Goal: Task Accomplishment & Management: Use online tool/utility

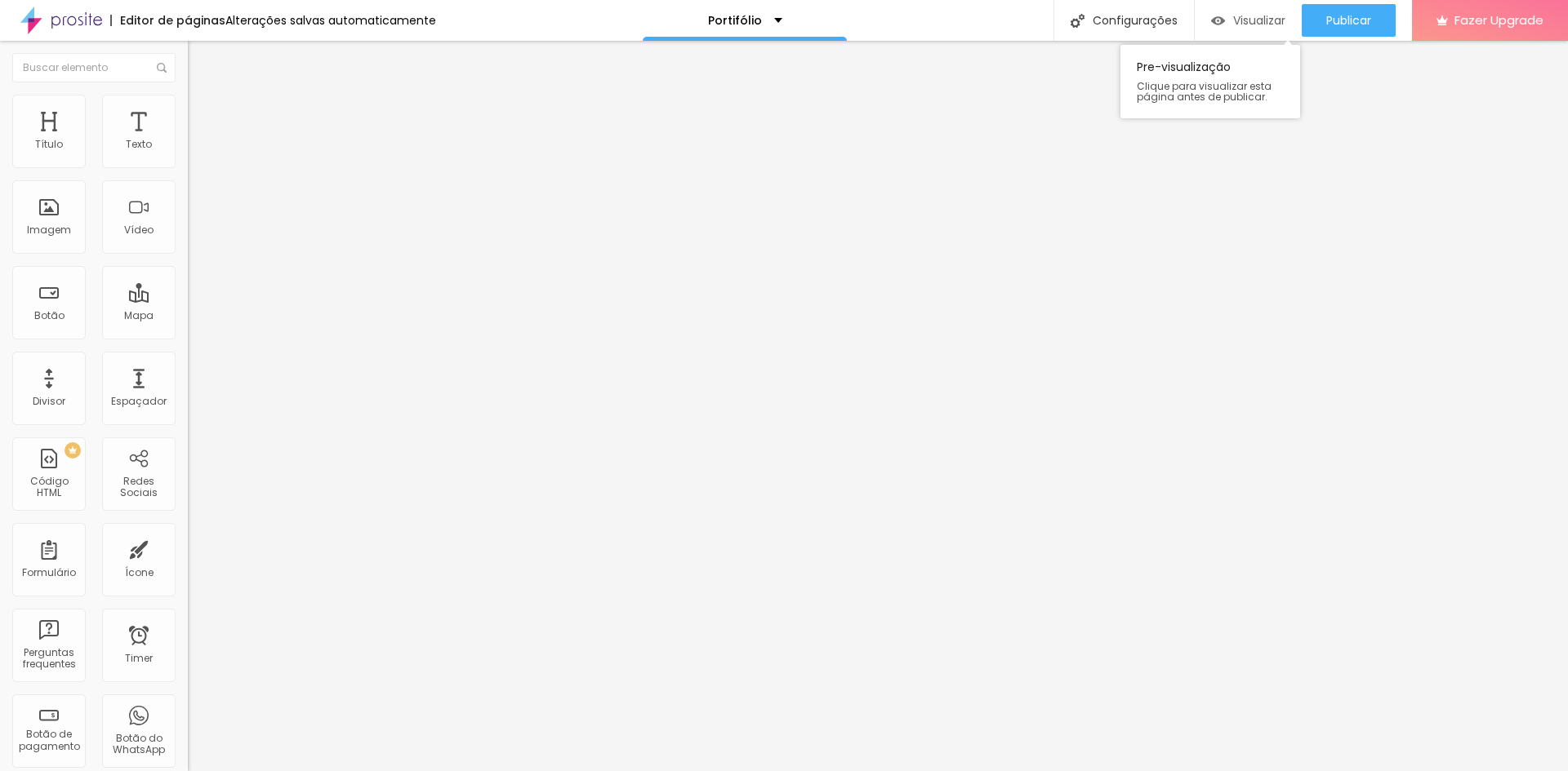
click at [1260, 23] on span "Visualizar" at bounding box center [1259, 20] width 52 height 14
click at [188, 102] on img at bounding box center [194, 101] width 15 height 14
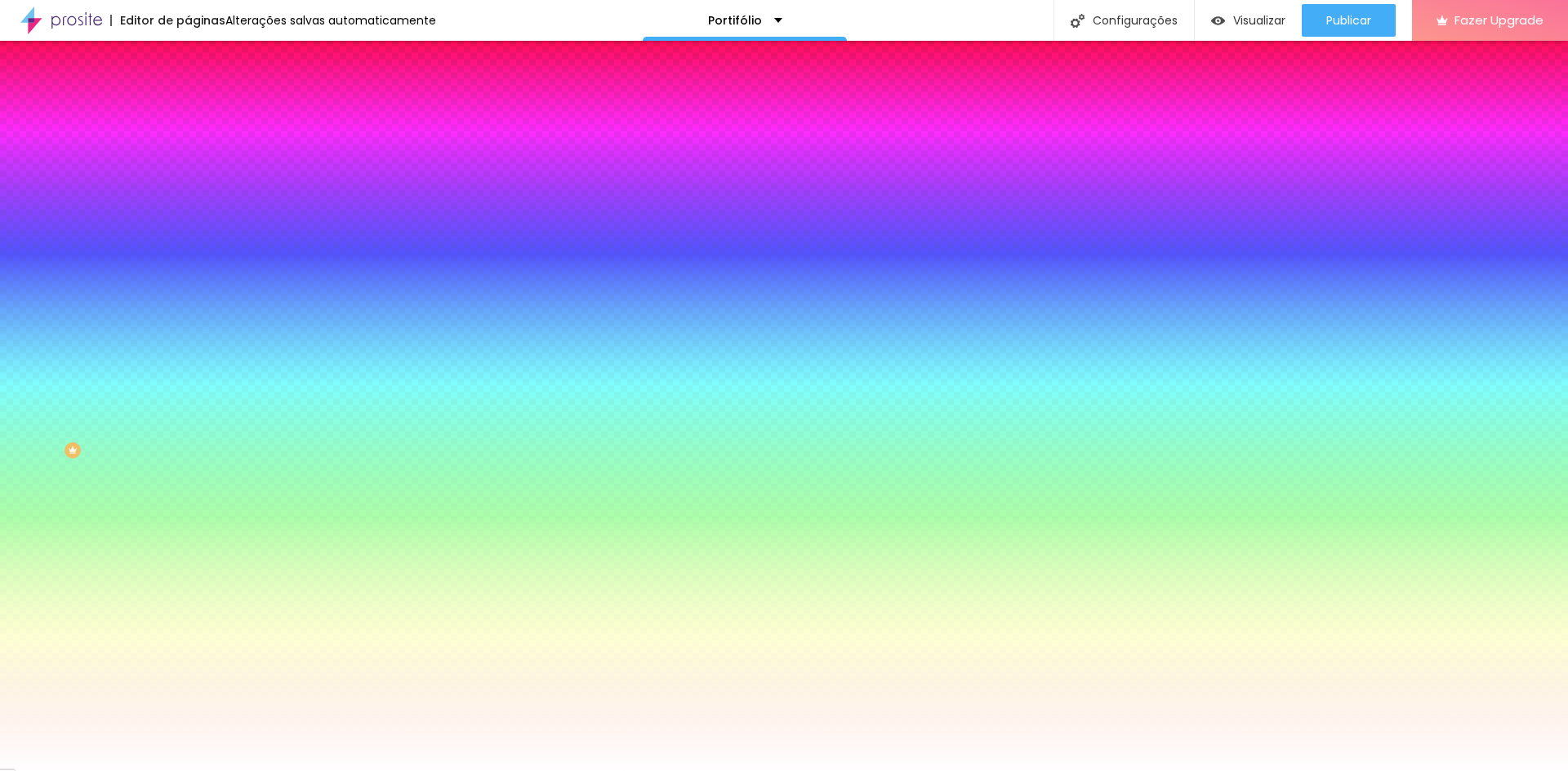
click at [188, 150] on span "Trocar imagem" at bounding box center [232, 143] width 89 height 14
click at [276, 150] on span at bounding box center [281, 143] width 10 height 14
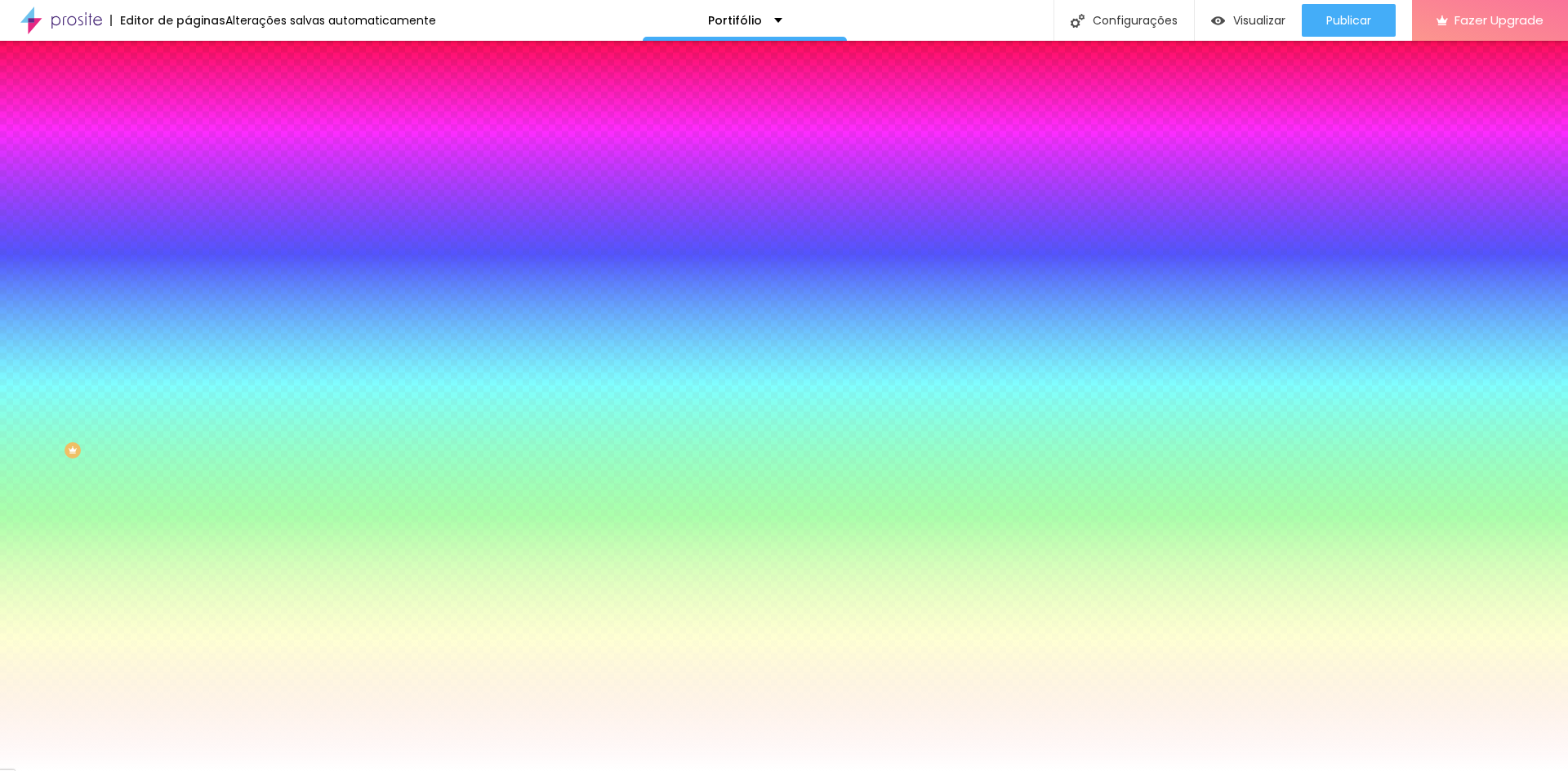
click at [188, 150] on span "Adicionar imagem" at bounding box center [240, 143] width 105 height 14
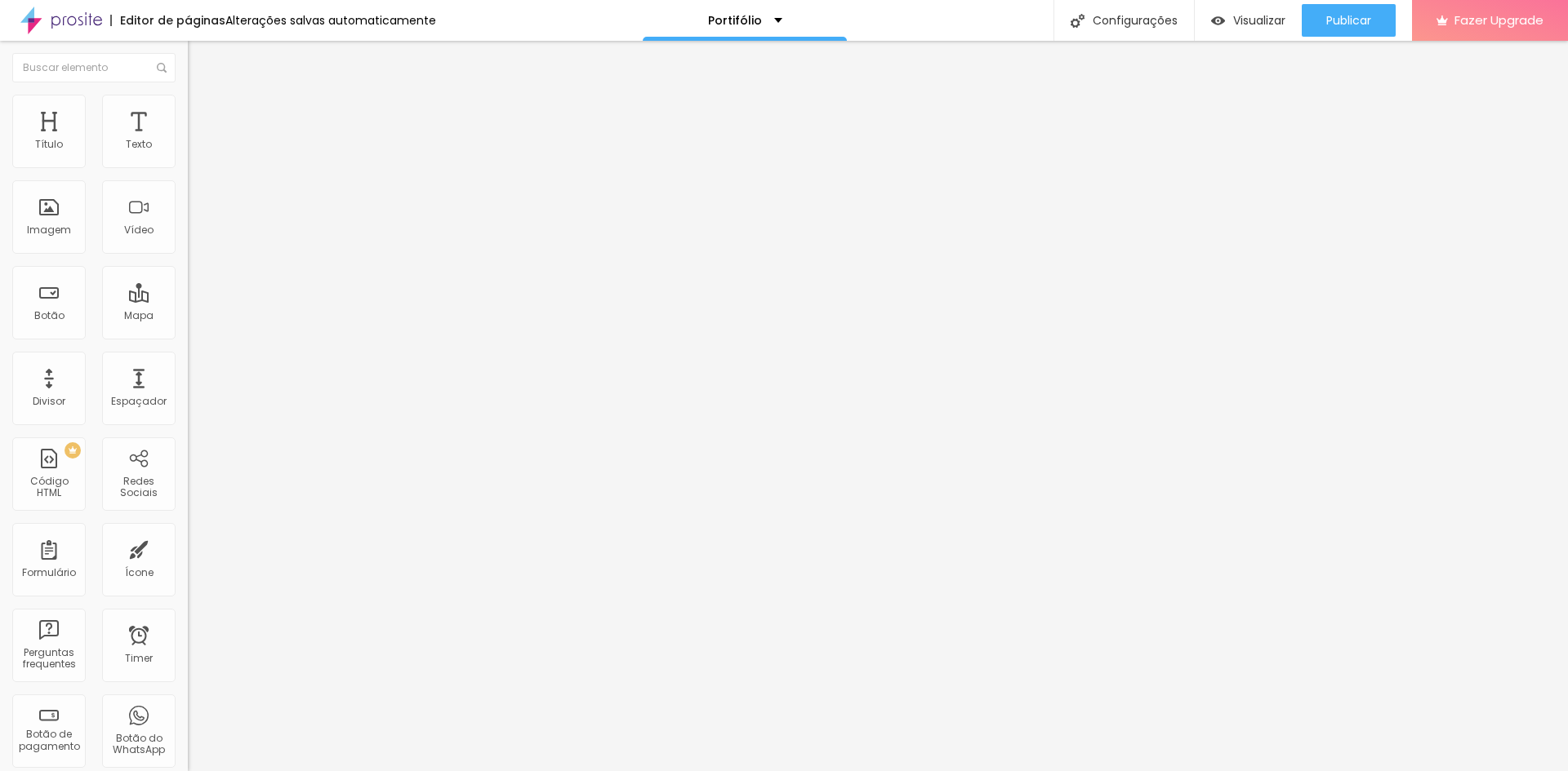
click at [188, 98] on li "Estilo" at bounding box center [281, 102] width 188 height 16
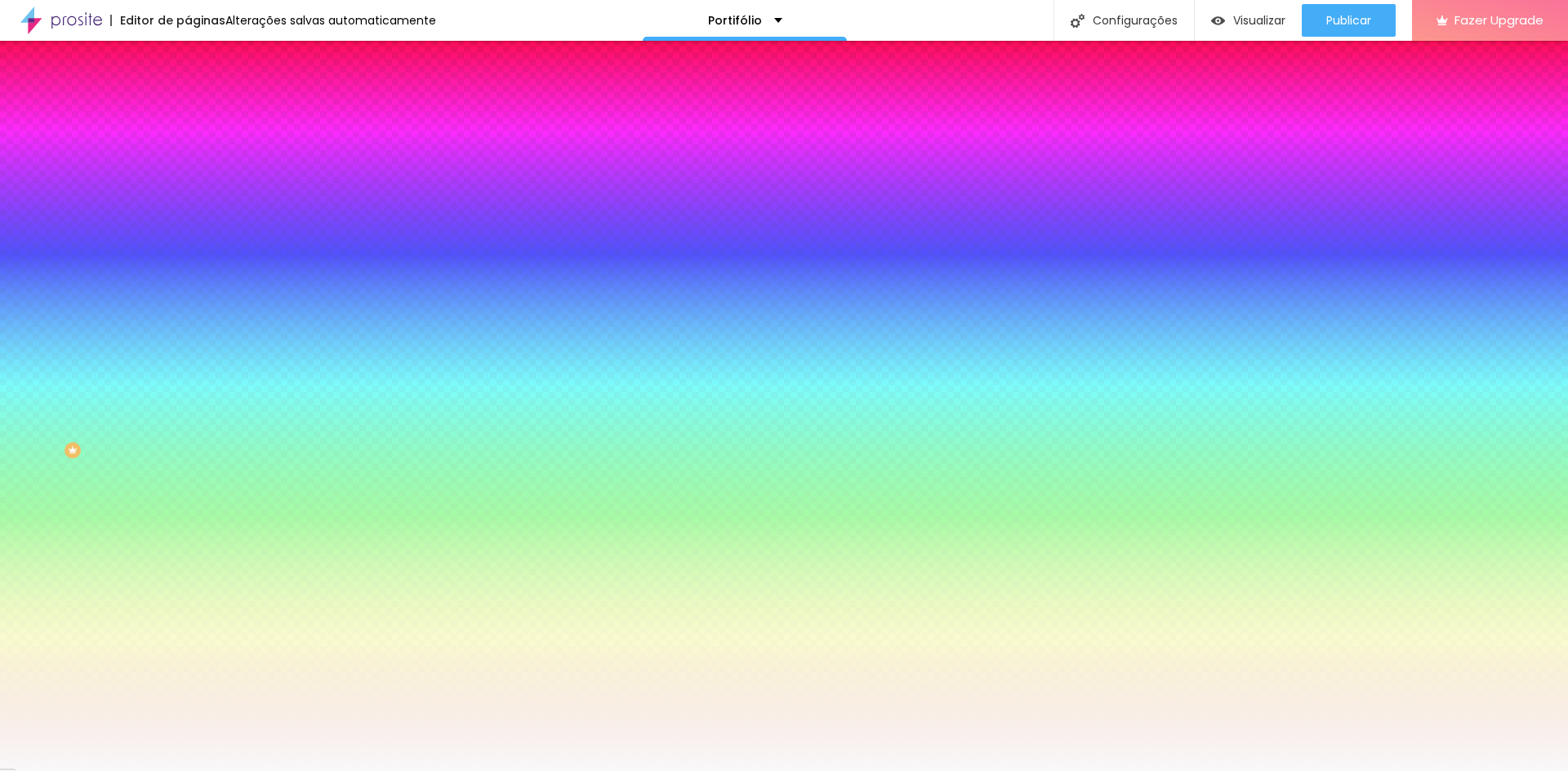
click at [188, 156] on div at bounding box center [281, 156] width 188 height 0
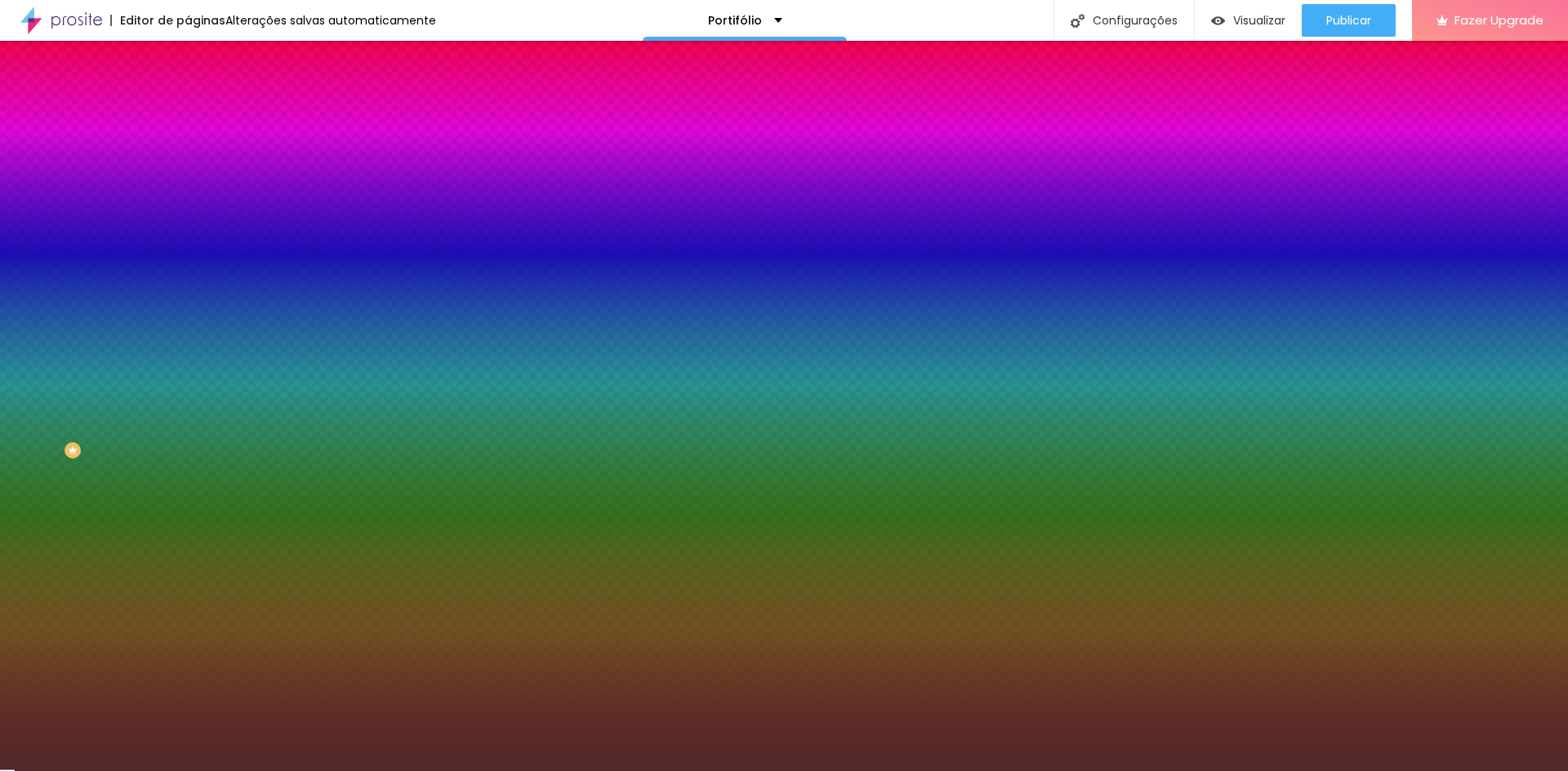
type input "#000000"
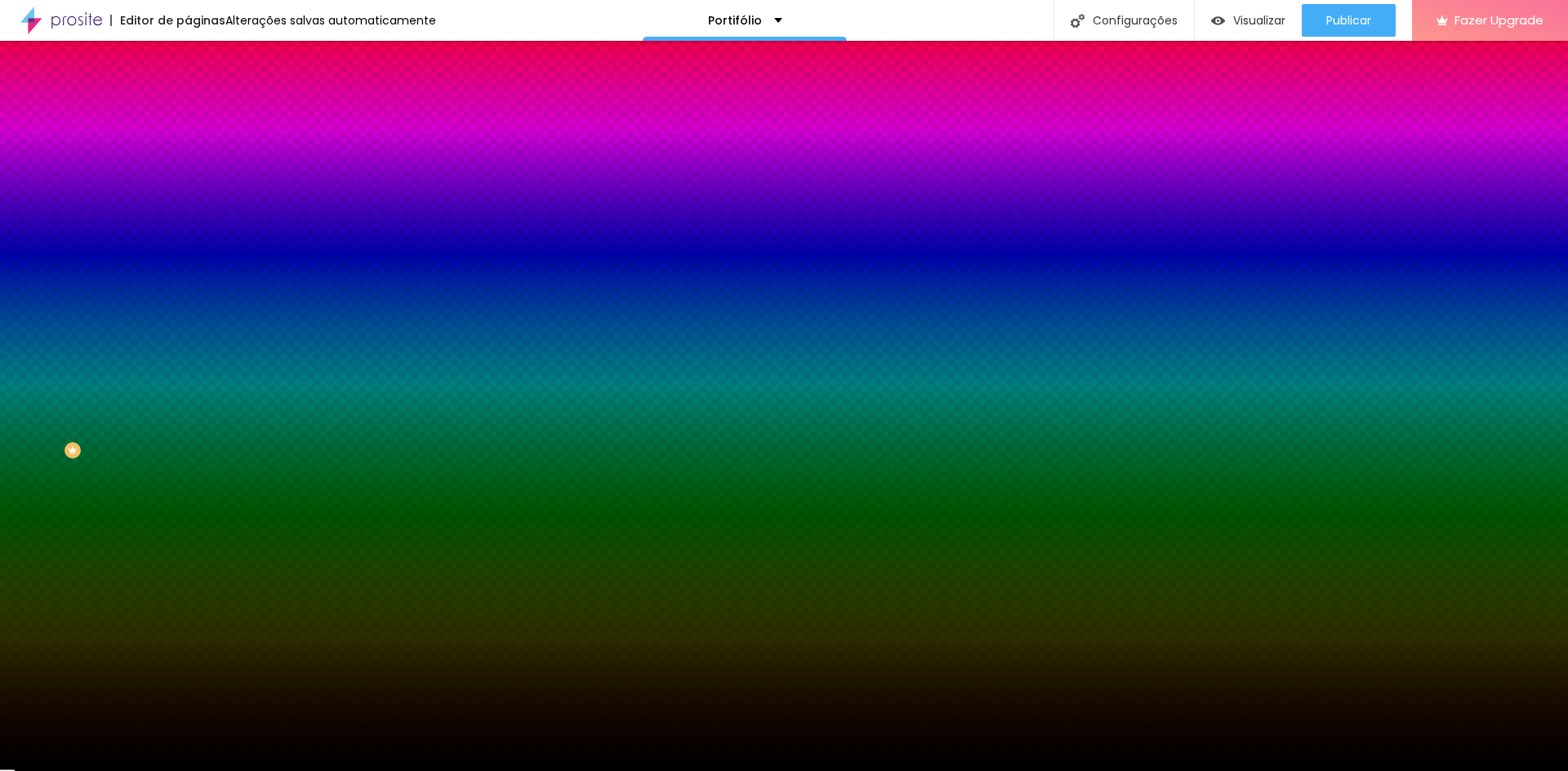
drag, startPoint x: 55, startPoint y: 283, endPoint x: -68, endPoint y: 364, distance: 147.3
click at [0, 364] on html "Editor de páginas Alterações salvas automaticamente Portifólio Configurações Co…" at bounding box center [784, 386] width 1568 height 771
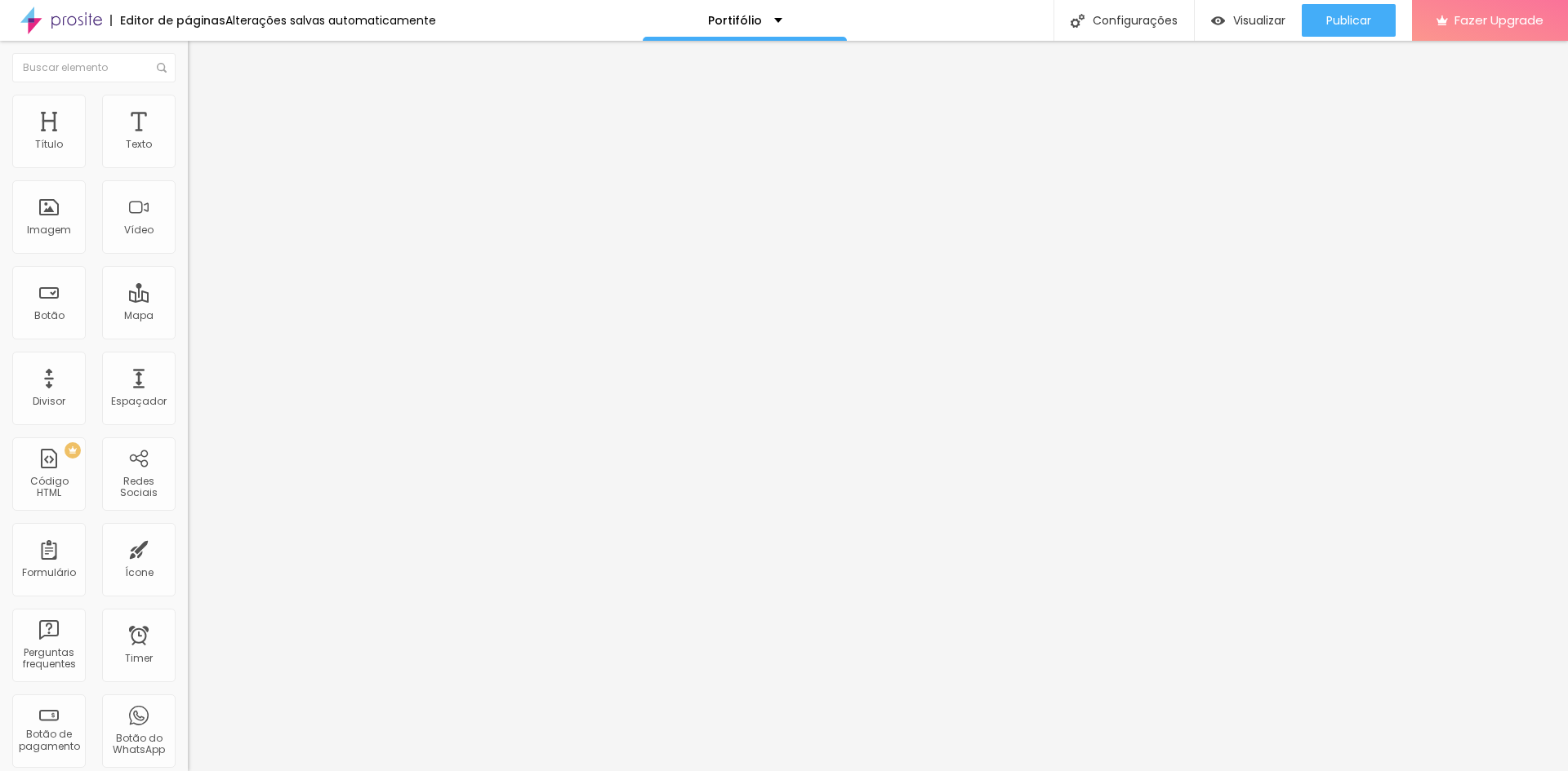
click at [188, 100] on img at bounding box center [194, 101] width 15 height 14
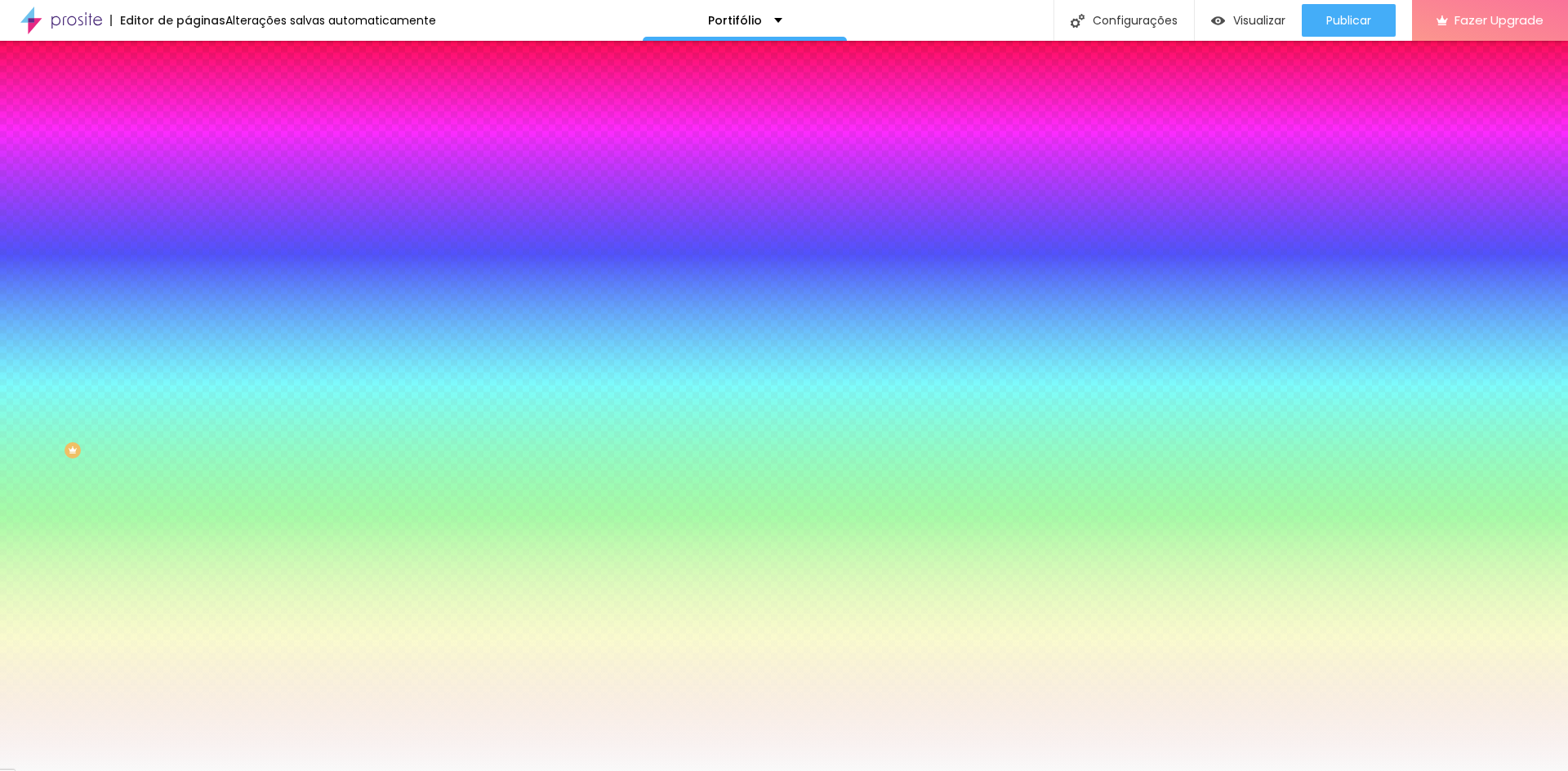
click at [188, 156] on div at bounding box center [281, 156] width 188 height 0
click at [198, 151] on icon "button" at bounding box center [201, 145] width 7 height 12
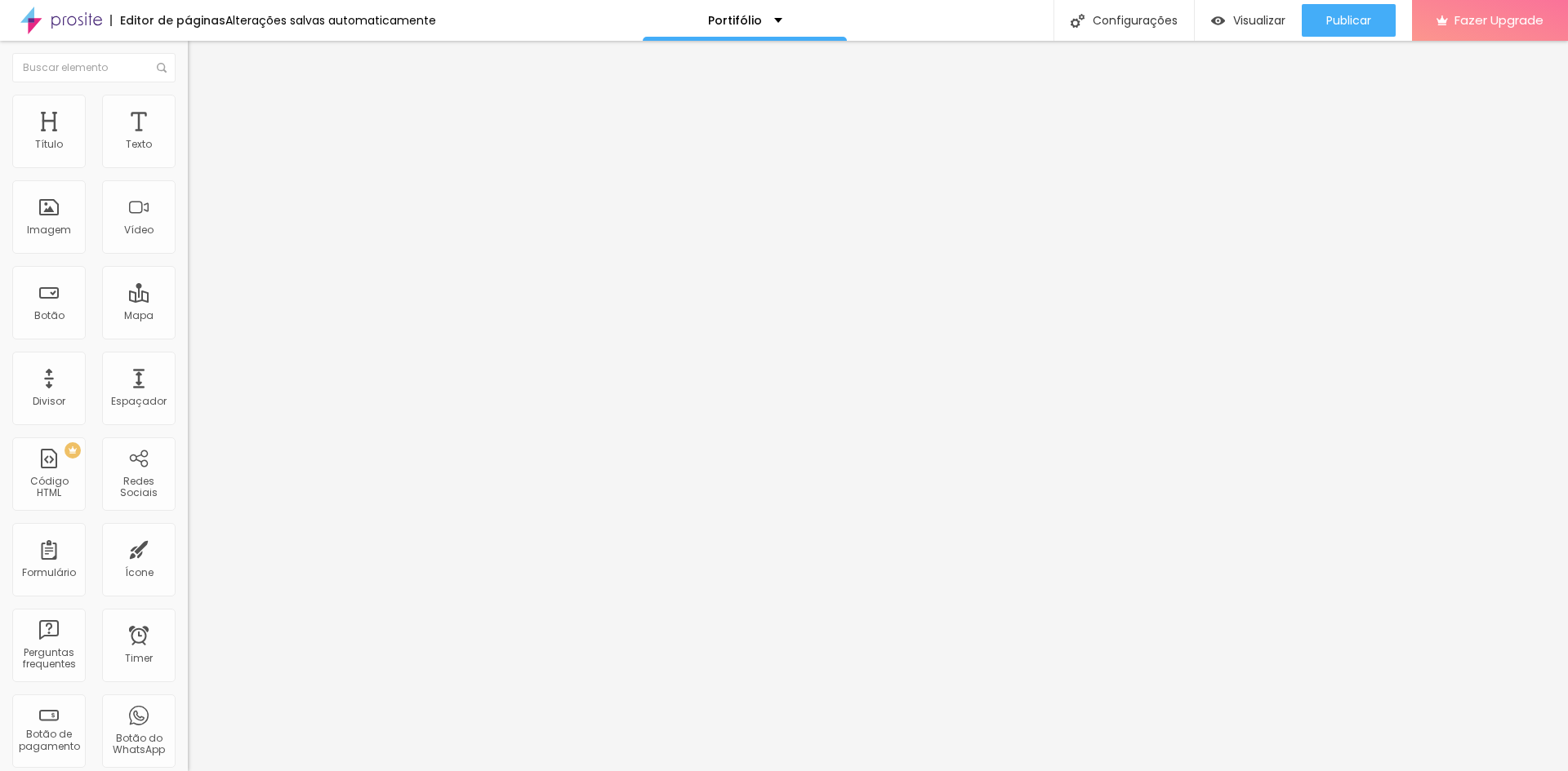
click at [188, 98] on img at bounding box center [194, 101] width 15 height 14
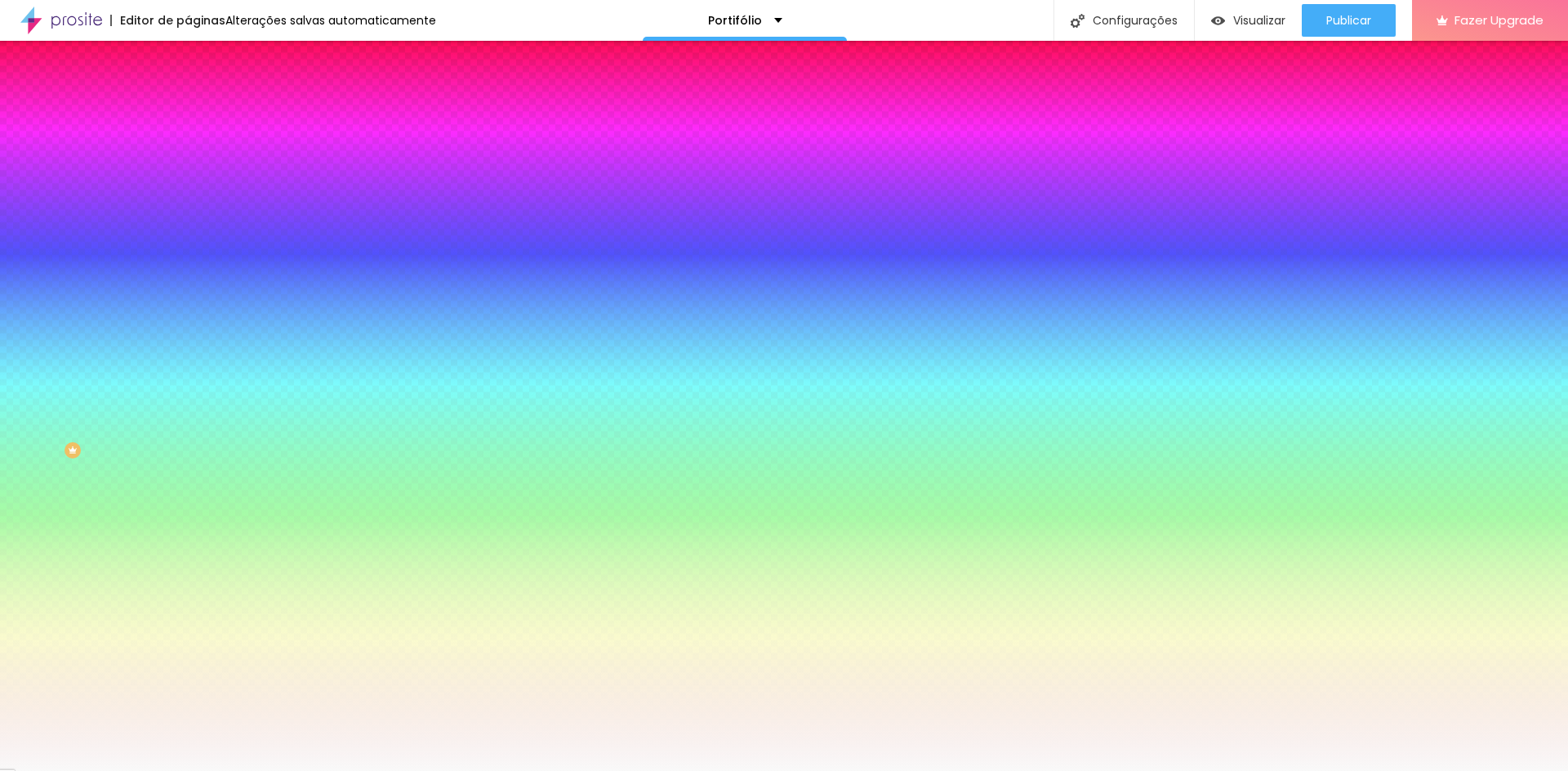
click at [194, 217] on icon "button" at bounding box center [200, 212] width 12 height 12
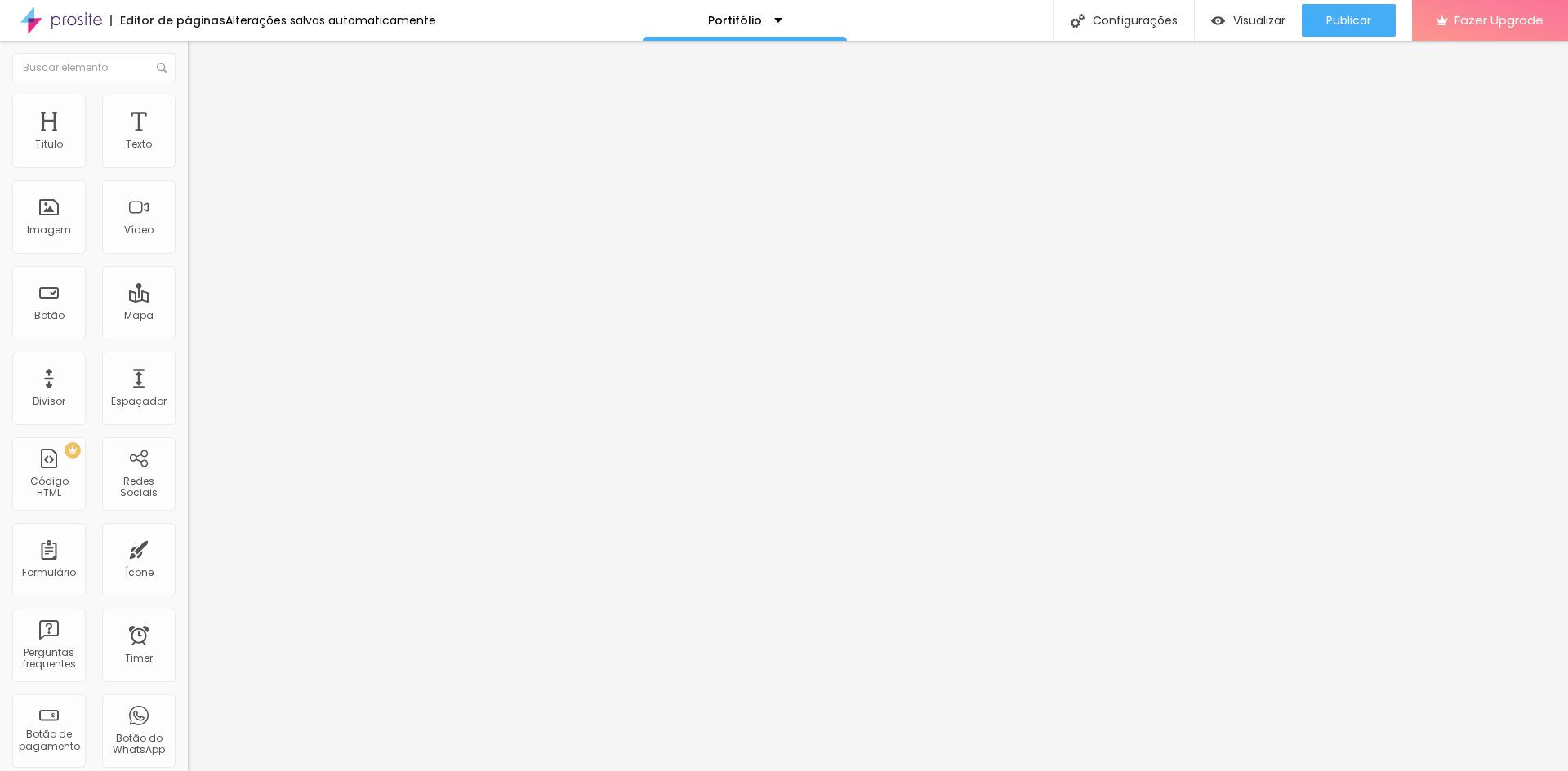
click at [188, 100] on img at bounding box center [194, 101] width 15 height 14
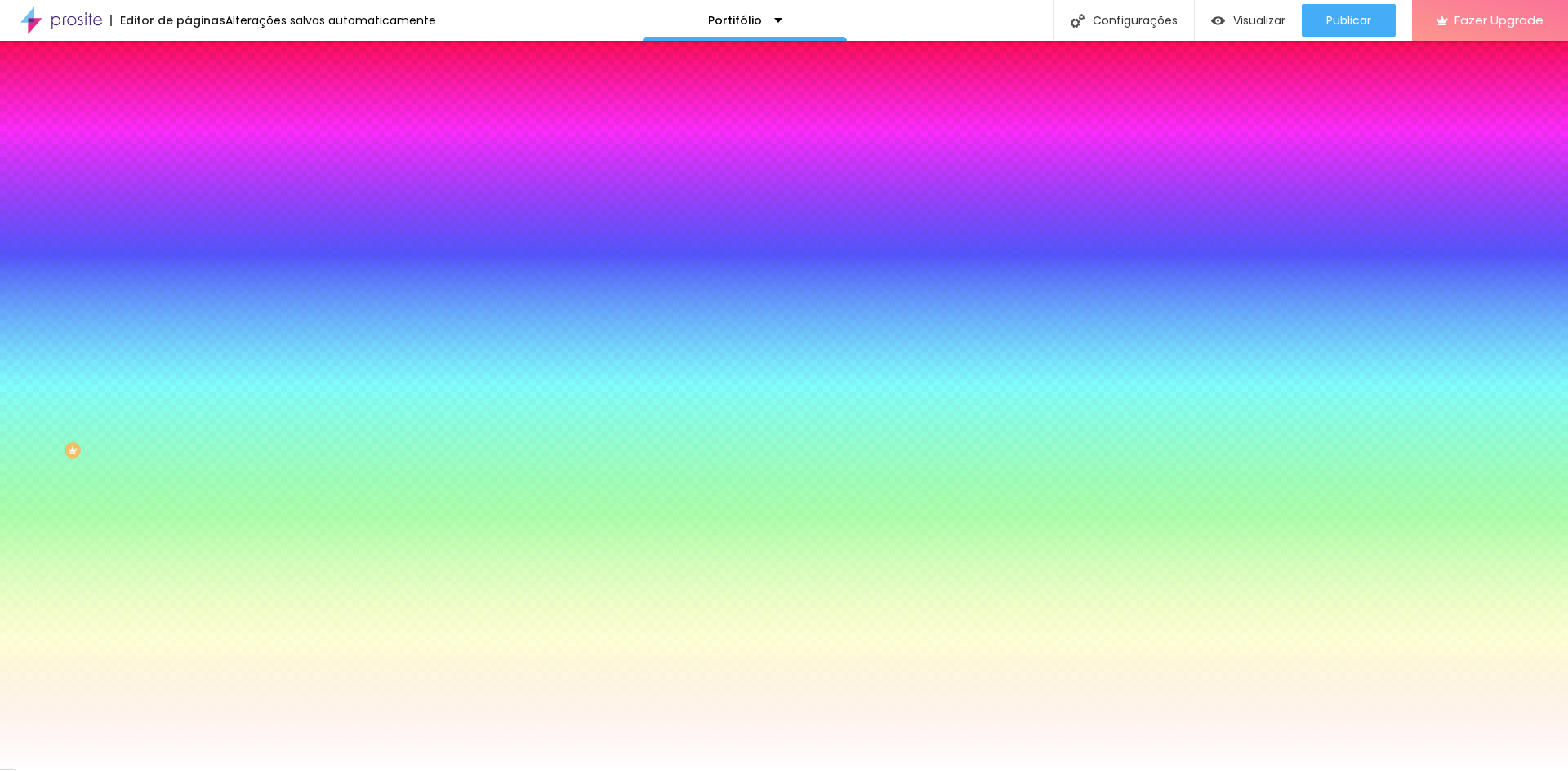
click at [194, 151] on icon "button" at bounding box center [200, 145] width 12 height 12
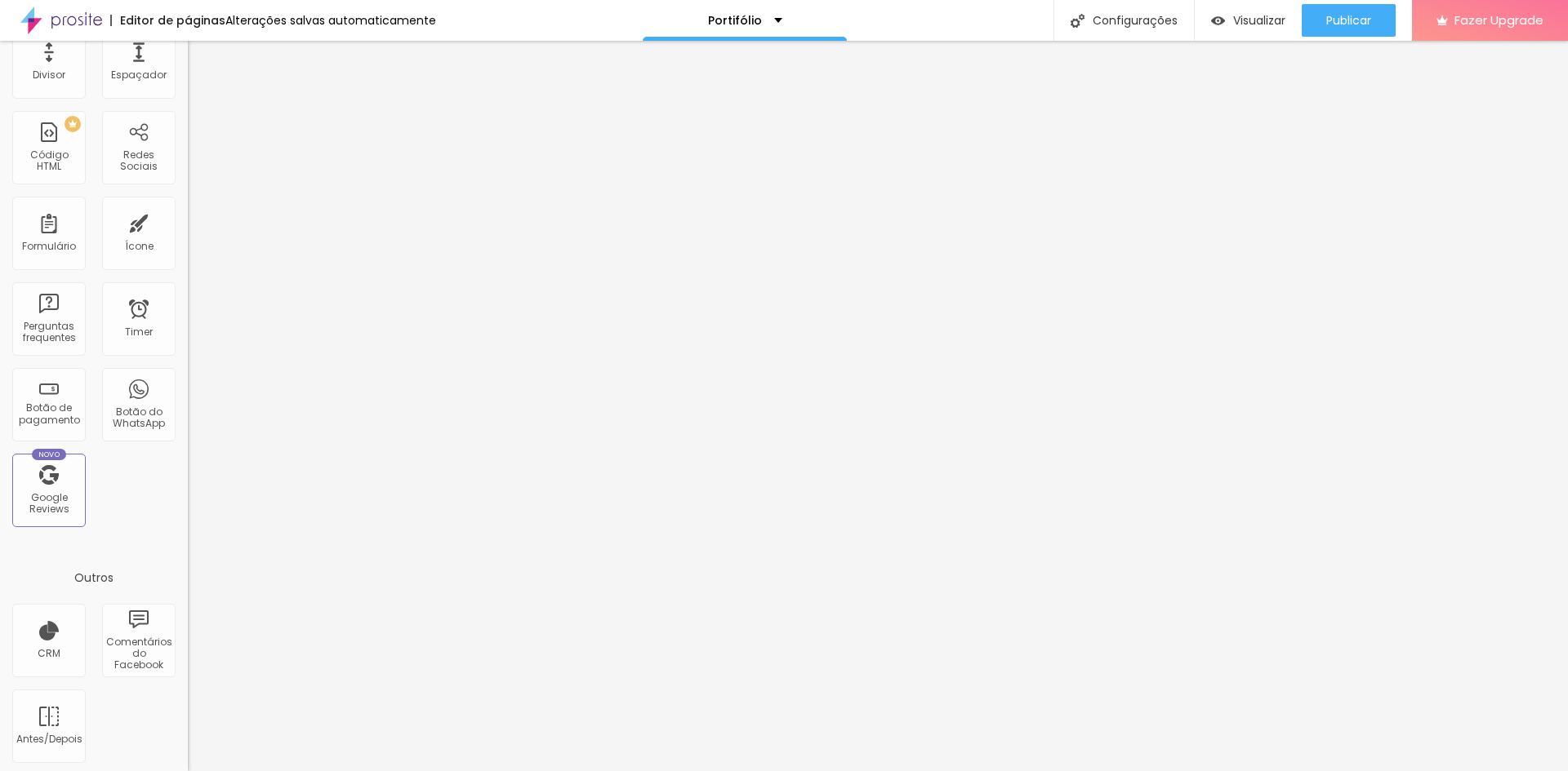
scroll to position [330, 0]
click at [769, 21] on div "Portifólio" at bounding box center [744, 20] width 74 height 12
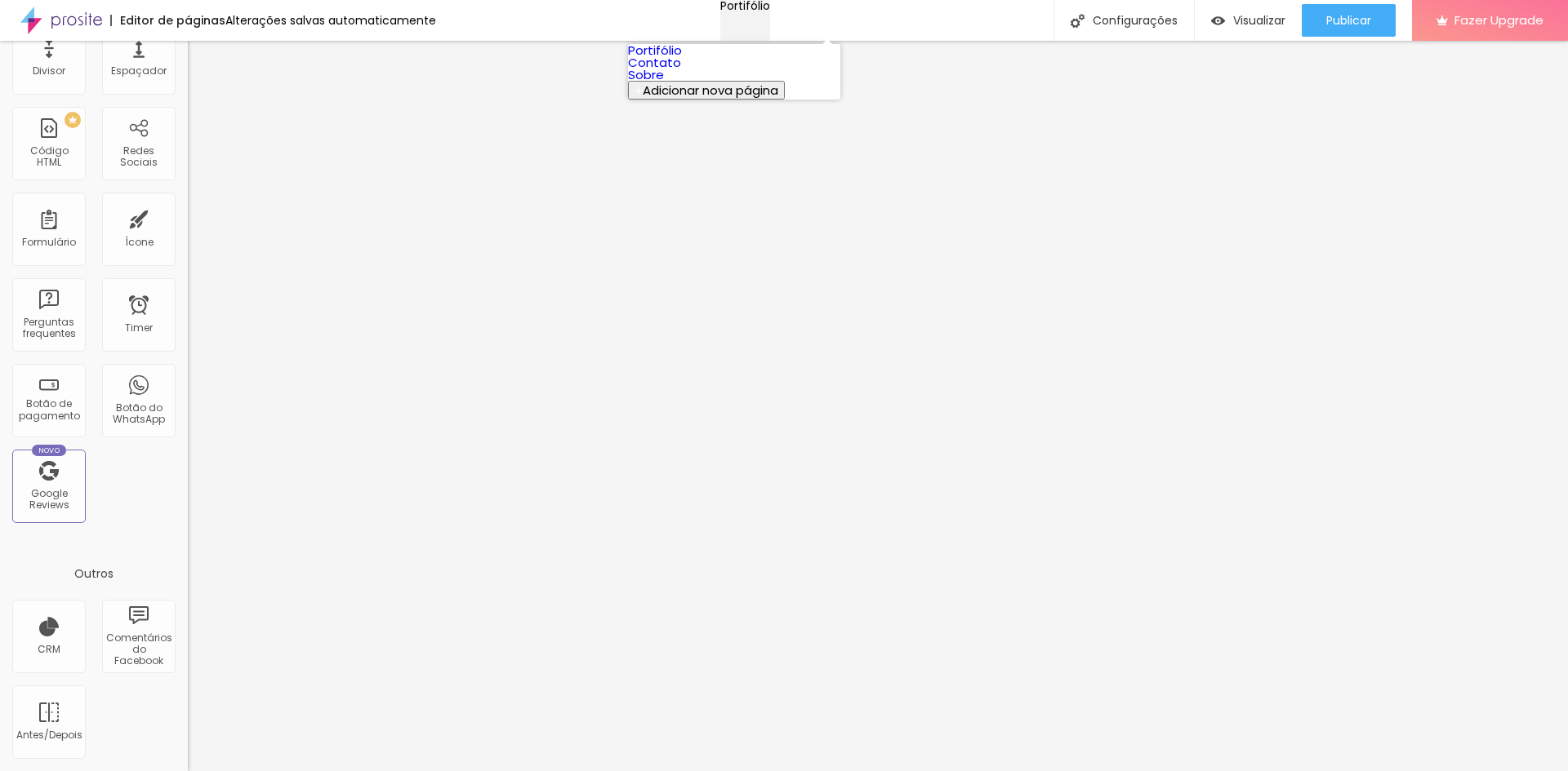
click at [768, 12] on div "Portifólio" at bounding box center [745, 6] width 50 height 12
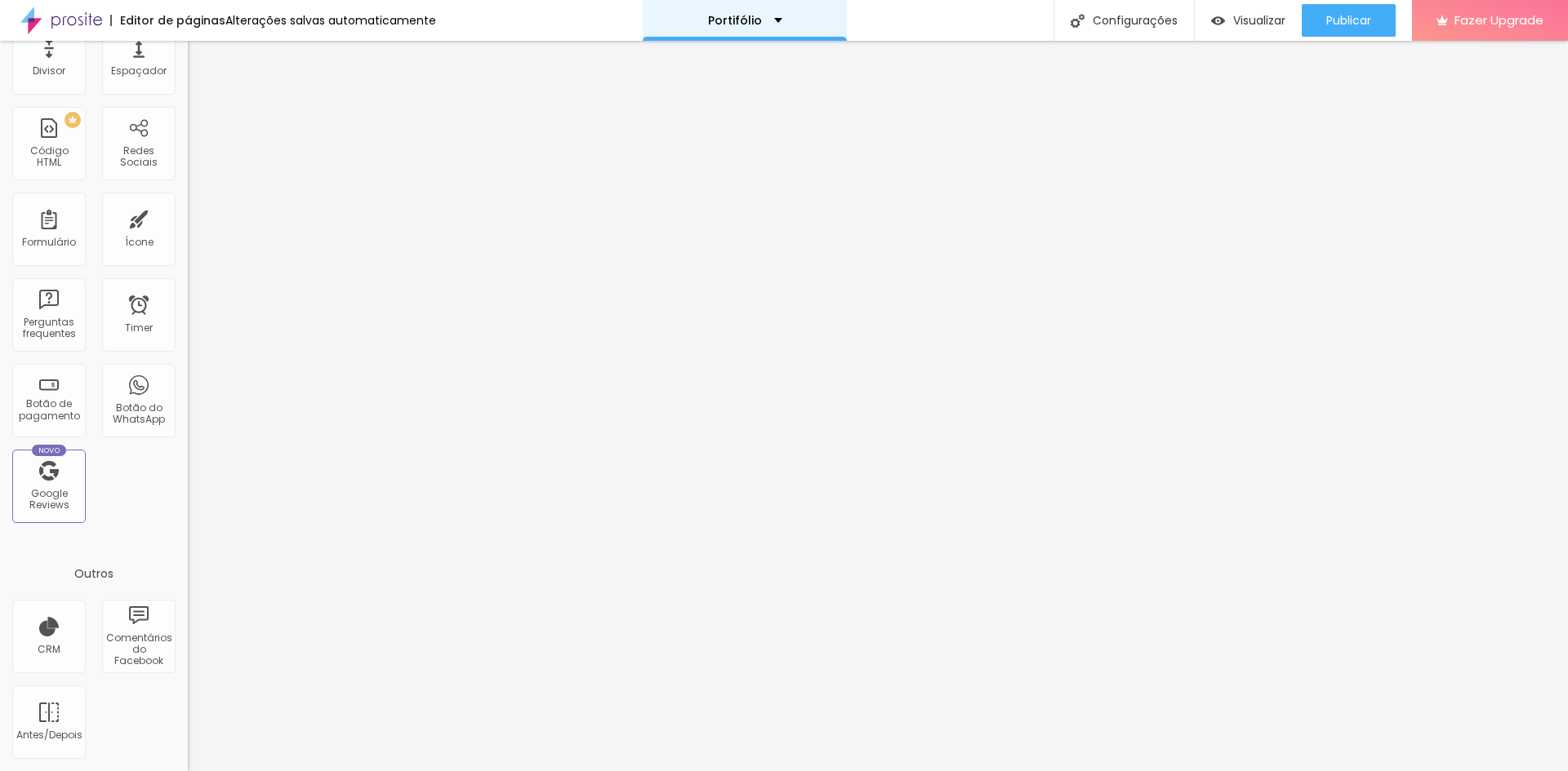
scroll to position [0, 0]
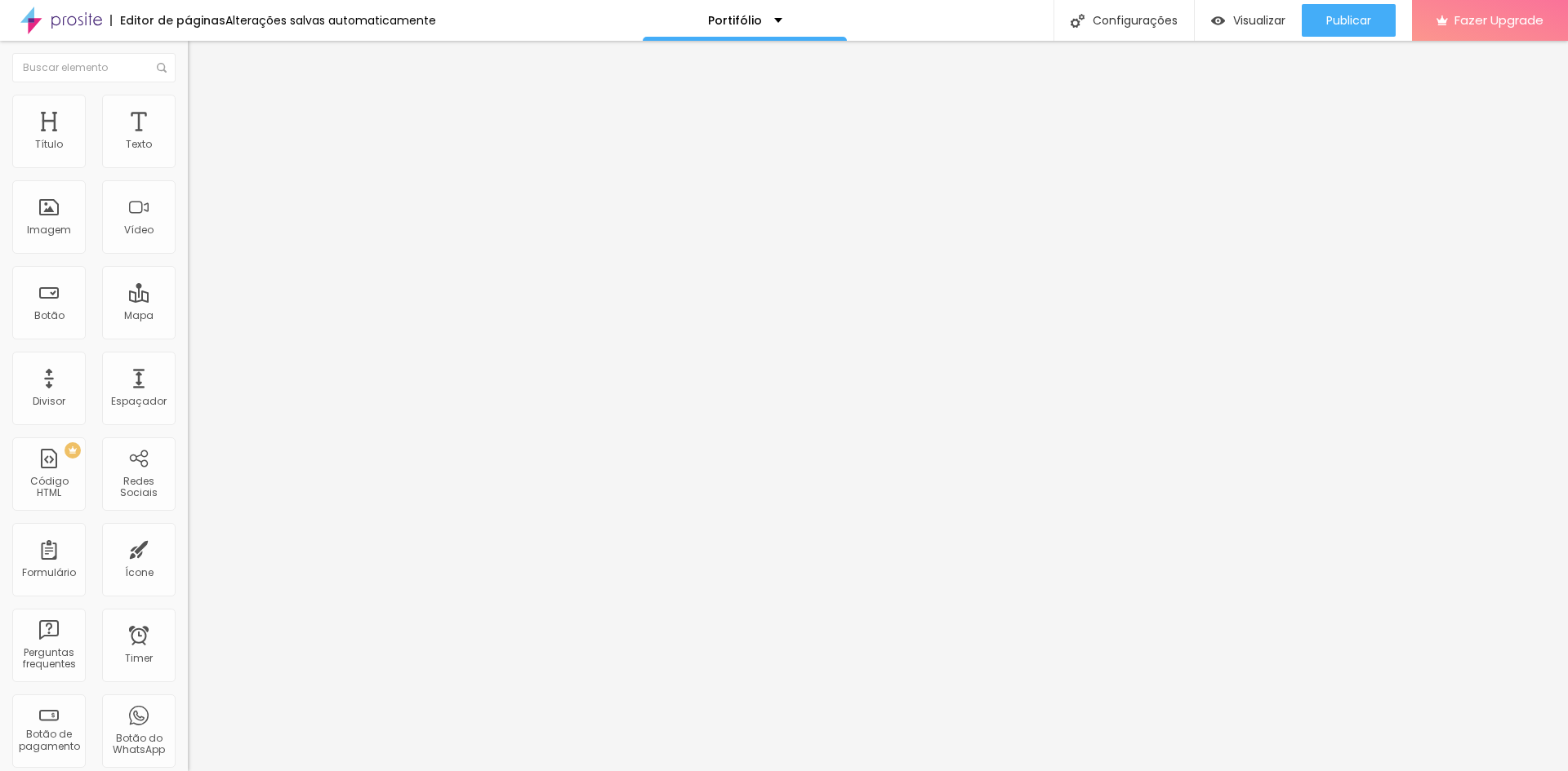
drag, startPoint x: 106, startPoint y: 110, endPoint x: 121, endPoint y: 137, distance: 30.9
click at [202, 109] on span "Estilo" at bounding box center [215, 105] width 25 height 14
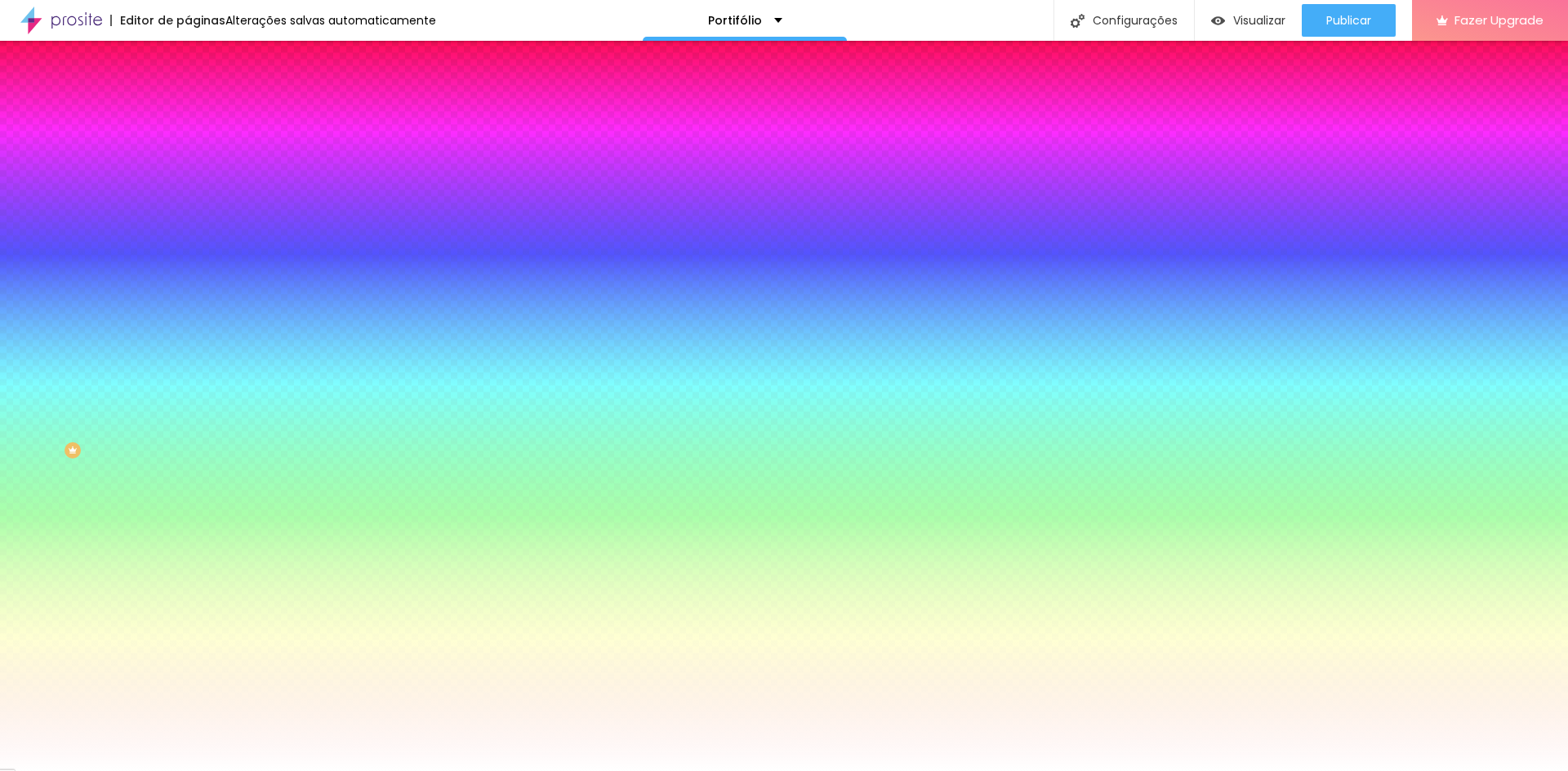
click at [188, 156] on button "Voltar ao padrão" at bounding box center [243, 146] width 111 height 18
click at [194, 151] on icon "button" at bounding box center [200, 145] width 12 height 12
click at [188, 156] on div at bounding box center [281, 156] width 188 height 0
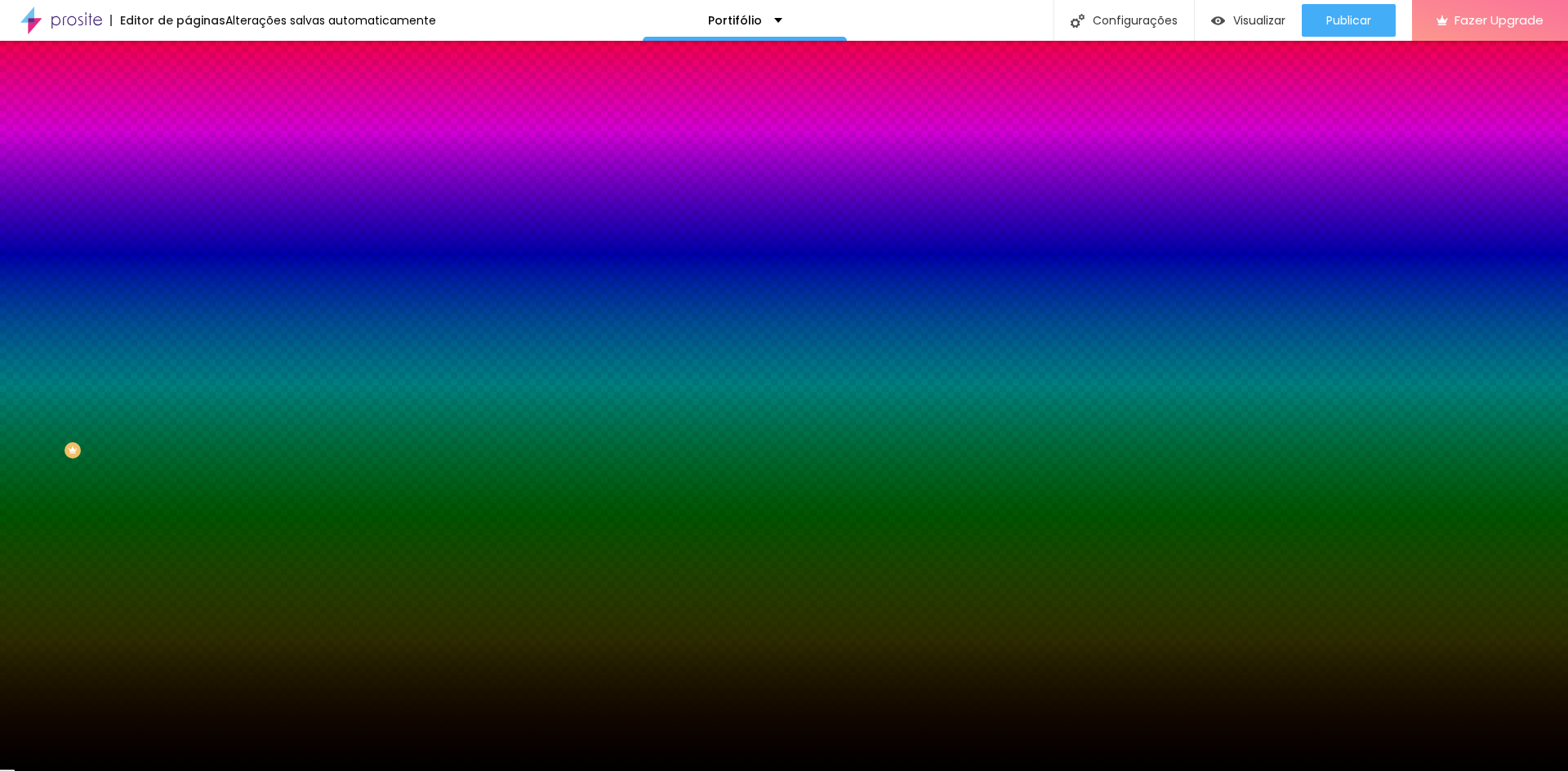
type input "#000000"
drag, startPoint x: 21, startPoint y: 292, endPoint x: -64, endPoint y: 367, distance: 113.4
click at [0, 367] on html "Editor de páginas Alterações salvas automaticamente Portifólio Configurações Co…" at bounding box center [784, 386] width 1568 height 771
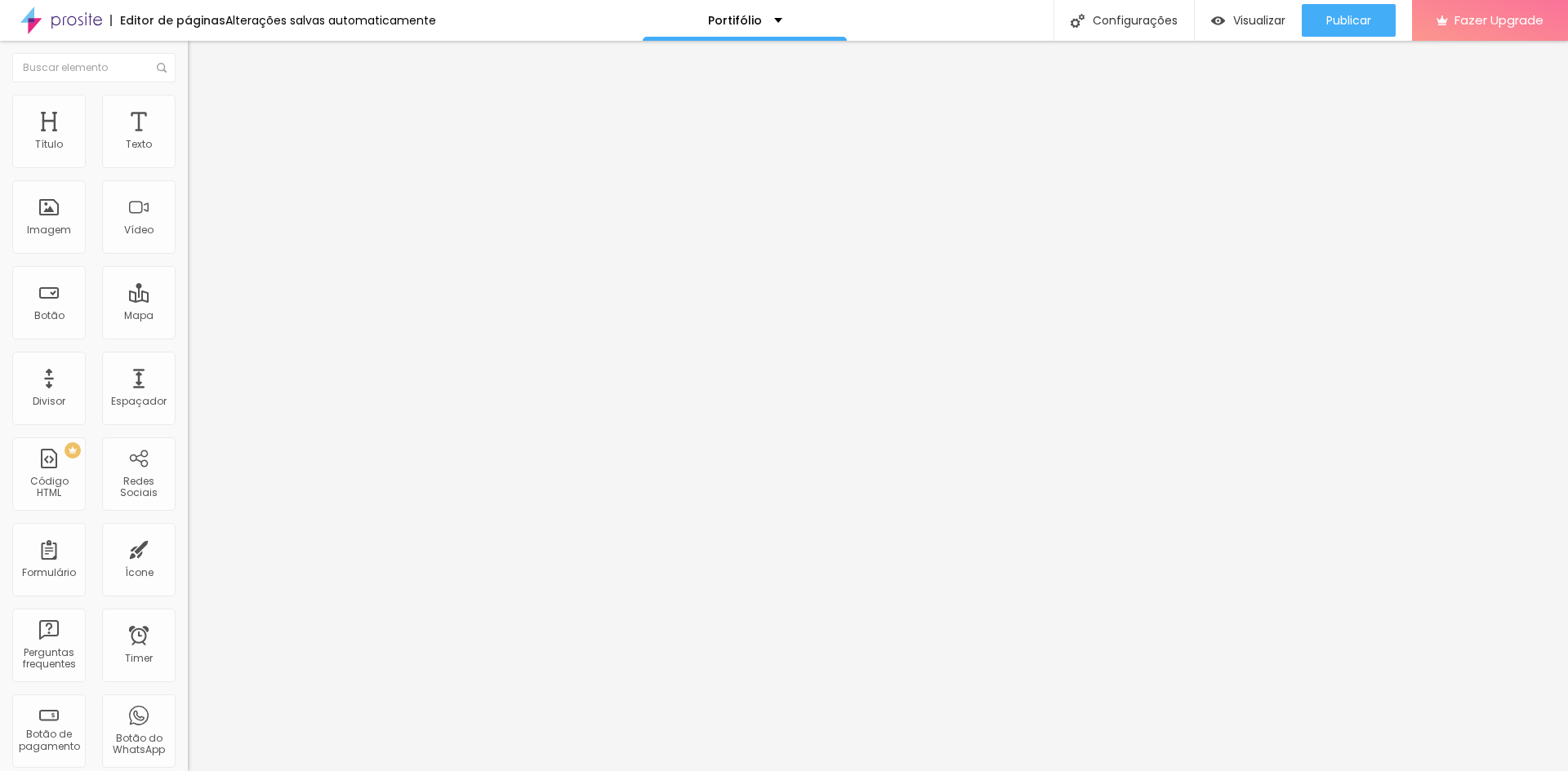
click at [188, 140] on span "Trocar imagem" at bounding box center [232, 133] width 89 height 14
click at [188, 108] on li "Estilo" at bounding box center [281, 102] width 188 height 16
type input "70"
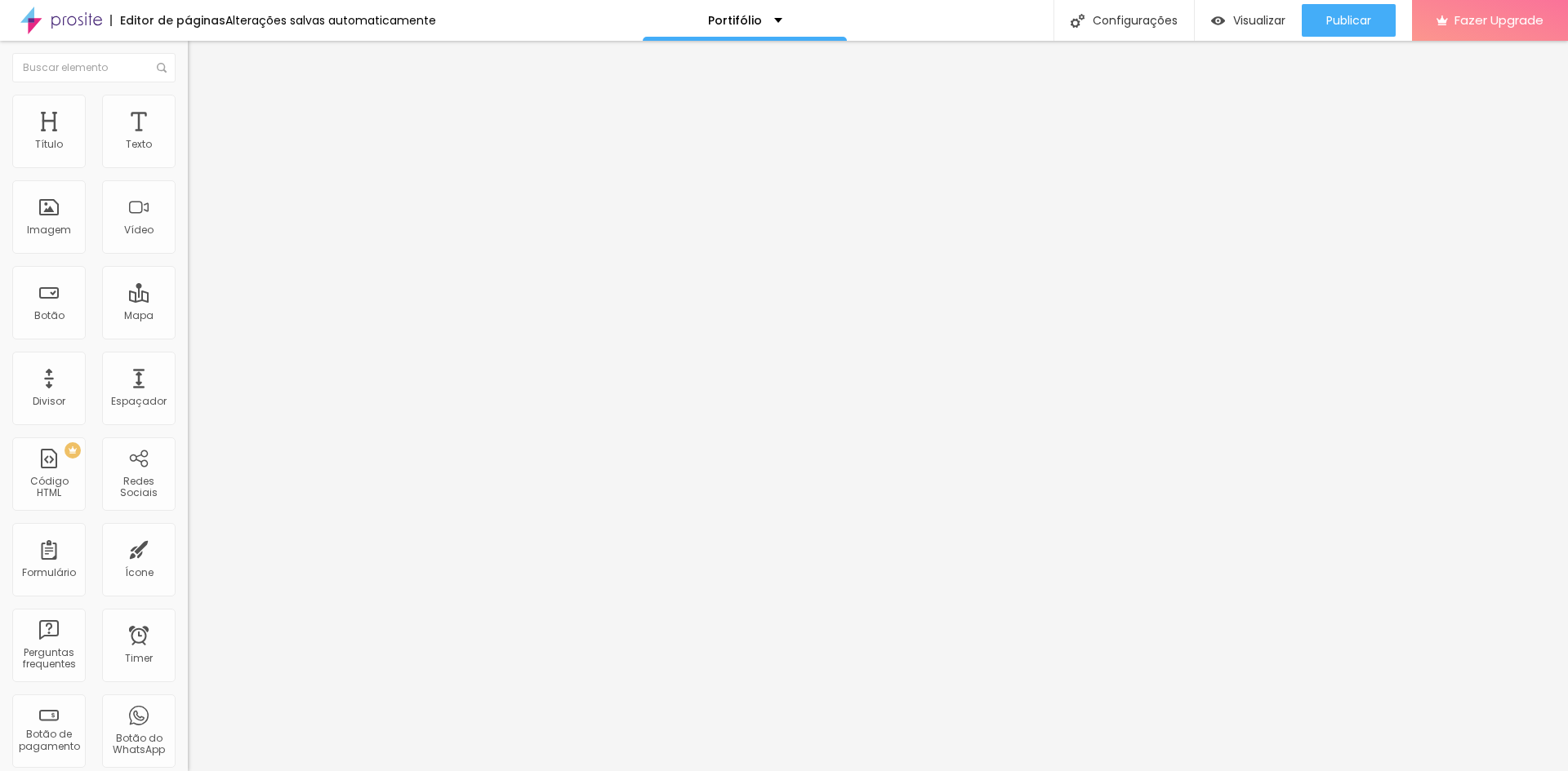
type input "70"
type input "55"
type input "50"
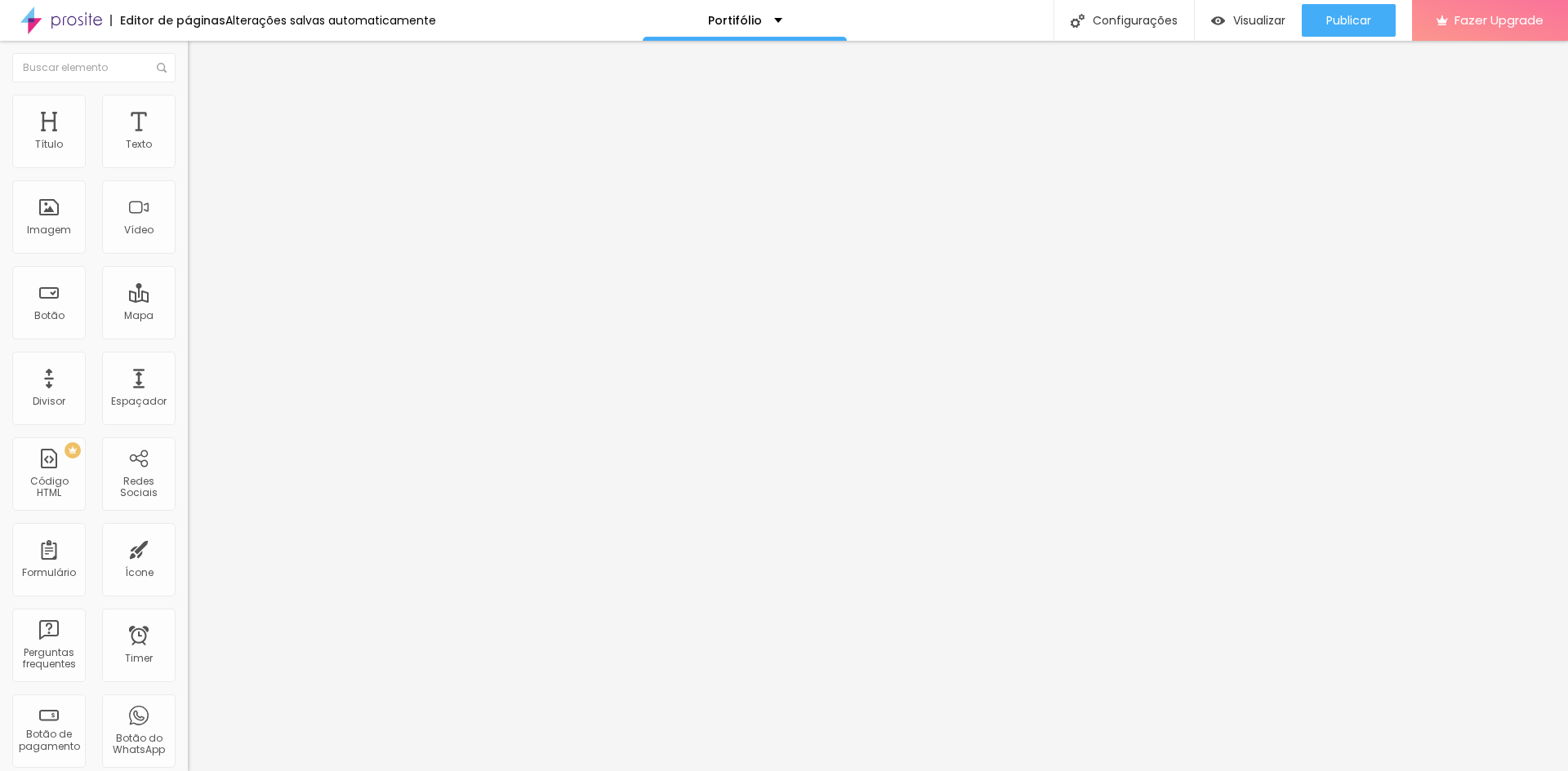
type input "55"
type input "60"
type input "70"
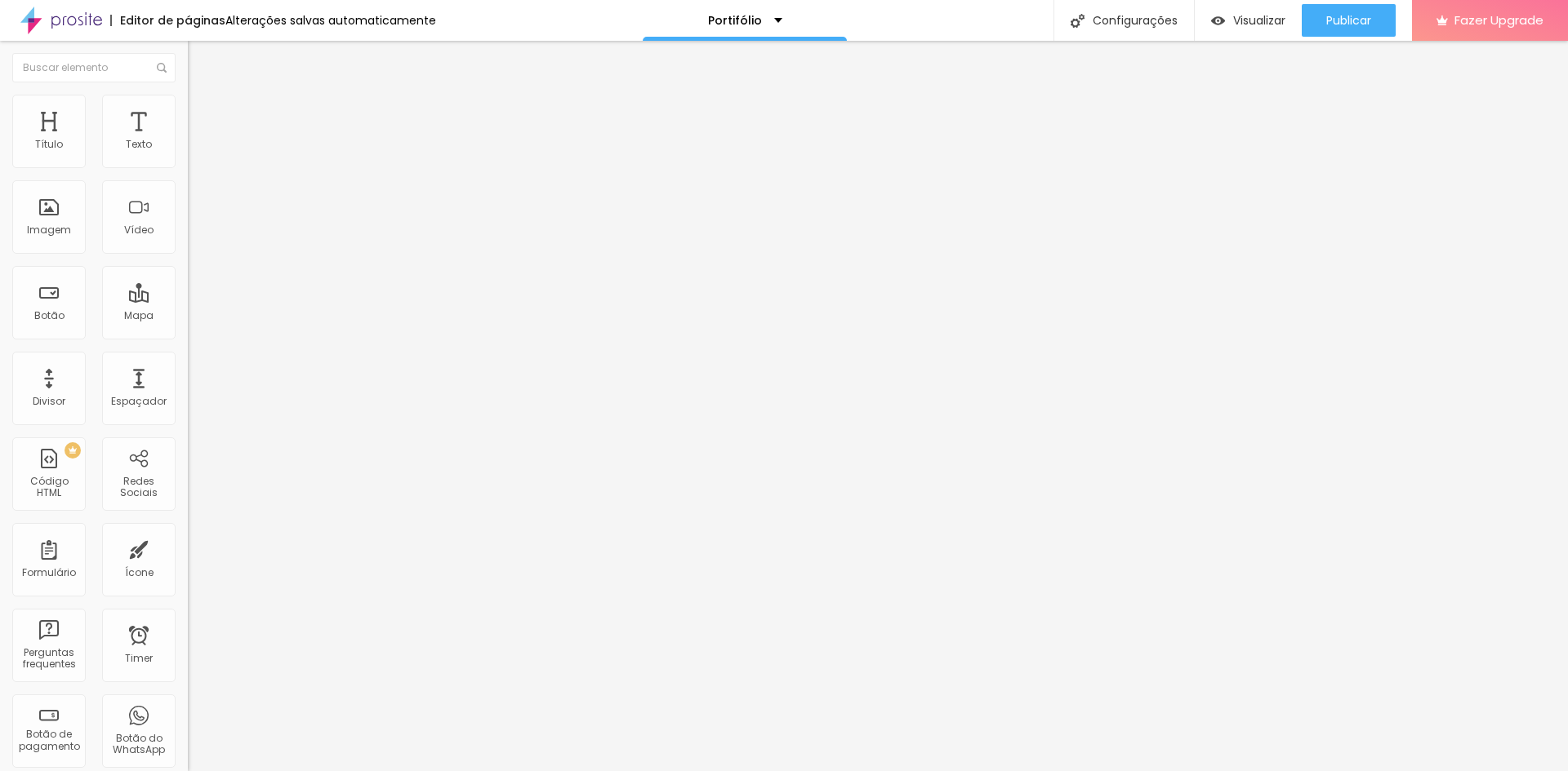
type input "70"
type input "75"
type input "80"
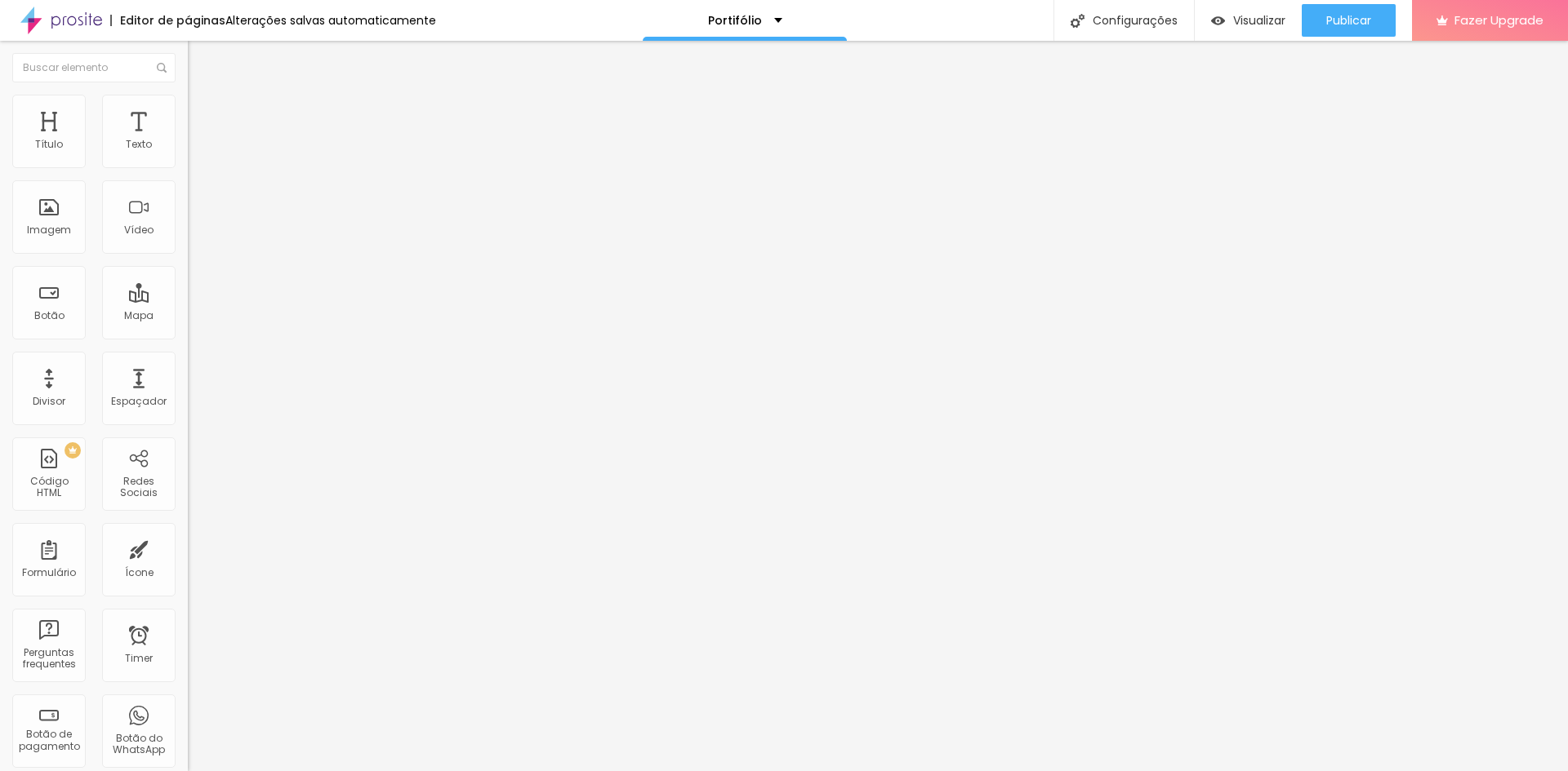
type input "85"
type input "90"
type input "100"
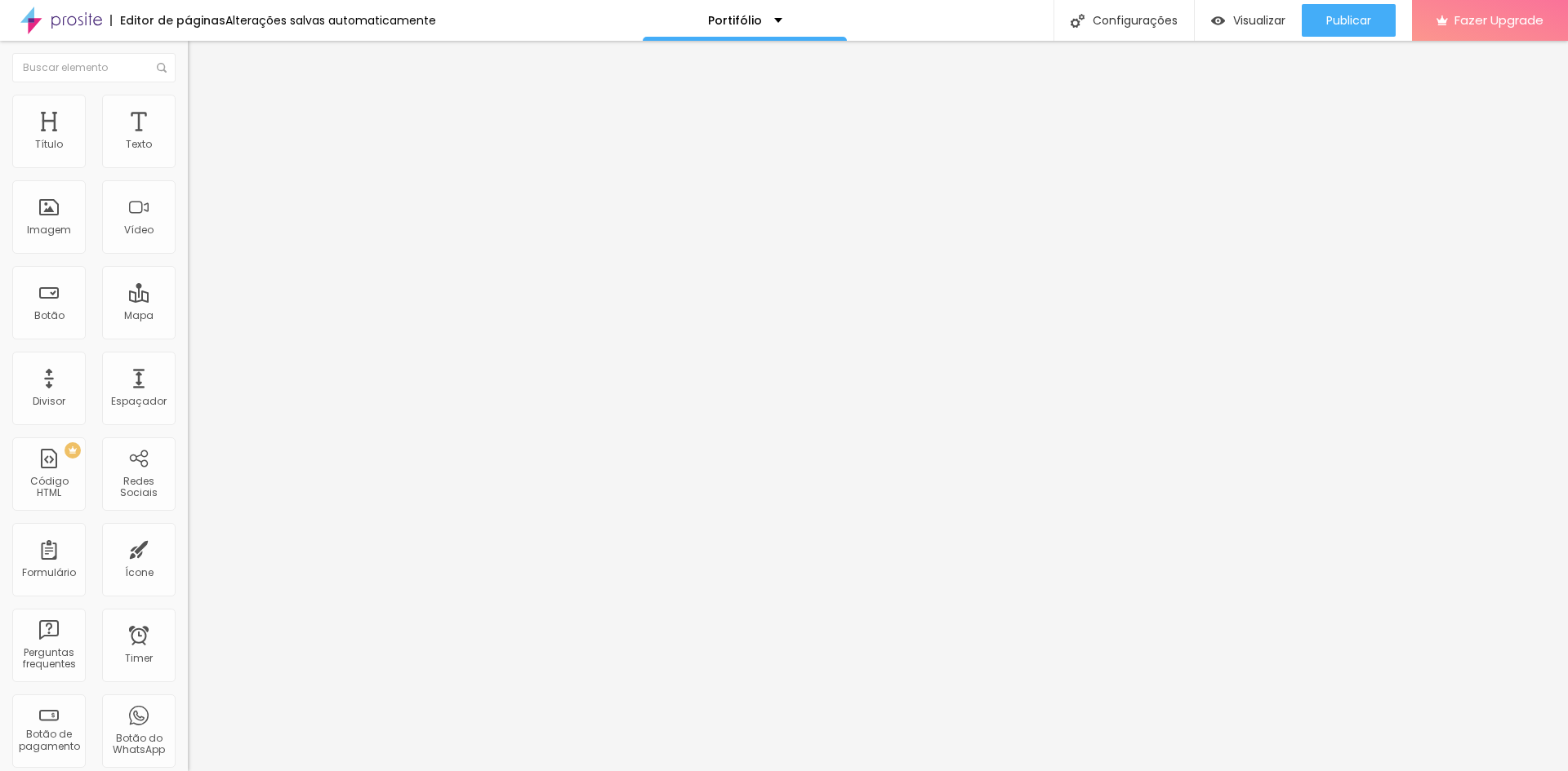
type input "100"
drag, startPoint x: 118, startPoint y: 172, endPoint x: 196, endPoint y: 175, distance: 78.1
click at [196, 167] on input "range" at bounding box center [240, 161] width 105 height 14
click at [188, 111] on img at bounding box center [194, 118] width 15 height 14
click at [188, 95] on li "Conteúdo" at bounding box center [281, 86] width 188 height 16
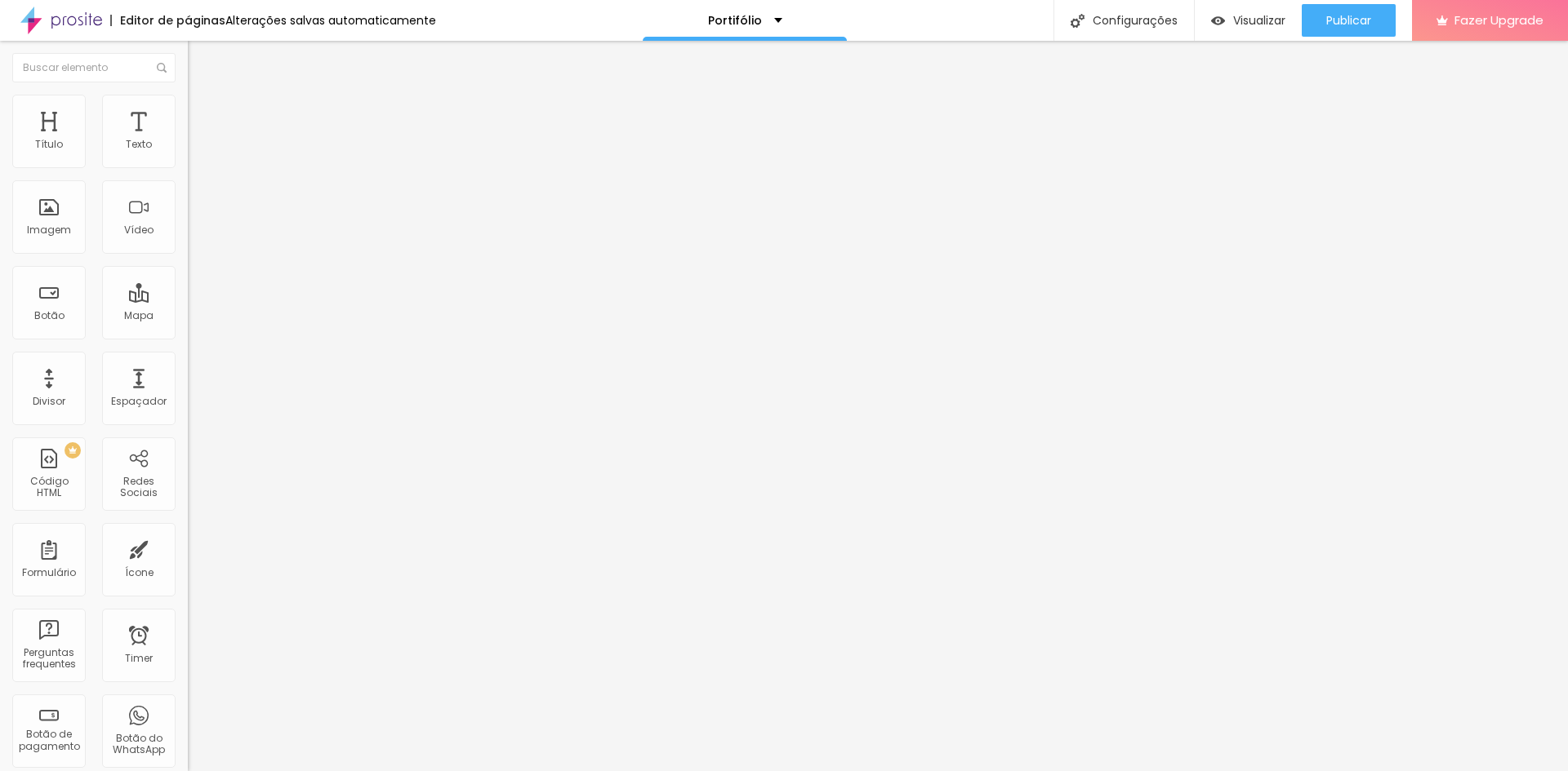
click at [188, 207] on img at bounding box center [193, 201] width 12 height 12
click at [188, 219] on img at bounding box center [193, 214] width 12 height 12
drag, startPoint x: 135, startPoint y: 361, endPoint x: 151, endPoint y: 381, distance: 25.6
click at [188, 255] on span "4:3 Padrão" at bounding box center [215, 248] width 54 height 14
click at [188, 264] on div "Cinema 16:9" at bounding box center [281, 259] width 188 height 10
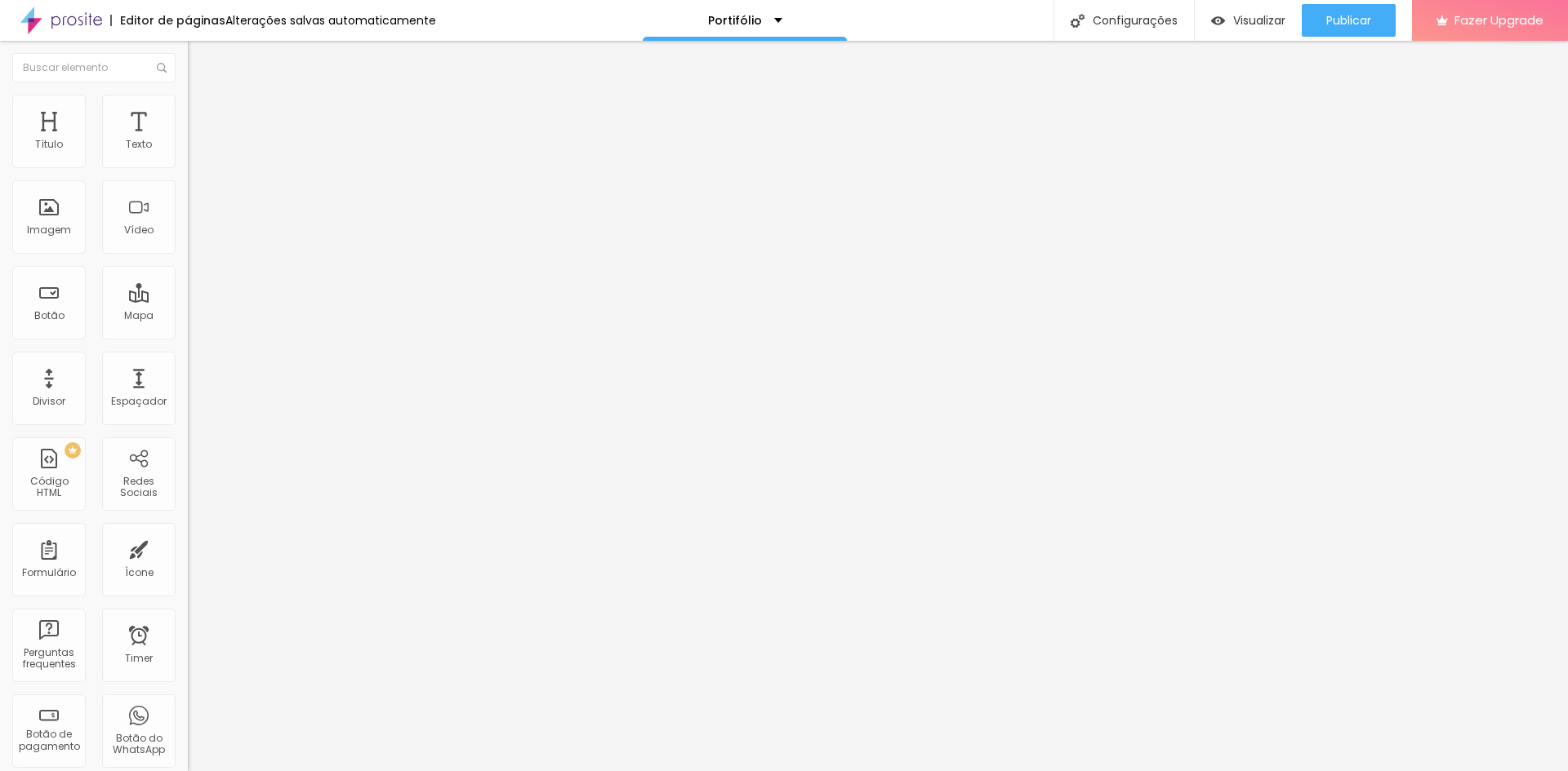
click at [188, 255] on span "16:9 Cinema" at bounding box center [218, 248] width 62 height 14
click at [188, 299] on div "Original" at bounding box center [281, 294] width 188 height 10
click at [188, 255] on span "Original" at bounding box center [207, 248] width 40 height 14
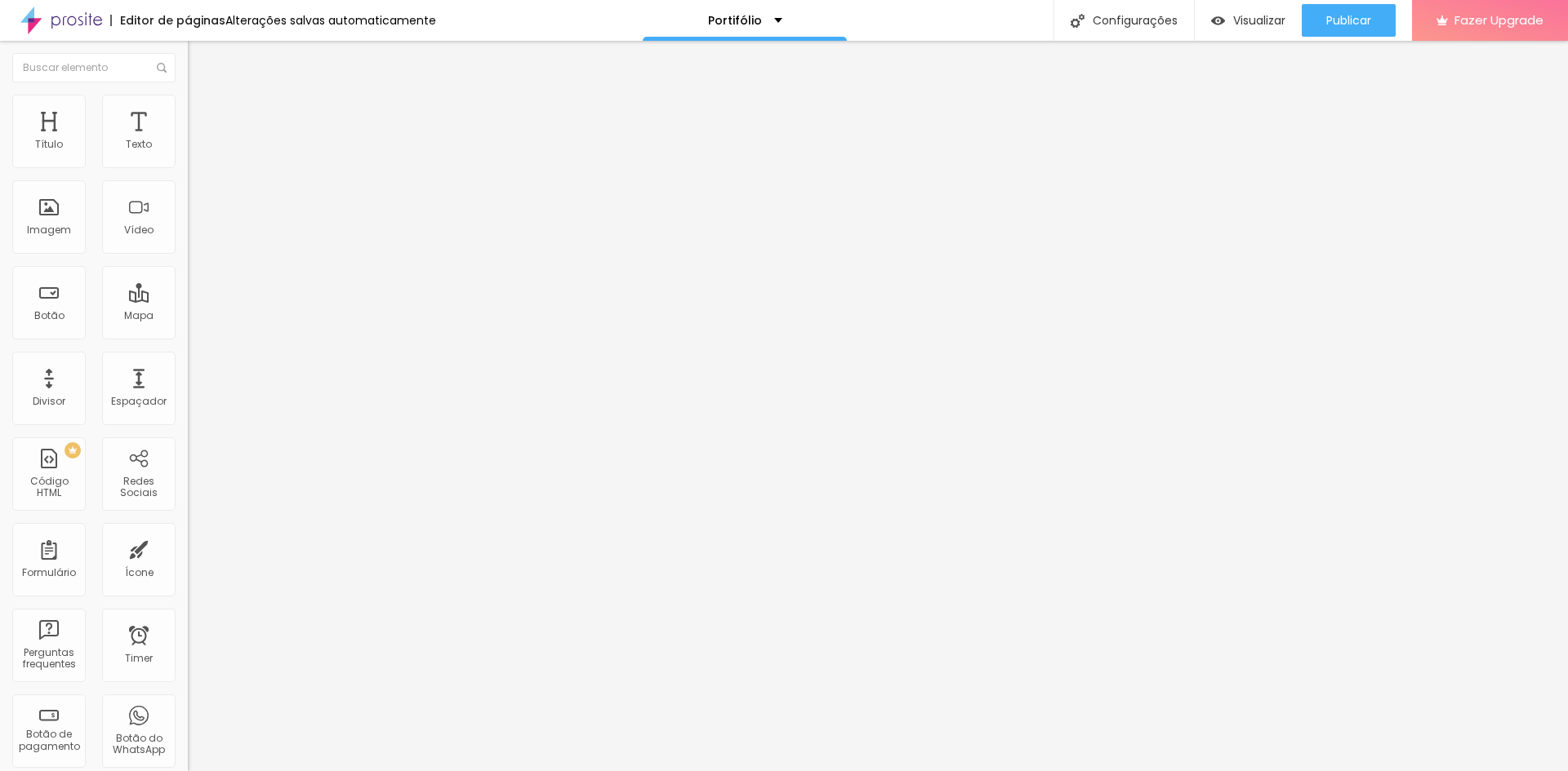
click at [188, 275] on span "Padrão" at bounding box center [206, 268] width 37 height 14
click at [188, 114] on ul "Conteúdo Estilo Avançado" at bounding box center [281, 102] width 188 height 49
click at [188, 101] on li "Estilo" at bounding box center [281, 102] width 188 height 16
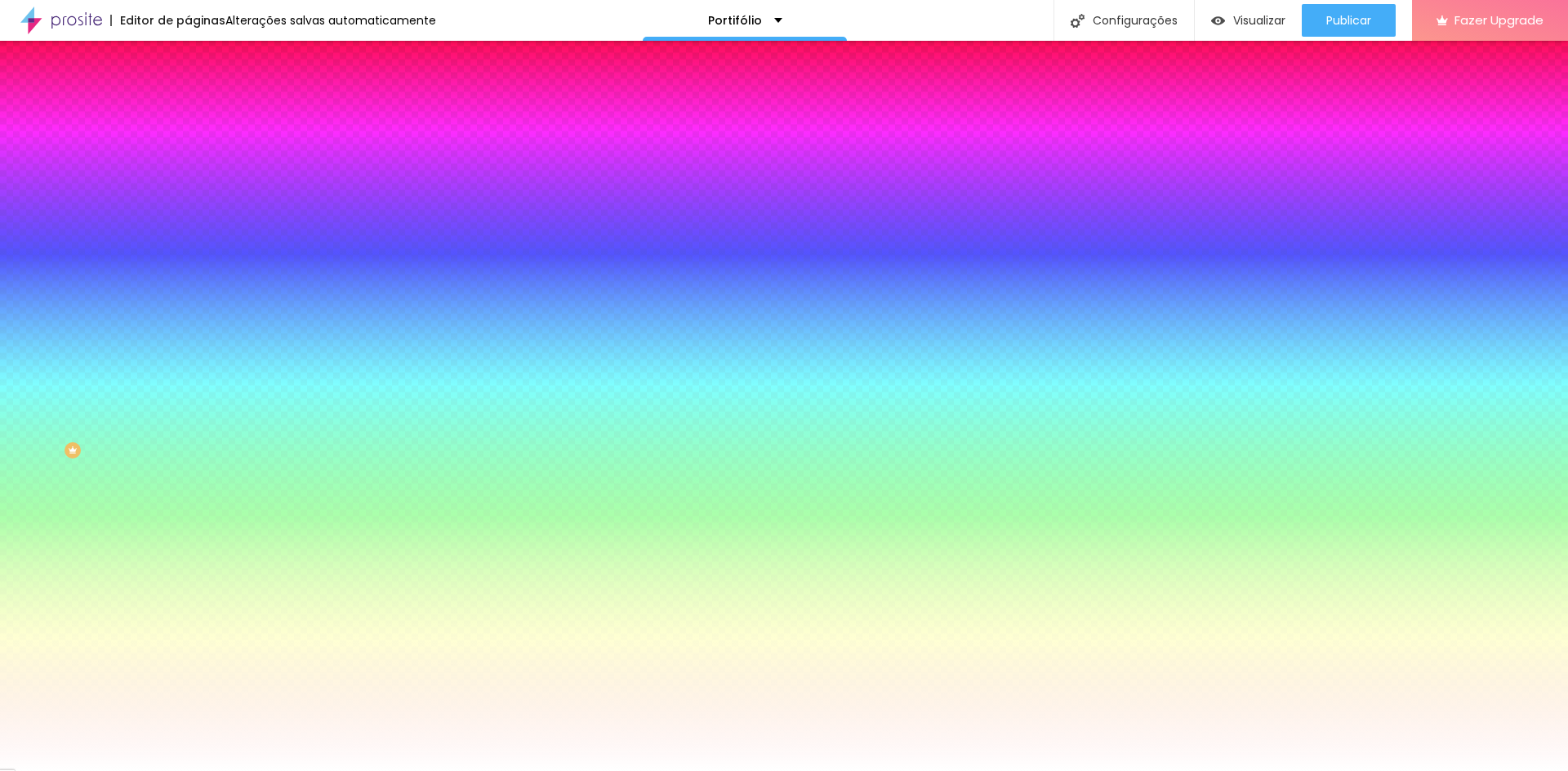
click at [188, 111] on img at bounding box center [194, 118] width 15 height 14
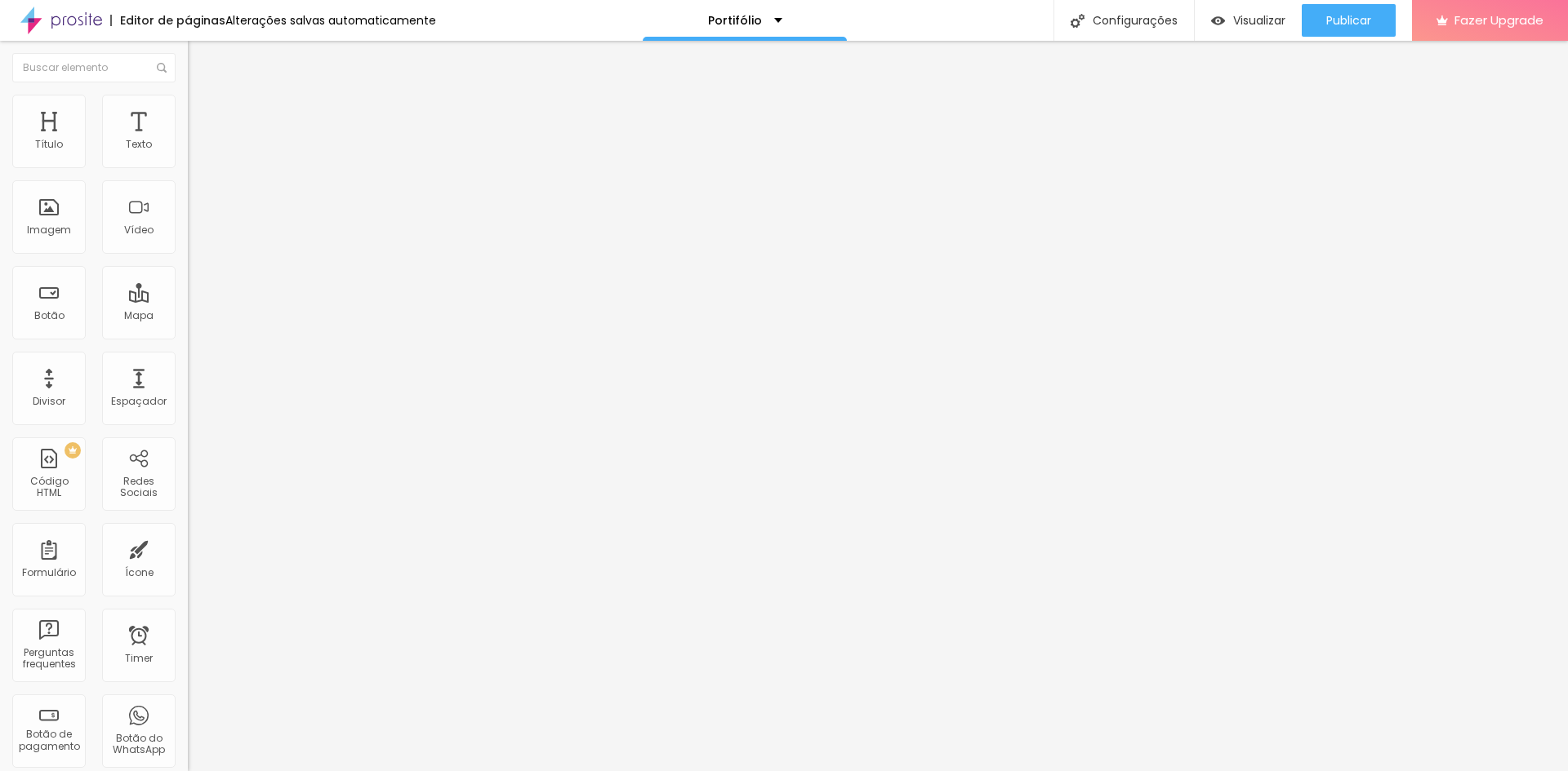
drag, startPoint x: 89, startPoint y: 107, endPoint x: 92, endPoint y: 118, distance: 11.4
click at [188, 107] on li "Estilo" at bounding box center [281, 102] width 188 height 16
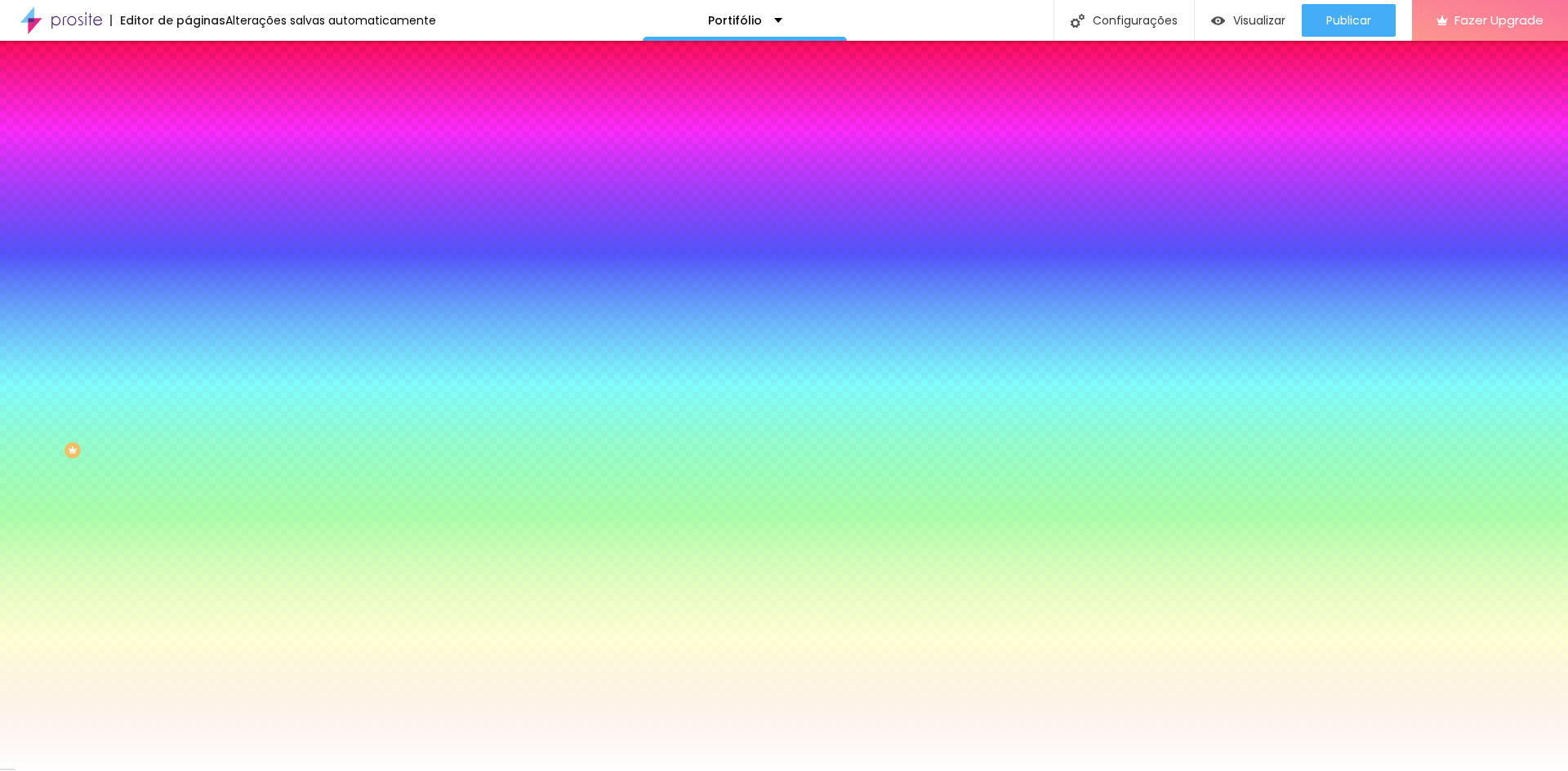
click at [188, 93] on img at bounding box center [194, 85] width 15 height 14
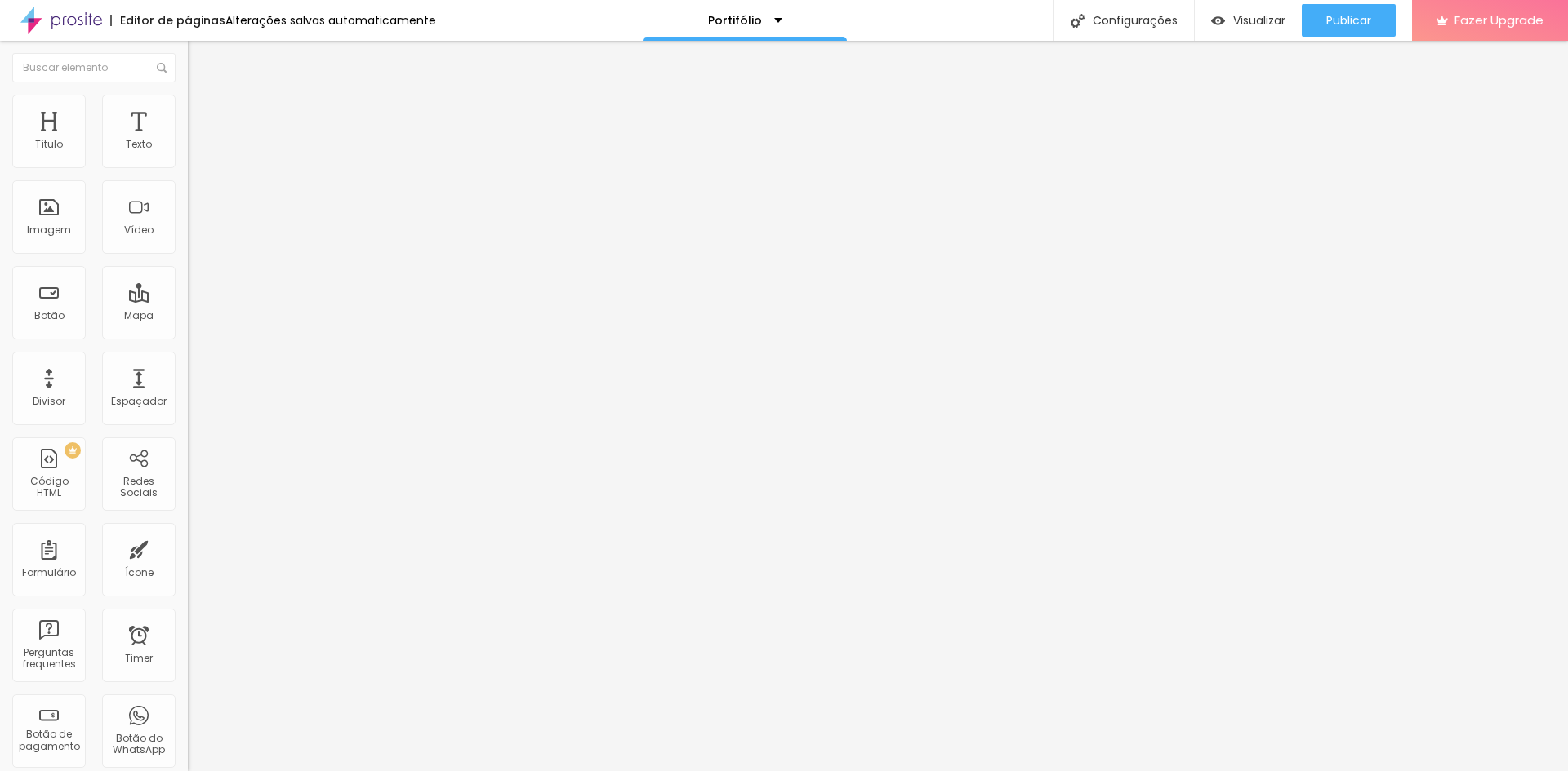
click at [188, 154] on input "Comprar agora" at bounding box center [285, 145] width 196 height 16
drag, startPoint x: 133, startPoint y: 181, endPoint x: 12, endPoint y: 181, distance: 121.0
click at [188, 181] on div "Texto Comprar agora Alinhamento Tamanho Normal Pequeno Normal Grande Link URL h…" at bounding box center [281, 246] width 188 height 238
click at [188, 154] on input "Comprar agora" at bounding box center [285, 145] width 196 height 16
click at [202, 113] on span "Estilo" at bounding box center [215, 105] width 25 height 14
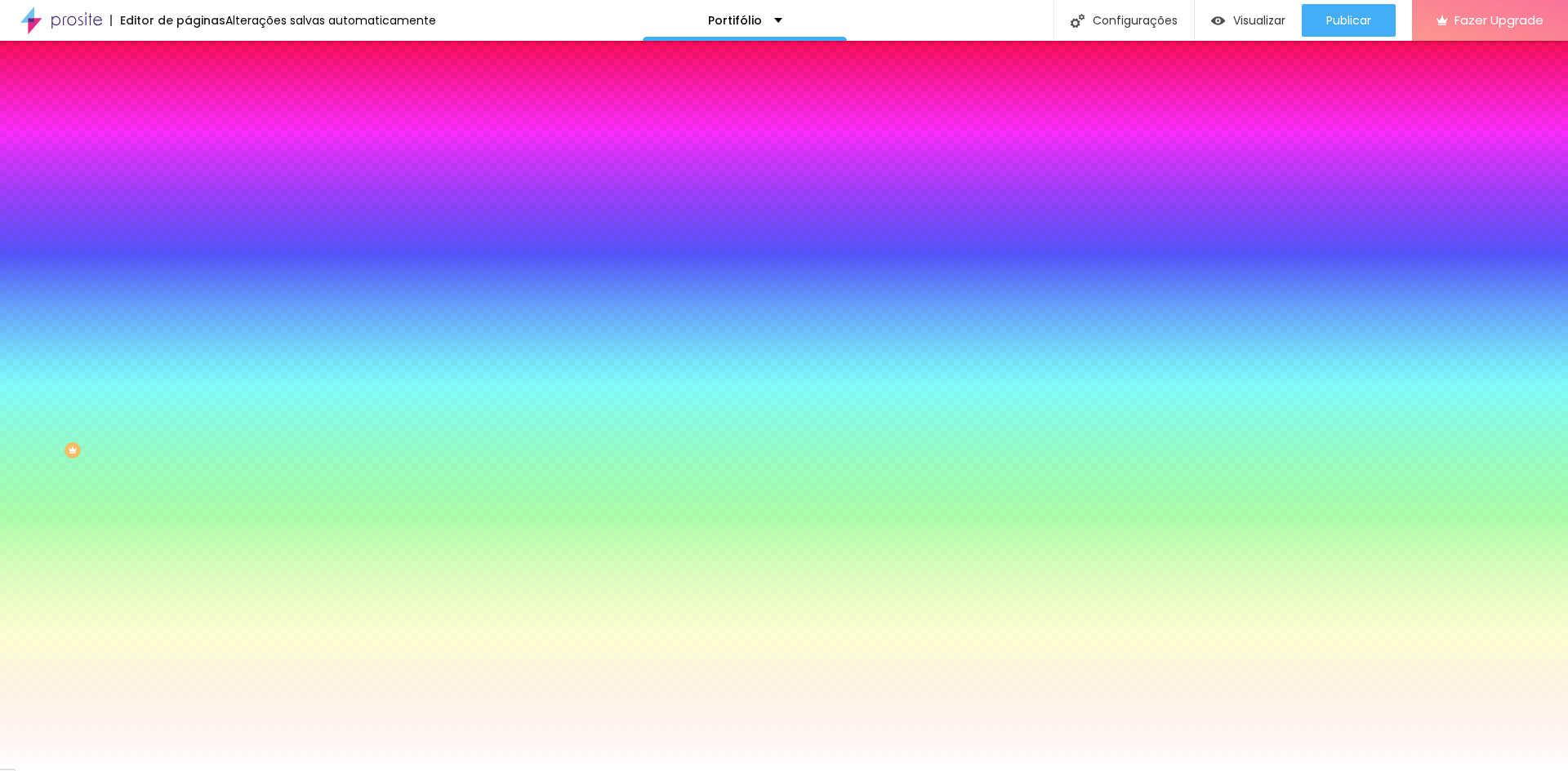
click at [188, 156] on div at bounding box center [281, 156] width 188 height 0
drag, startPoint x: 114, startPoint y: 223, endPoint x: 96, endPoint y: 209, distance: 22.8
click at [96, 209] on div at bounding box center [784, 386] width 1568 height 771
drag, startPoint x: 141, startPoint y: 263, endPoint x: 117, endPoint y: 244, distance: 30.6
click at [139, 267] on div at bounding box center [784, 386] width 1568 height 771
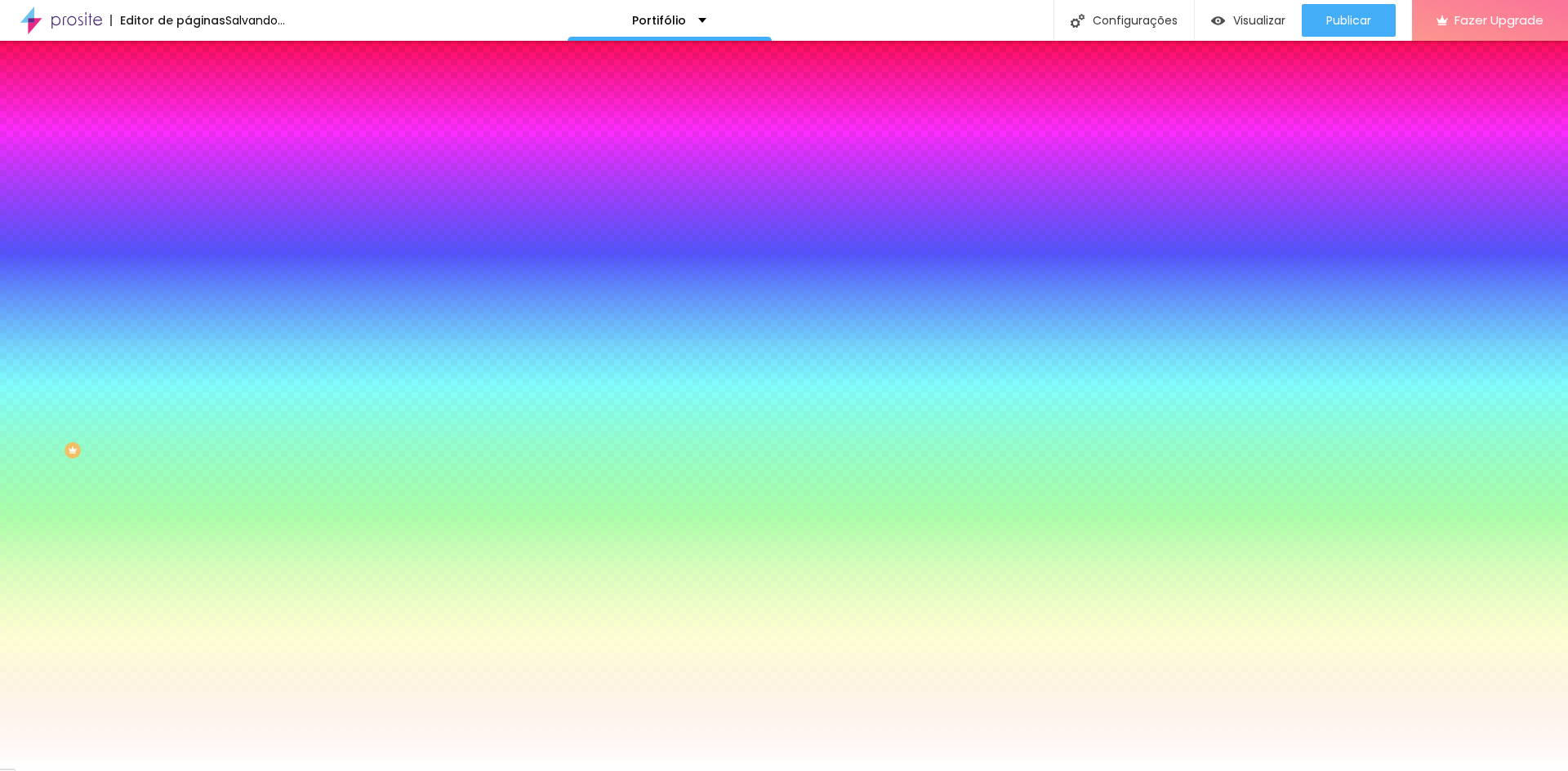
type input "#1DCE16"
drag, startPoint x: 113, startPoint y: 239, endPoint x: 122, endPoint y: 206, distance: 34.2
click at [122, 206] on div at bounding box center [784, 386] width 1568 height 771
click at [202, 97] on span "Conteúdo" at bounding box center [227, 89] width 50 height 14
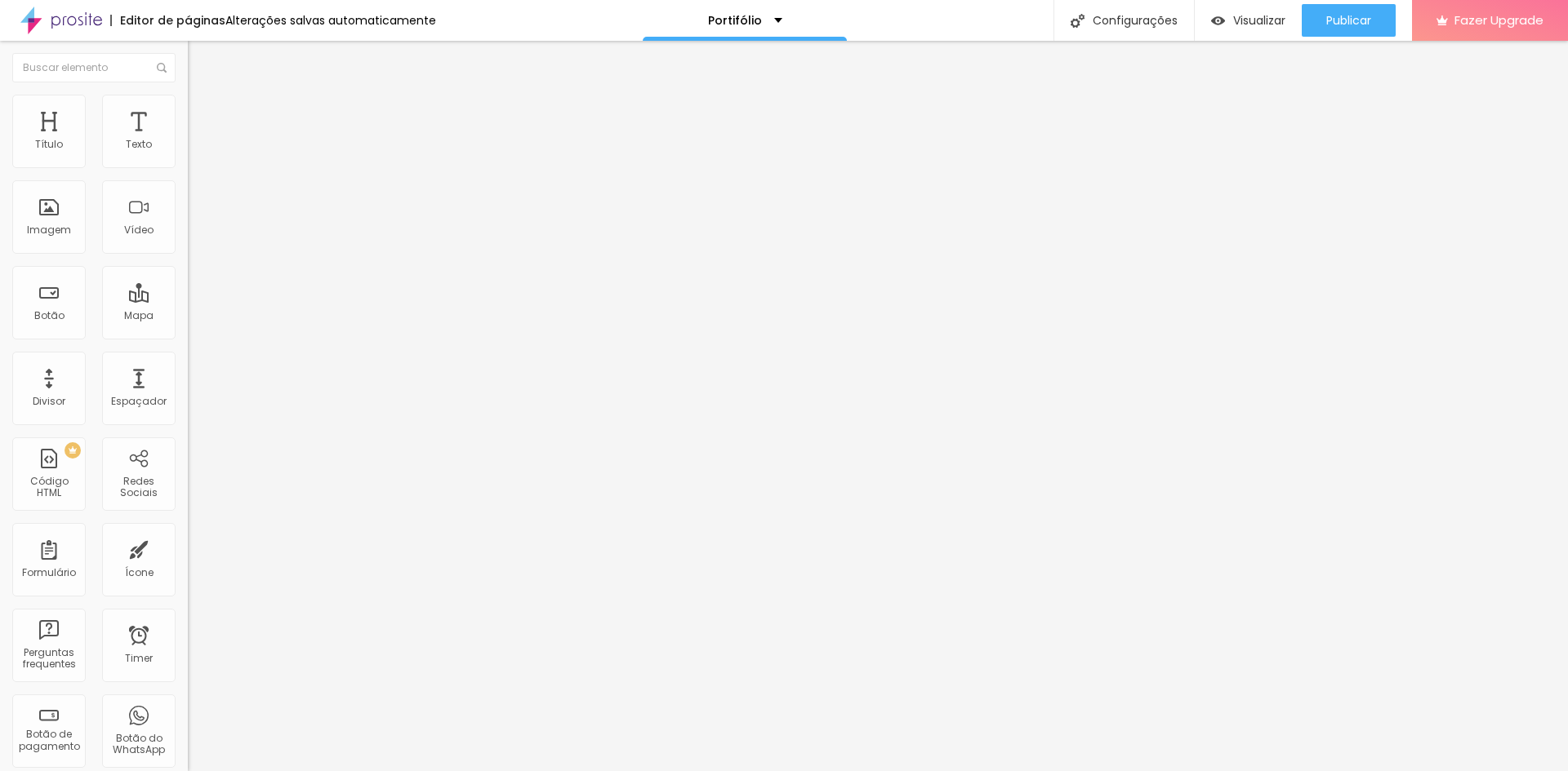
drag, startPoint x: 77, startPoint y: 180, endPoint x: 110, endPoint y: 180, distance: 33.0
click at [188, 154] on input "Comprar agora" at bounding box center [285, 145] width 196 height 16
drag, startPoint x: 116, startPoint y: 180, endPoint x: 9, endPoint y: 178, distance: 107.0
click at [188, 176] on div "Texto Comprar agora Alinhamento Tamanho Normal Pequeno Normal Grande Link URL h…" at bounding box center [281, 246] width 188 height 238
click at [188, 154] on input "Comprar agora" at bounding box center [285, 145] width 196 height 16
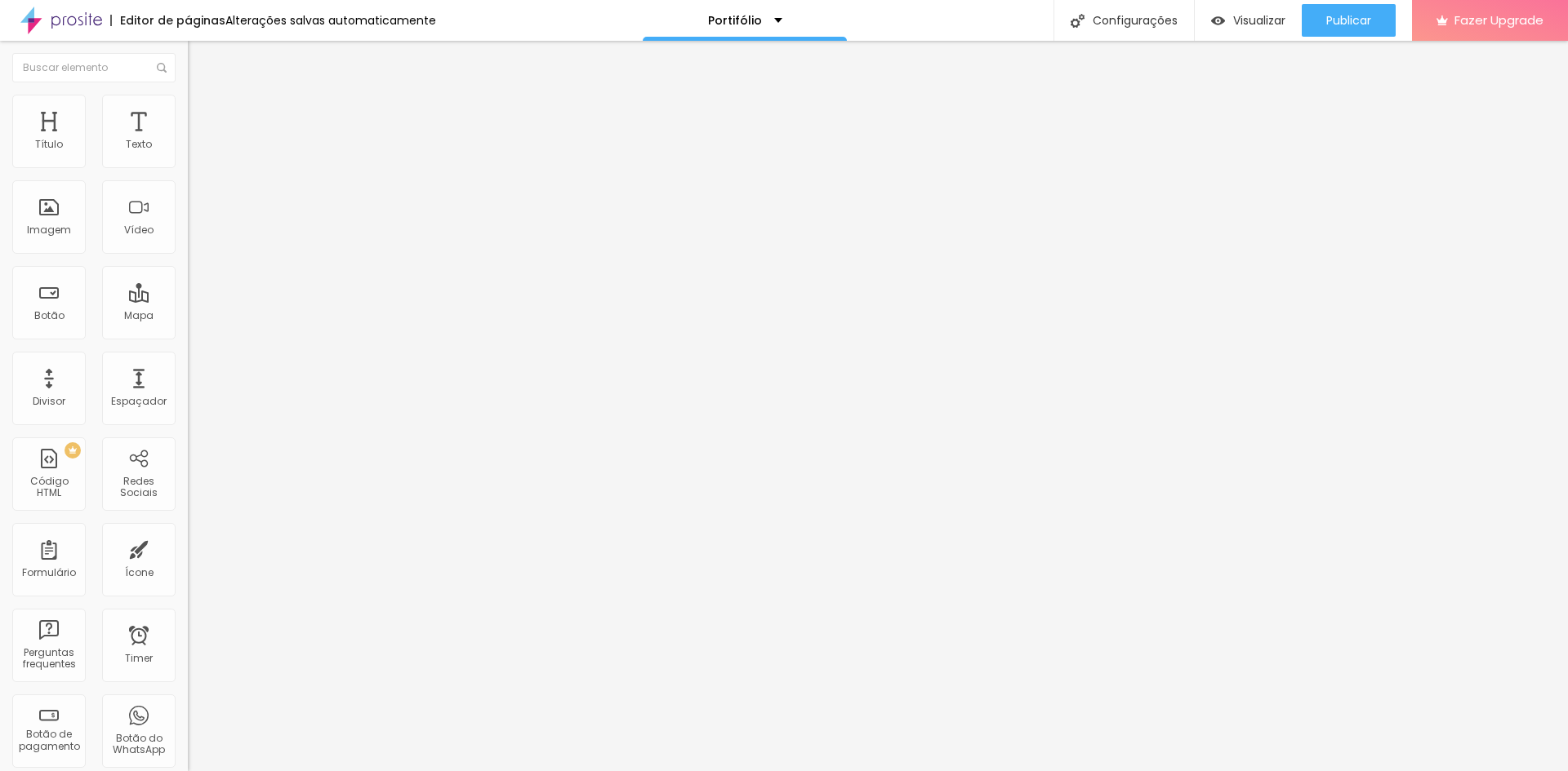
drag, startPoint x: 67, startPoint y: 185, endPoint x: 0, endPoint y: 165, distance: 69.9
click at [188, 167] on div "Texto Comprar agora Alinhamento Tamanho Normal Pequeno Normal Grande Link URL h…" at bounding box center [281, 246] width 188 height 238
click at [202, 115] on span "Avançado" at bounding box center [229, 122] width 54 height 14
click at [188, 645] on input "text" at bounding box center [285, 653] width 196 height 16
click at [188, 636] on div "Classes Html" at bounding box center [281, 655] width 188 height 40
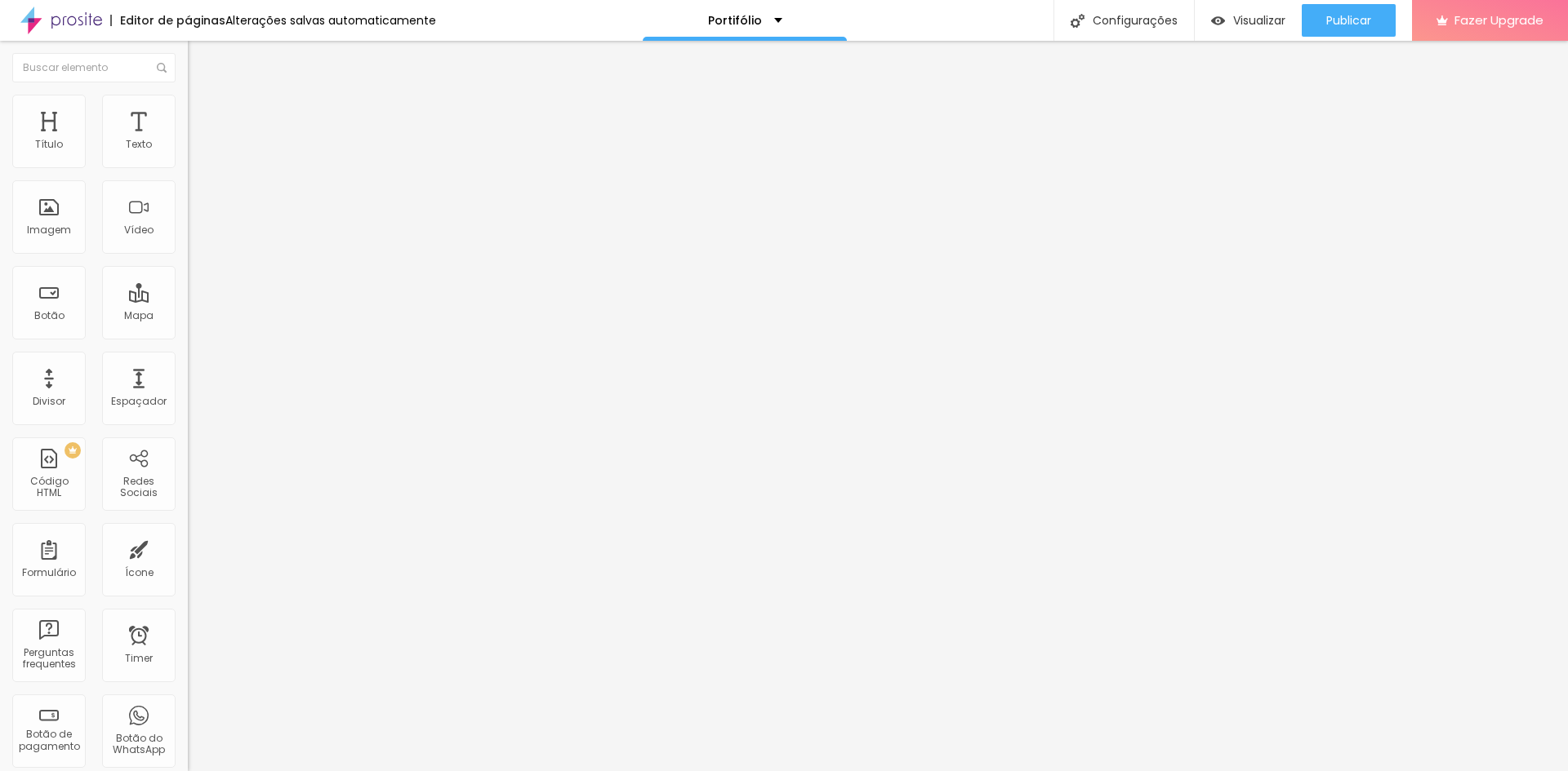
click at [188, 599] on input "text" at bounding box center [285, 607] width 196 height 16
click at [188, 690] on span "Celular" at bounding box center [205, 697] width 36 height 14
drag, startPoint x: 77, startPoint y: 336, endPoint x: 53, endPoint y: 336, distance: 24.0
click at [188, 682] on div "Visível nos dispositivos" at bounding box center [281, 687] width 188 height 10
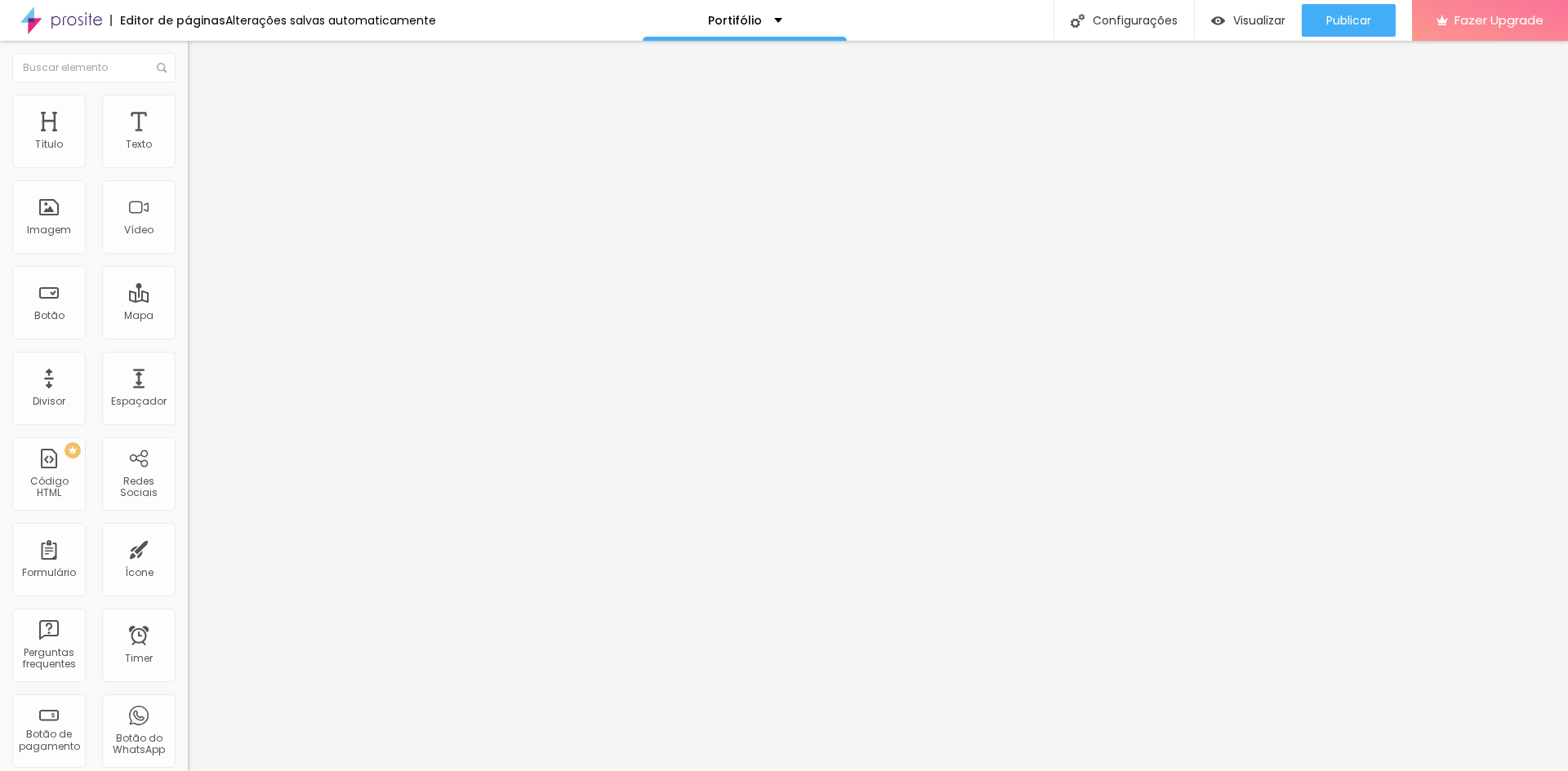
click at [188, 99] on img at bounding box center [194, 101] width 15 height 14
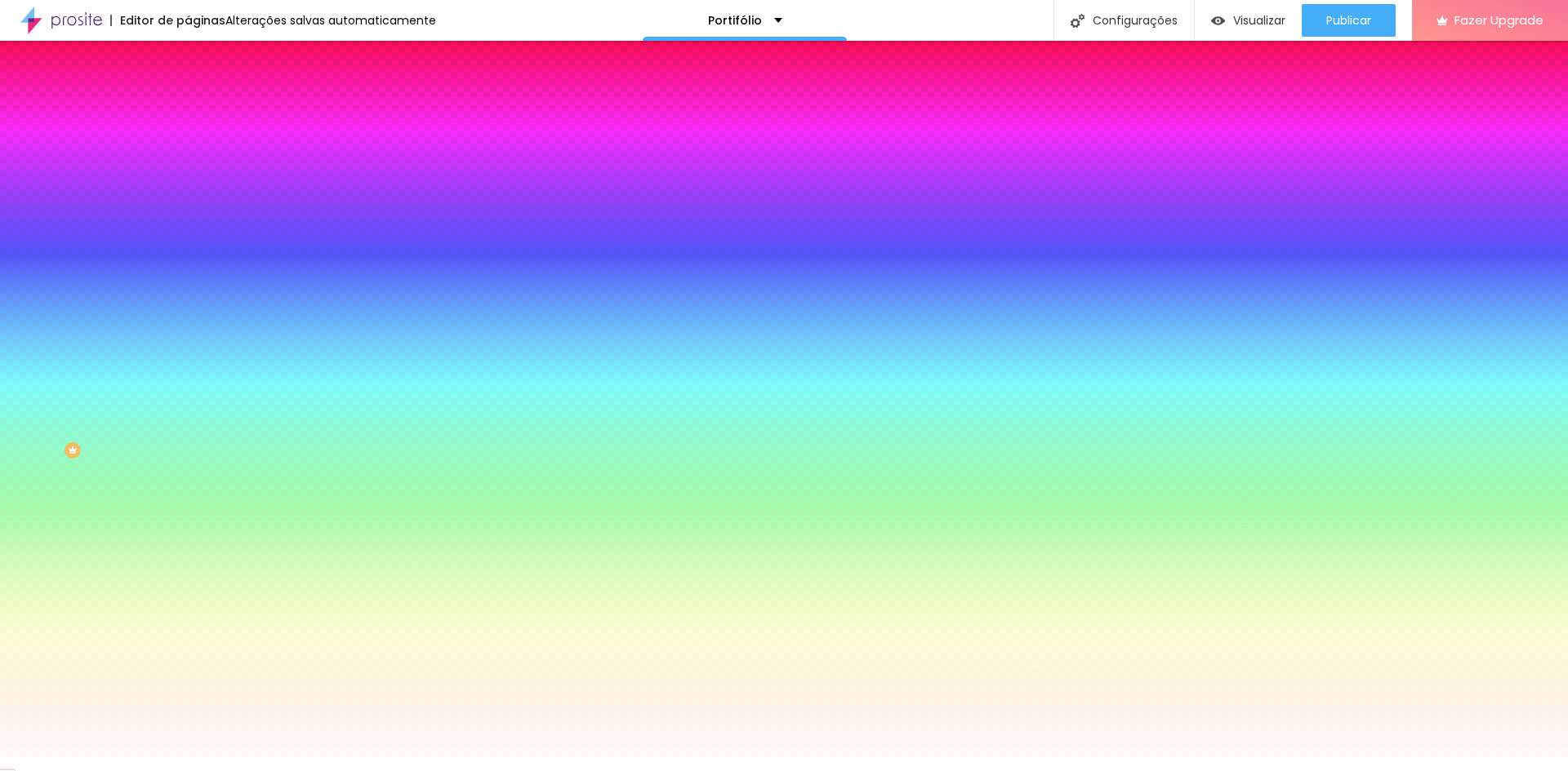
click at [188, 93] on img at bounding box center [194, 85] width 15 height 14
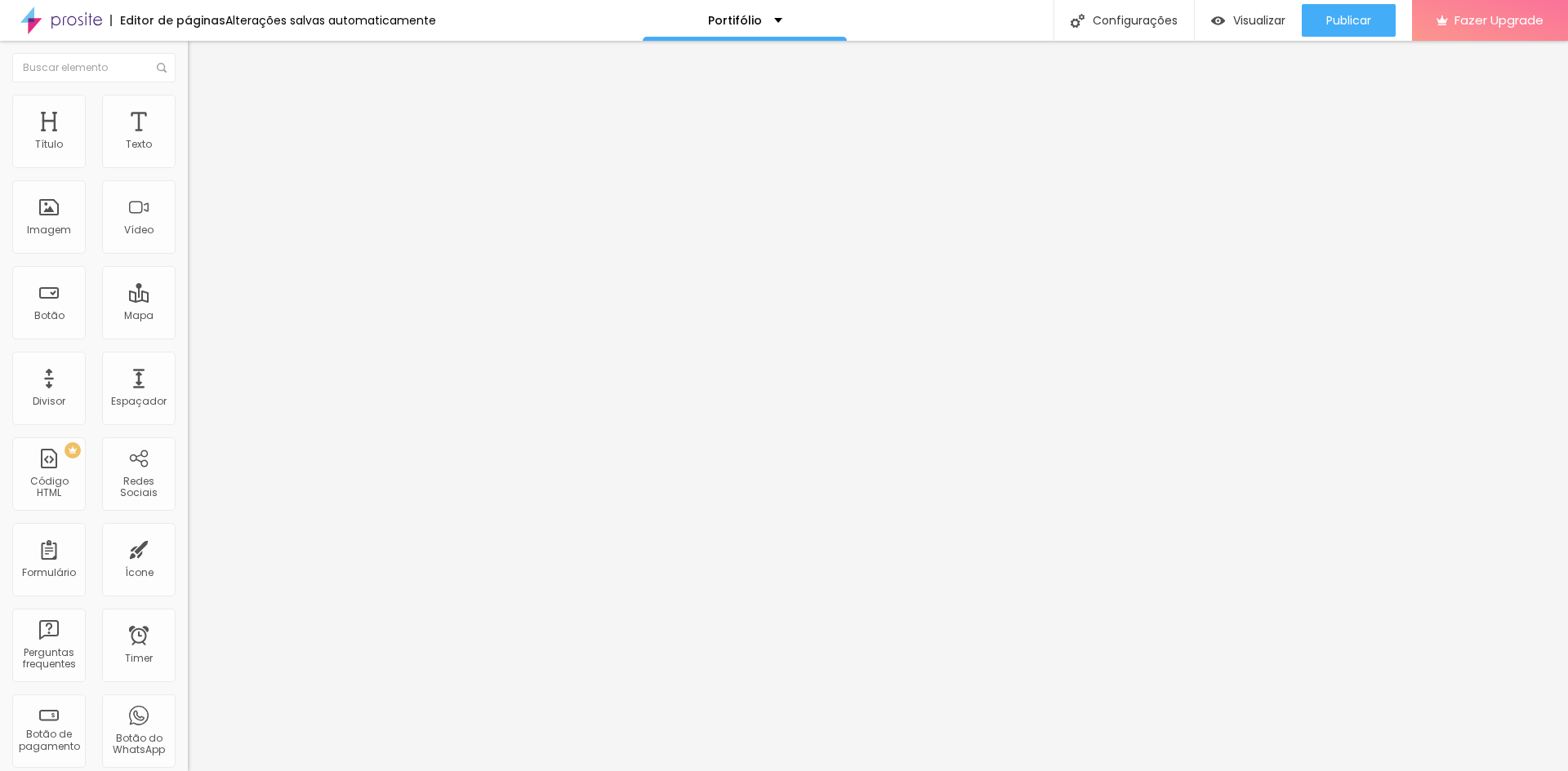
click at [200, 57] on img "button" at bounding box center [207, 60] width 14 height 14
click at [1334, 16] on span "Publicar" at bounding box center [1349, 20] width 44 height 14
click at [188, 108] on li "Estilo" at bounding box center [281, 102] width 188 height 16
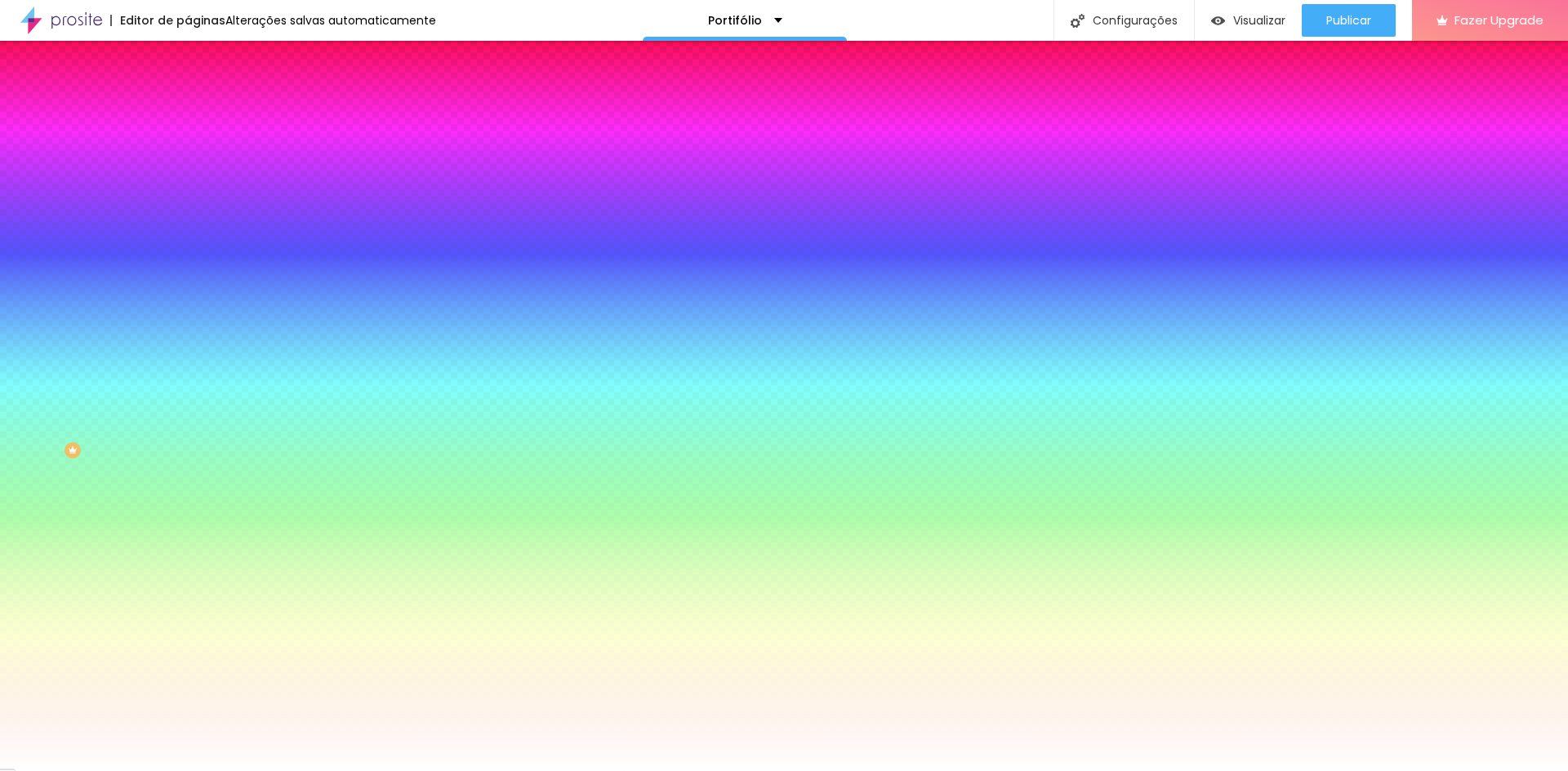
click at [202, 97] on span "Conteúdo" at bounding box center [227, 89] width 50 height 14
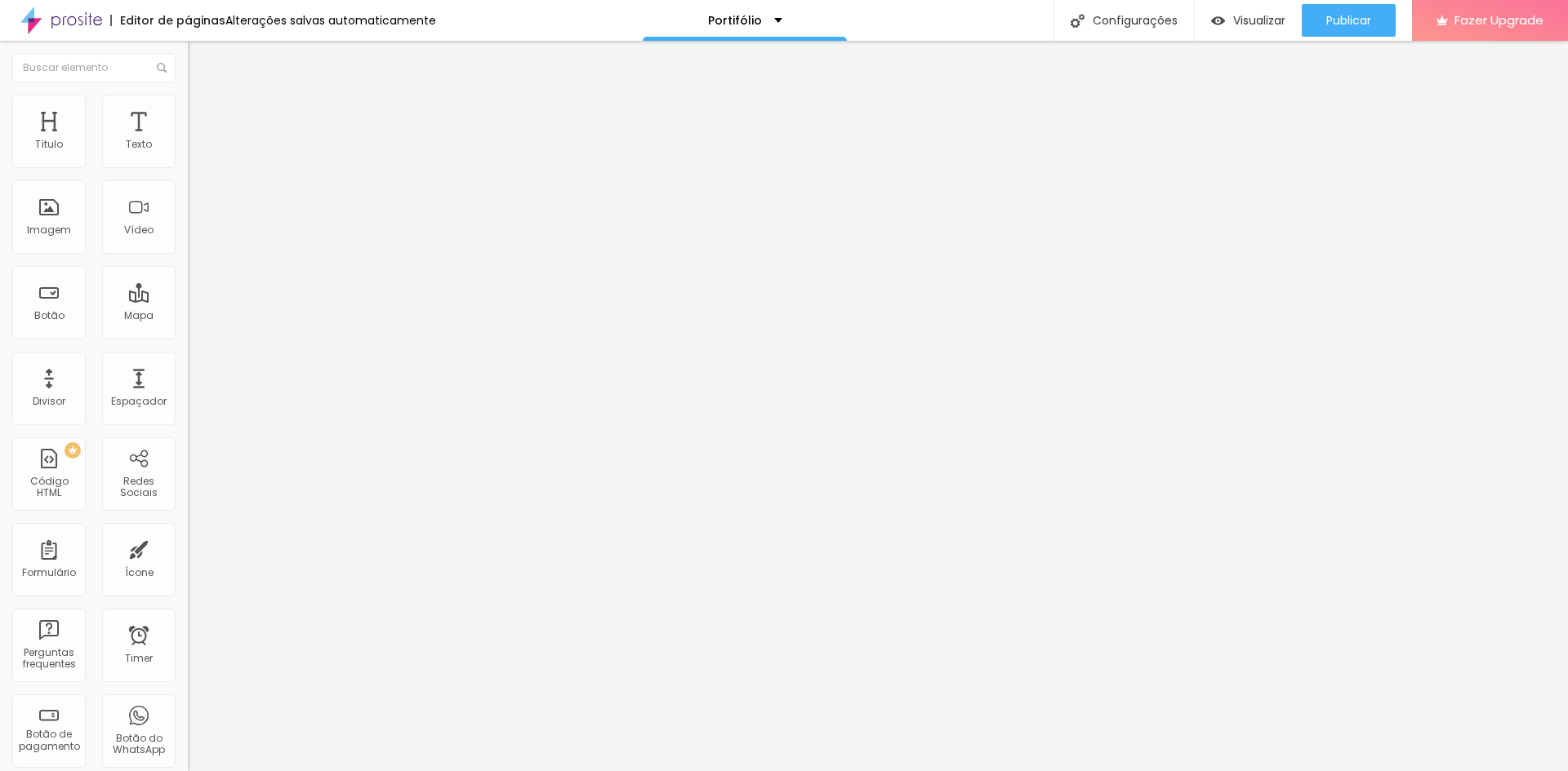
click at [188, 59] on button "Editar Seção" at bounding box center [281, 59] width 188 height 38
click at [188, 335] on input "https://" at bounding box center [285, 328] width 196 height 16
click at [188, 365] on div "Abrir em uma nova aba" at bounding box center [281, 360] width 188 height 8
click at [188, 445] on div "Editar Botão Conteúdo Estilo Avançado Texto Comprar agora Alinhamento Tamanho N…" at bounding box center [281, 406] width 188 height 730
click at [188, 336] on input "https://" at bounding box center [285, 328] width 196 height 16
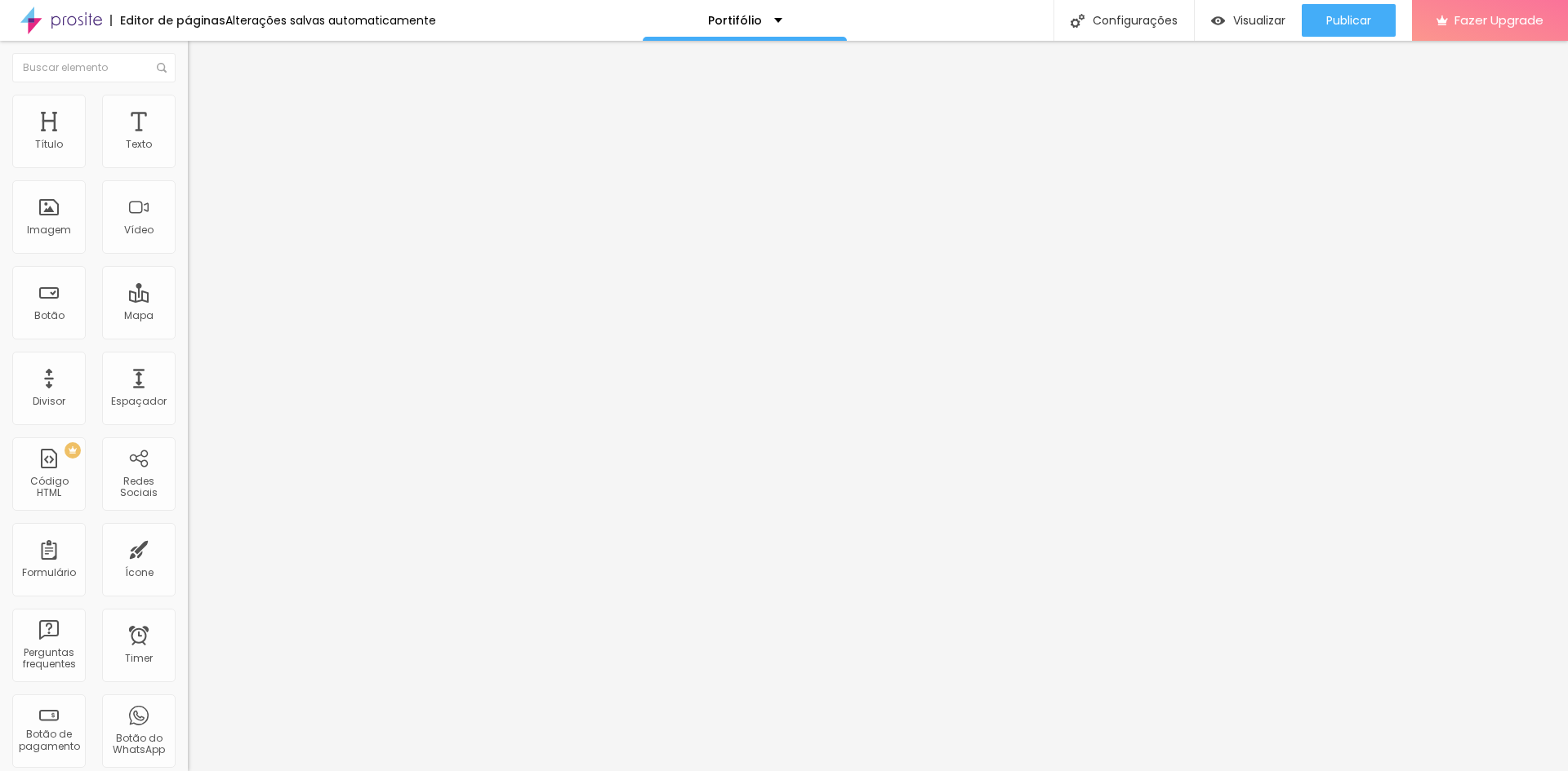
click at [188, 333] on input "https://" at bounding box center [285, 328] width 196 height 16
paste input "https://wa.me/14996055023"
type input "https://https://wa.me/14996055023"
click at [188, 427] on div "Editar Botão Conteúdo Estilo Avançado Texto Comprar agora Alinhamento Tamanho N…" at bounding box center [281, 406] width 188 height 730
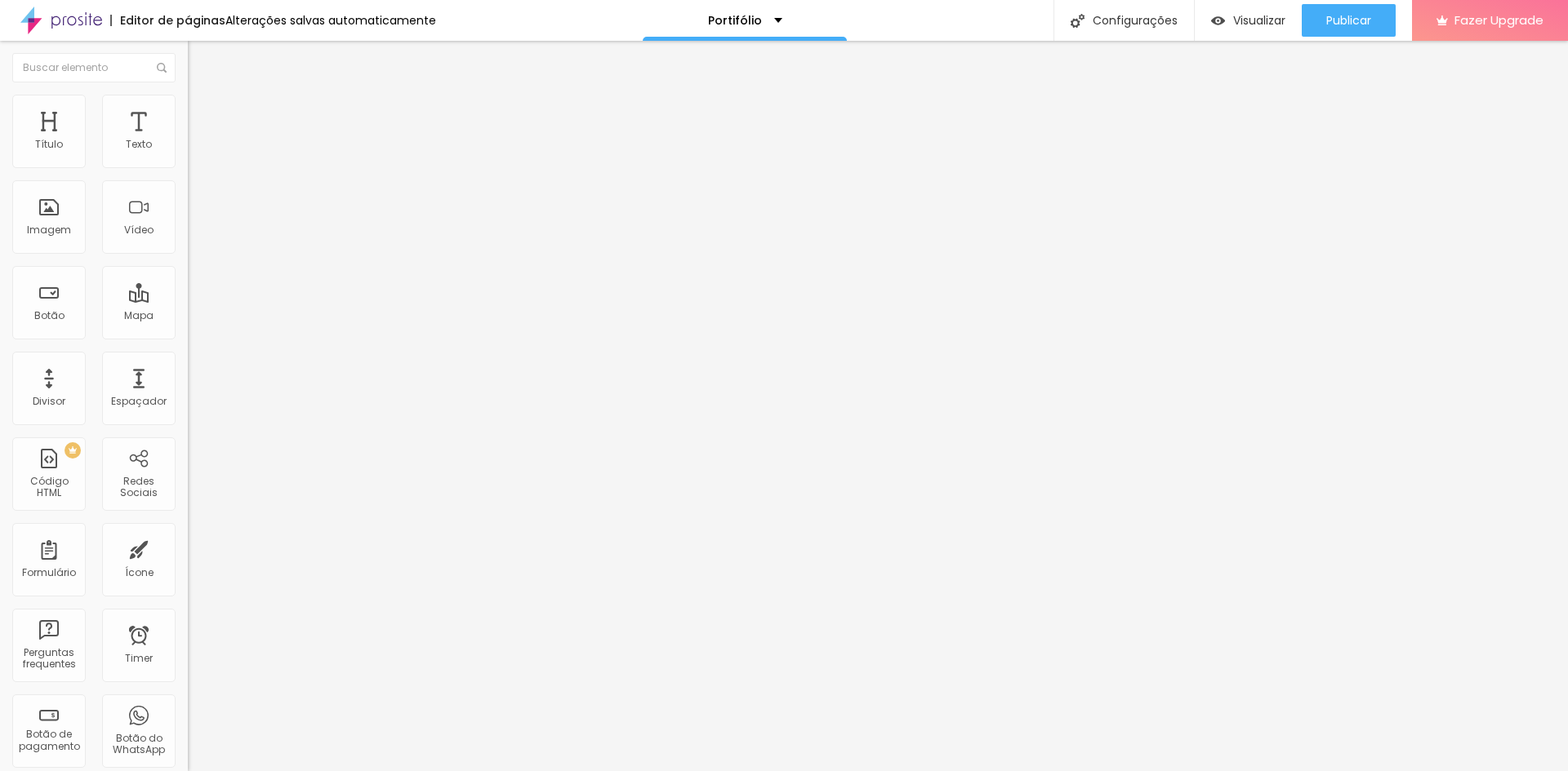
scroll to position [0, 0]
click at [1364, 19] on span "Publicar" at bounding box center [1349, 20] width 44 height 14
click at [1242, 18] on span "Visualizar" at bounding box center [1244, 20] width 52 height 14
click at [188, 336] on input "https://https://wa.me/14996055023" at bounding box center [285, 328] width 196 height 16
paste input "+55 14 99605-"
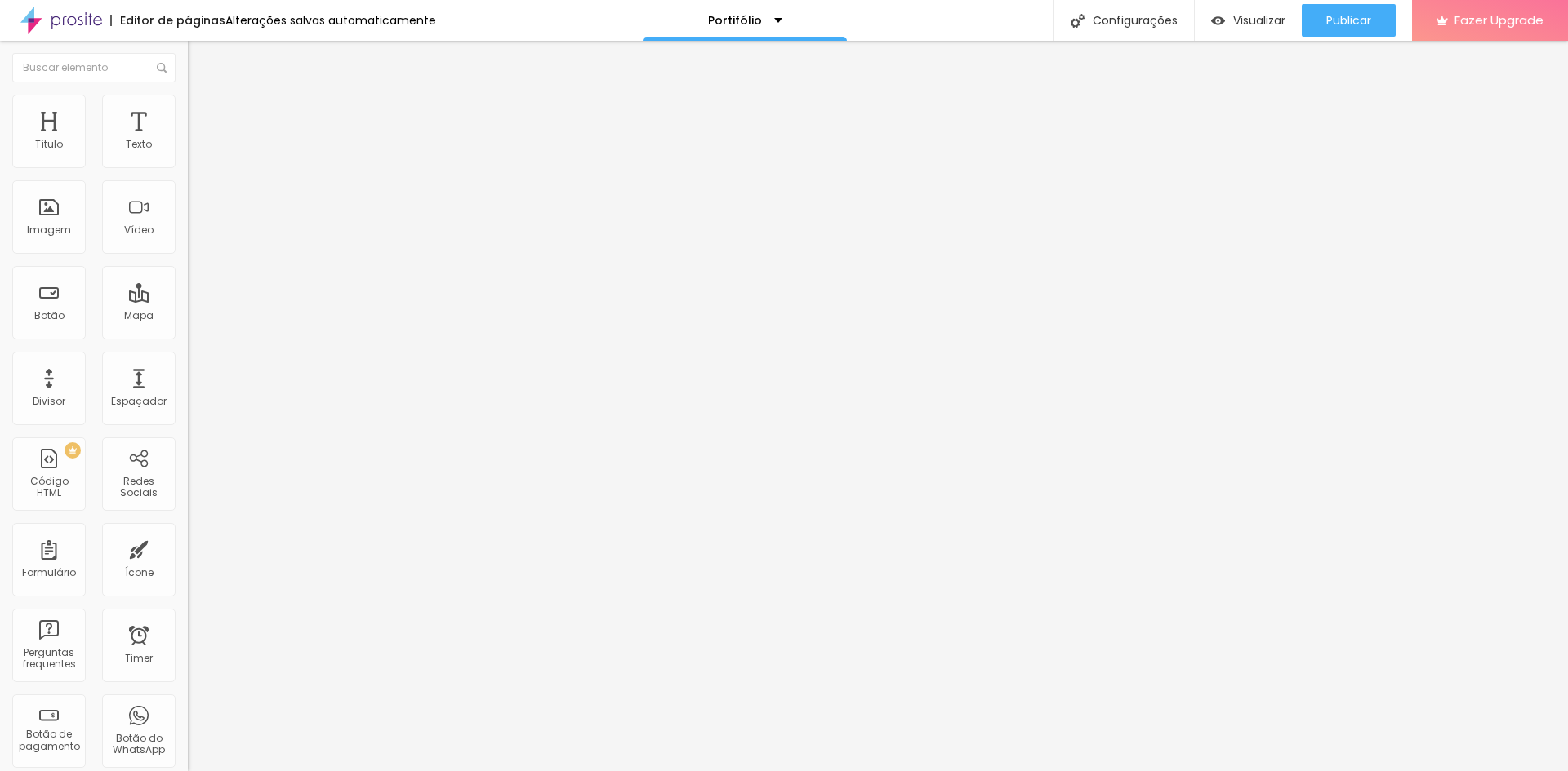
type input "https://https://wa.me/14996055023"
click at [202, 113] on span "Estilo" at bounding box center [215, 105] width 25 height 14
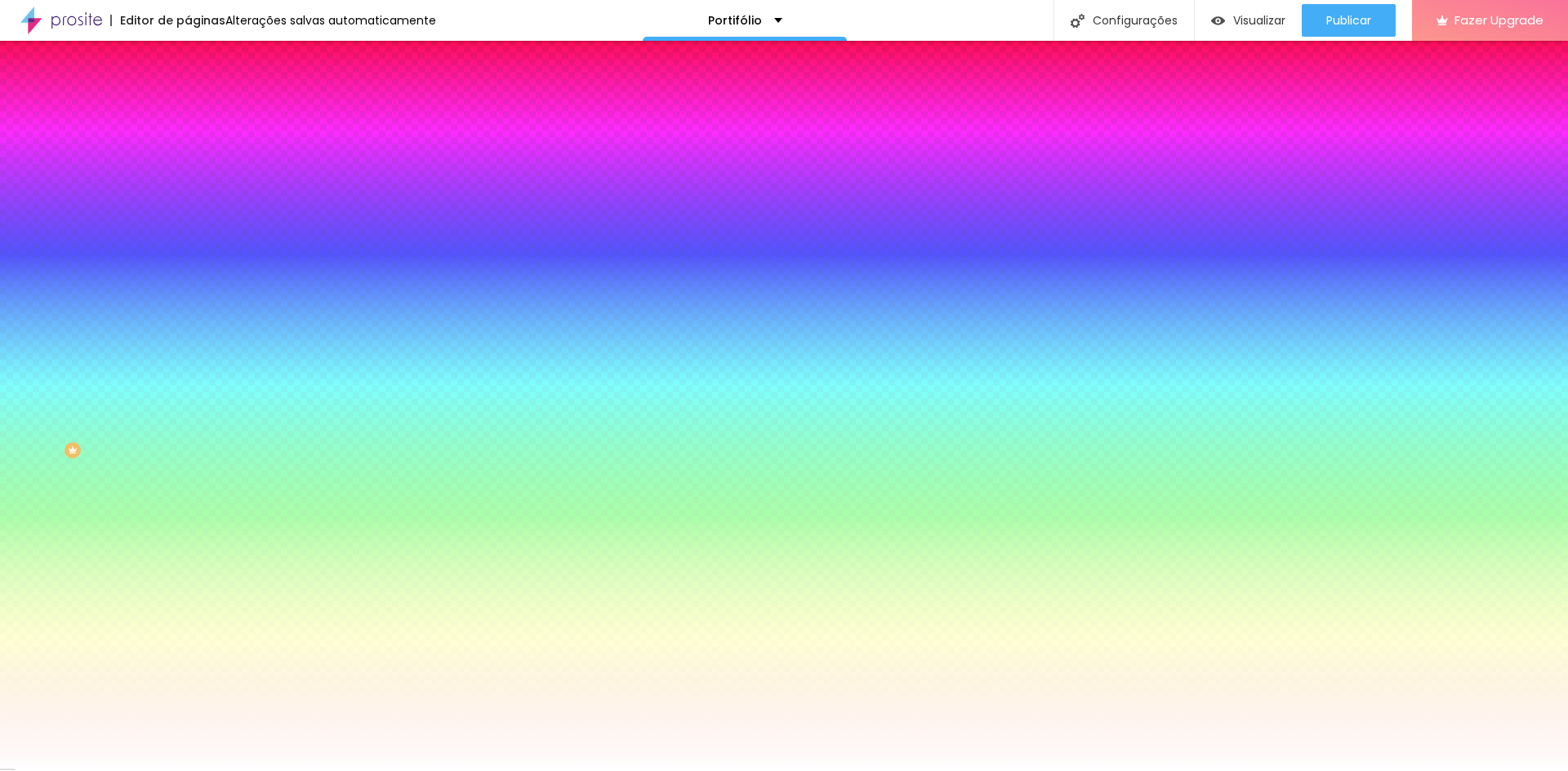
click at [188, 102] on ul "Conteúdo Estilo Avançado" at bounding box center [281, 102] width 188 height 49
click at [188, 111] on li "Avançado" at bounding box center [281, 119] width 188 height 16
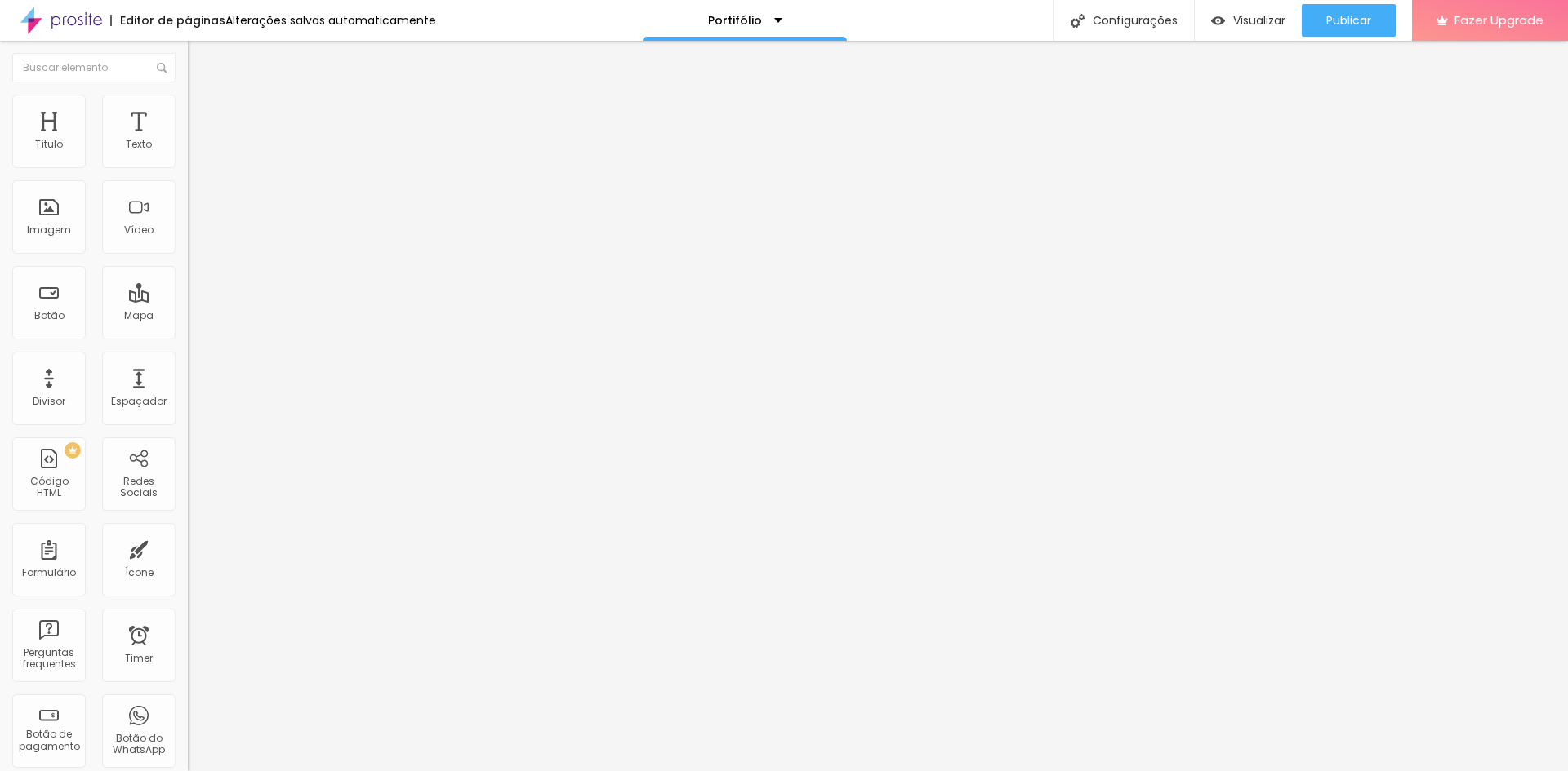
click at [188, 599] on input "text" at bounding box center [285, 607] width 196 height 16
click at [202, 97] on span "Conteúdo" at bounding box center [227, 89] width 50 height 14
click at [188, 252] on span "Normal" at bounding box center [206, 250] width 37 height 14
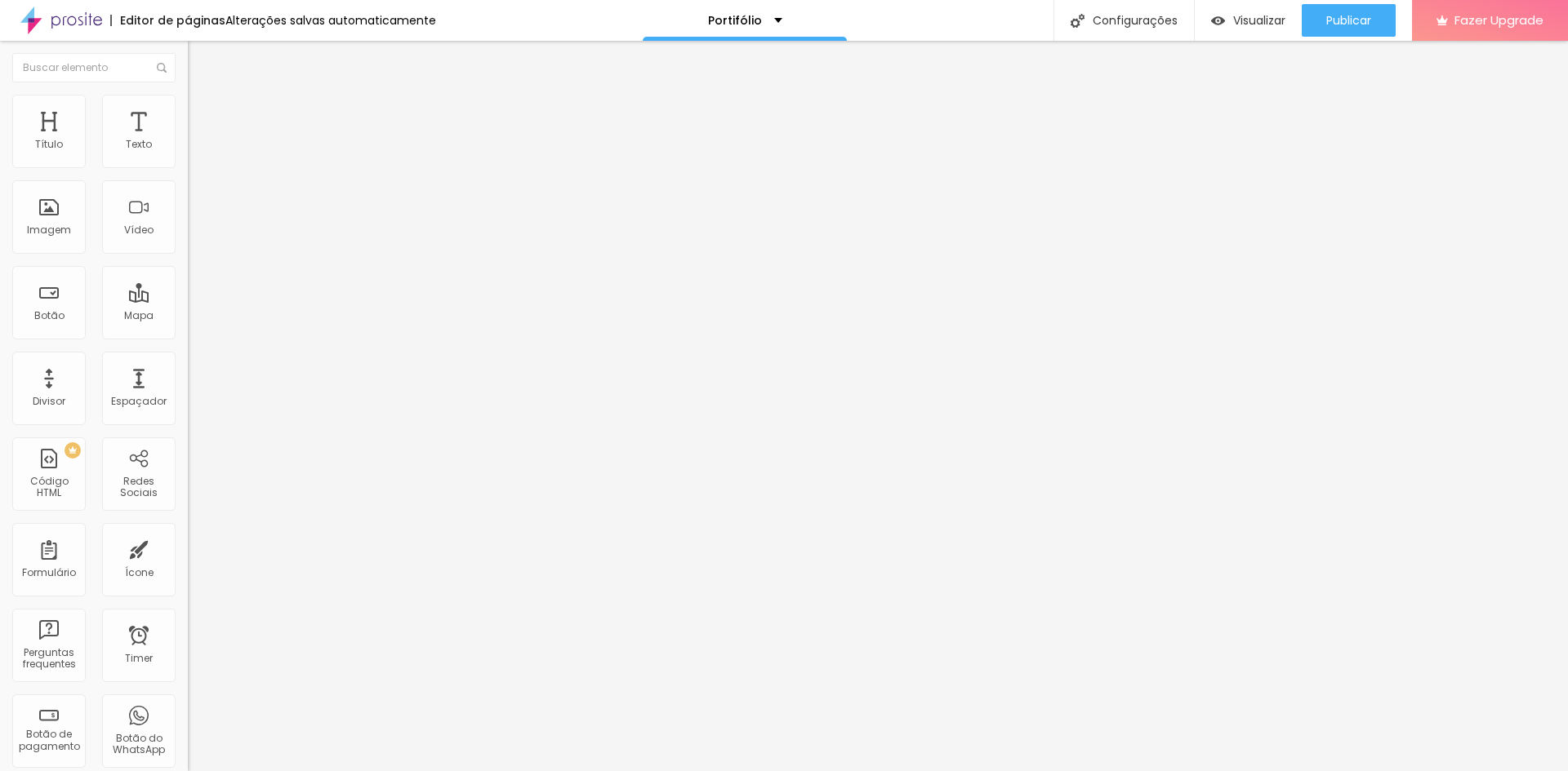
click at [188, 291] on div "Link" at bounding box center [281, 300] width 188 height 19
click at [188, 330] on input "https://https://wa.me/14996055023" at bounding box center [285, 328] width 196 height 16
click at [188, 333] on input "https://https://wa.me/14996055023" at bounding box center [285, 328] width 196 height 16
click at [188, 336] on input "https://https://wa.me/14996055023" at bounding box center [285, 328] width 196 height 16
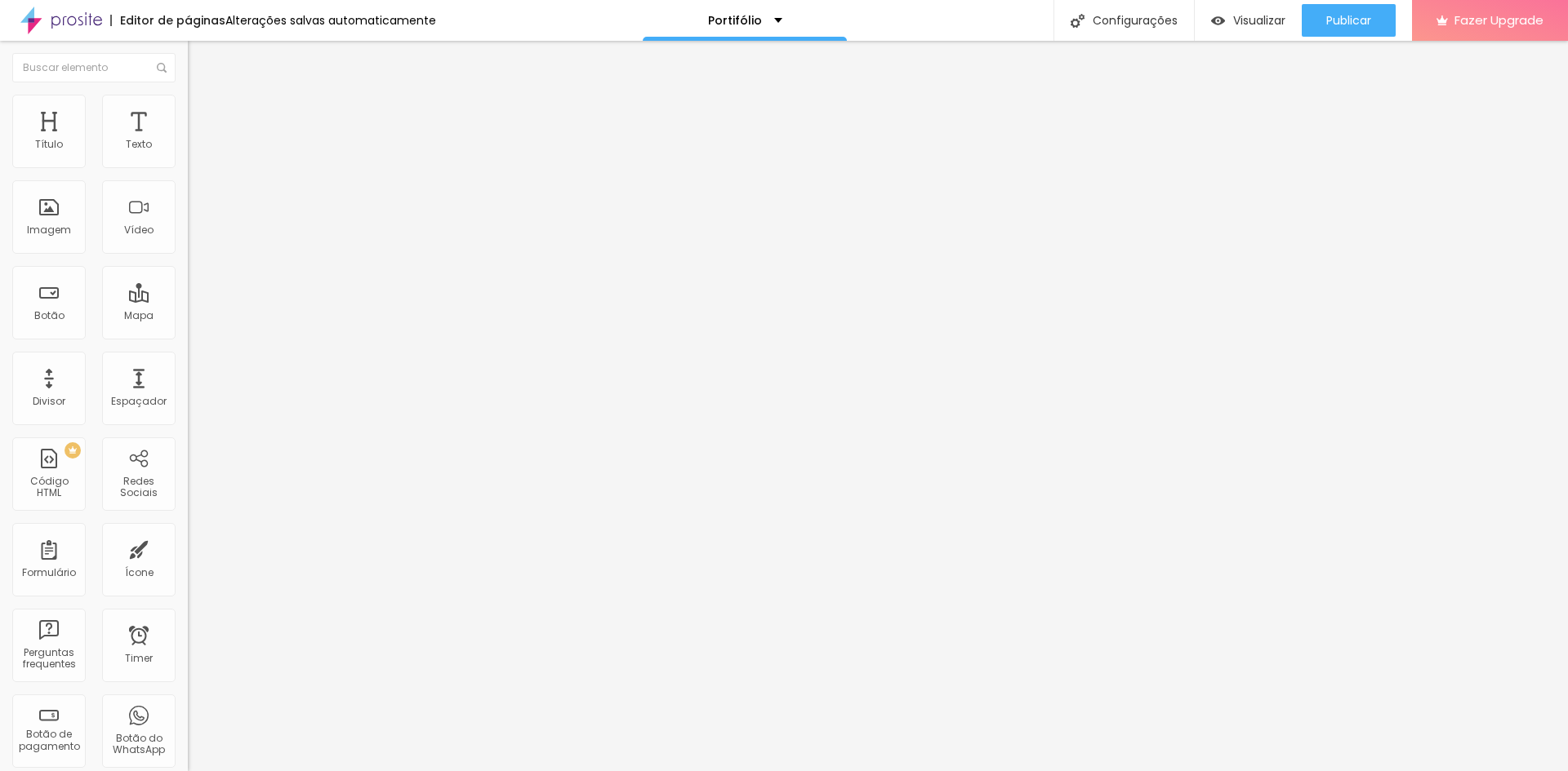
scroll to position [0, 29]
drag, startPoint x: 134, startPoint y: 338, endPoint x: 167, endPoint y: 339, distance: 33.0
click at [188, 336] on input "https://https://wa.me/14996055023" at bounding box center [285, 328] width 196 height 16
drag, startPoint x: 103, startPoint y: 342, endPoint x: 174, endPoint y: 336, distance: 71.3
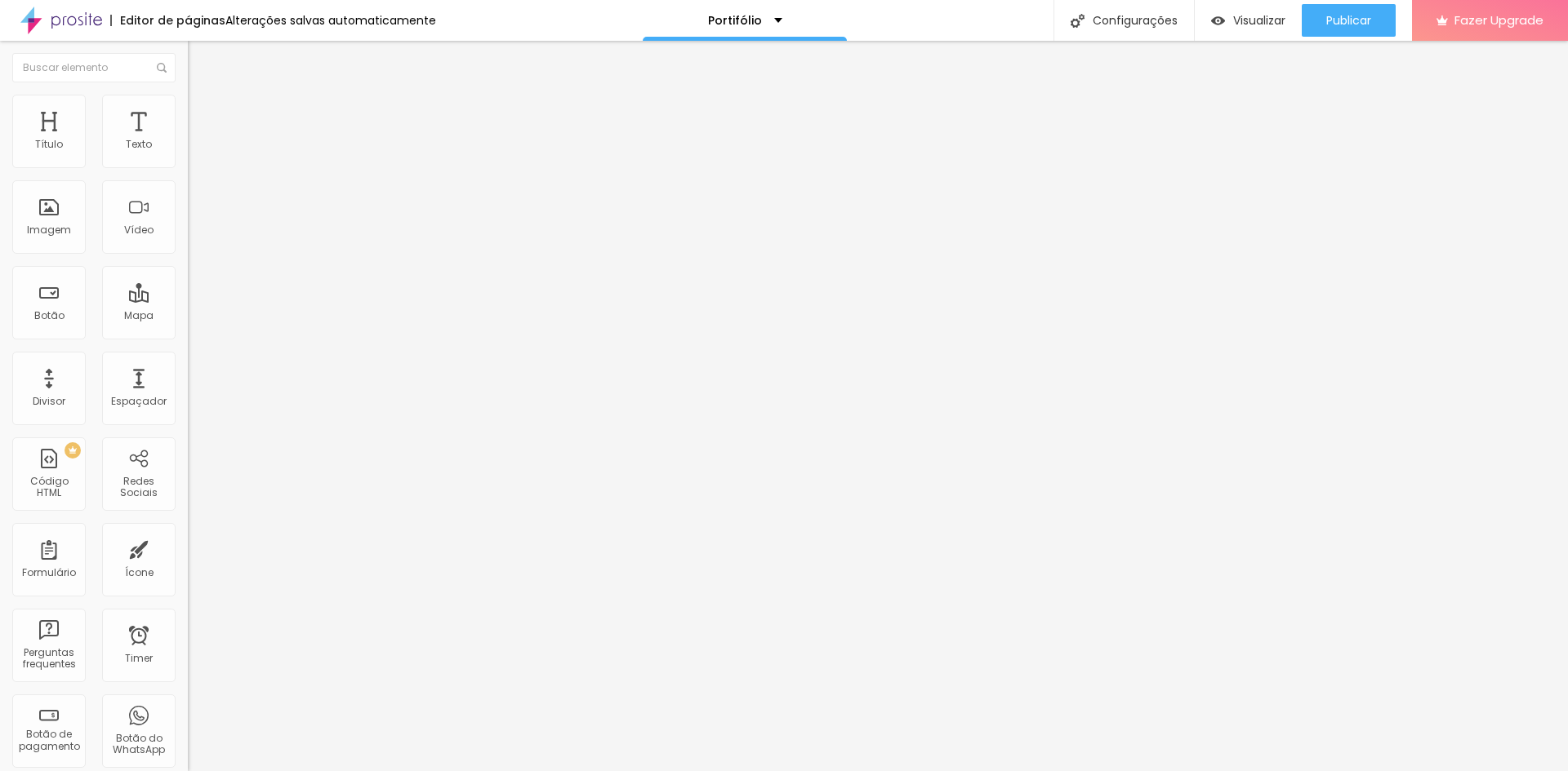
click at [188, 336] on input "https://https://wa.me/14996055023" at bounding box center [285, 328] width 196 height 16
paste input "+55 14 99605-"
click at [188, 375] on div "Texto Comprar agora Alinhamento Tamanho Normal Pequeno Normal Grande Link URL h…" at bounding box center [281, 251] width 188 height 247
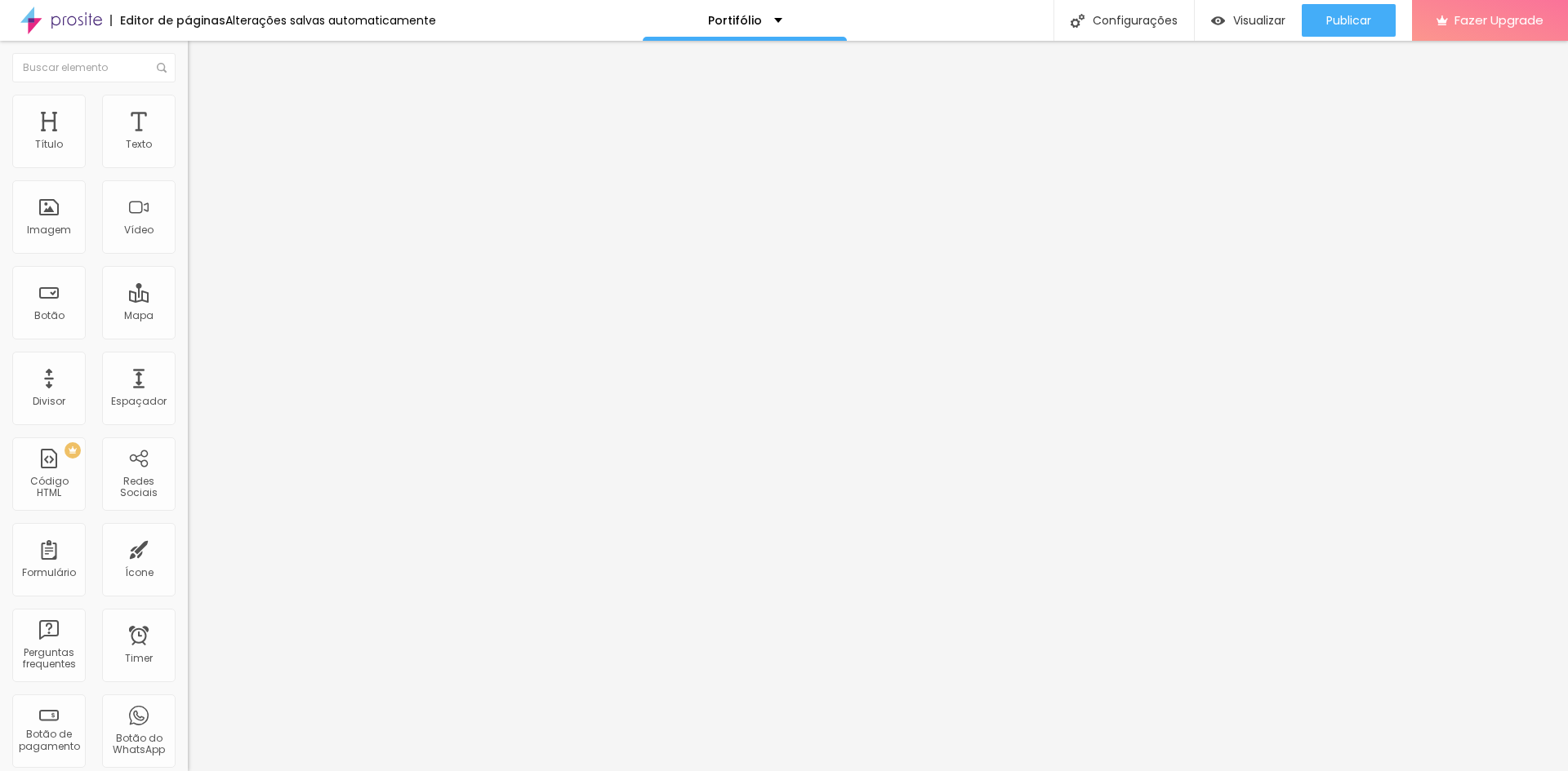
click at [188, 336] on input "https://https://wa.me/+55 14 99605-5023" at bounding box center [285, 328] width 196 height 16
click at [1350, 22] on span "Publicar" at bounding box center [1349, 20] width 44 height 14
click at [188, 333] on input "https://https://wa.me/+55 14 99605-5023" at bounding box center [285, 328] width 196 height 16
paste input "api.whatsapp.com/send?phone=5514996055023&text=Ol%C3%A1%2C+gostei+do+plano+prem…"
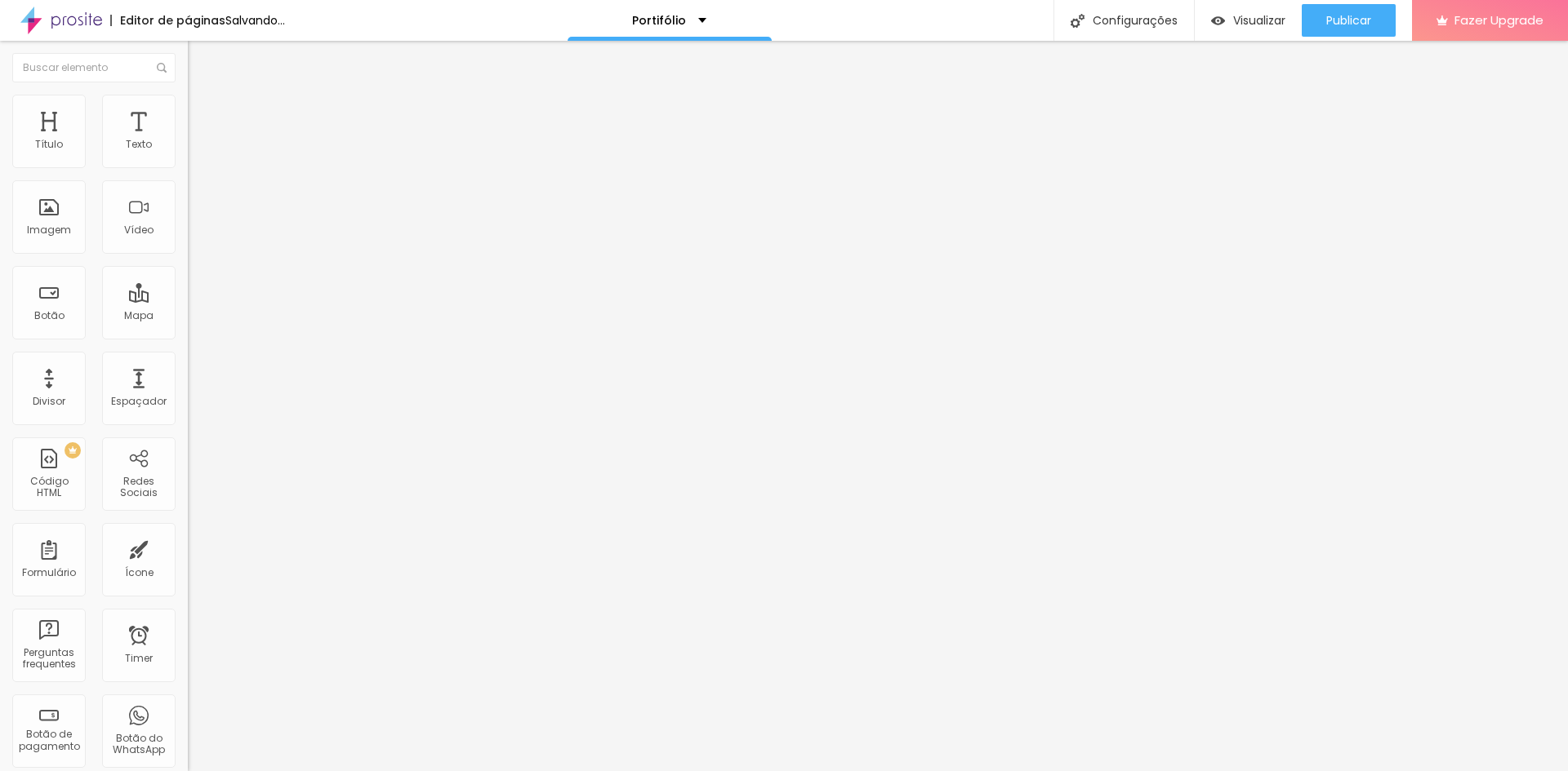
type input "https://api.whatsapp.com/send?phone=5514996055023&text=Ol%C3%A1%2C+gostei+do+pl…"
click at [188, 441] on div "Editar Botão Conteúdo Estilo Avançado Texto Comprar agora Alinhamento Tamanho N…" at bounding box center [281, 406] width 188 height 730
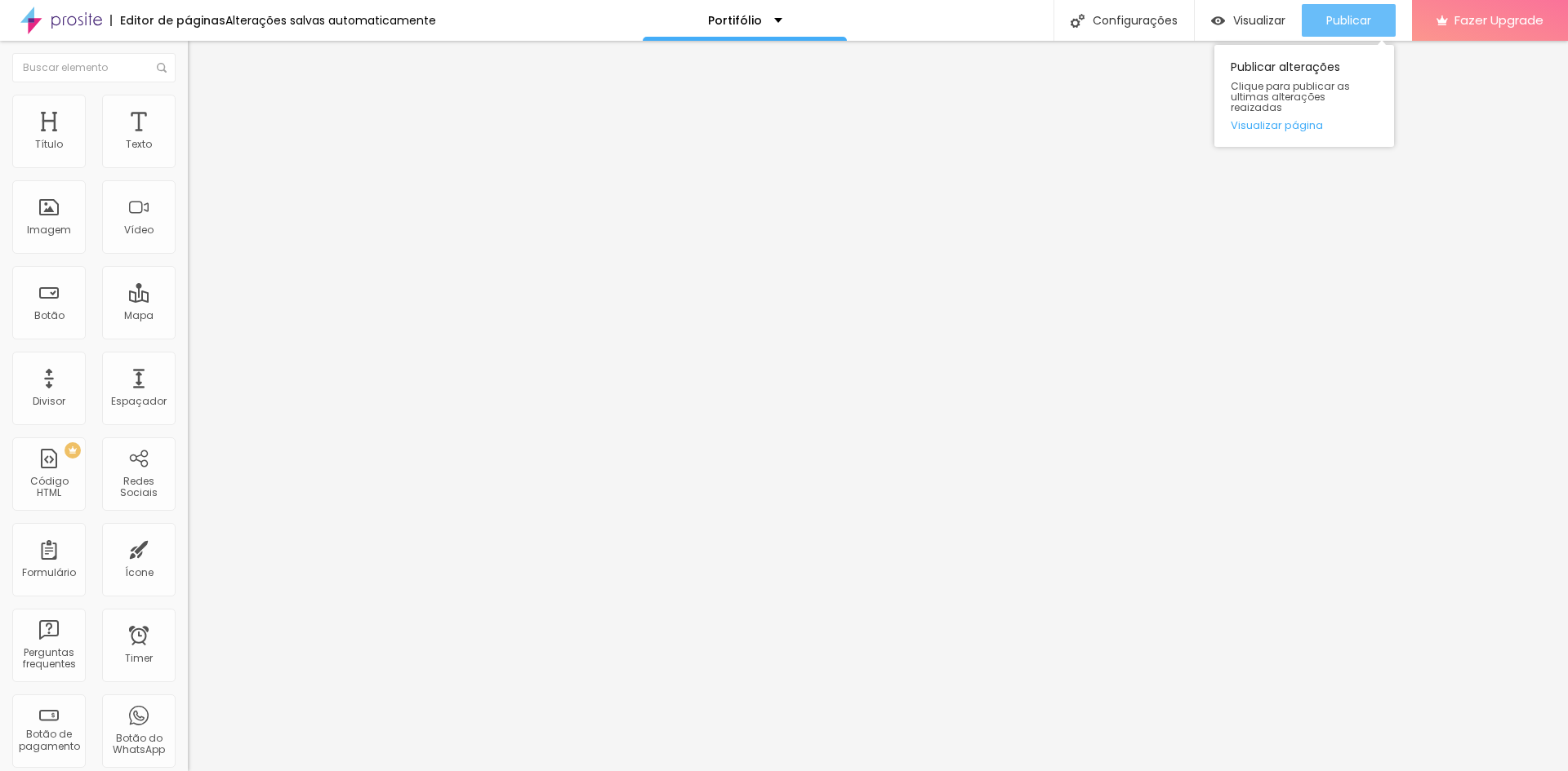
click at [1334, 16] on span "Publicar" at bounding box center [1349, 20] width 44 height 14
click at [188, 332] on input "https://api.whatsapp.com/send?phone=5514996055023&text=Ol%C3%A1%2C+gostei+do+pl…" at bounding box center [285, 328] width 196 height 16
click at [188, 367] on div "Abrir em uma nova aba" at bounding box center [281, 370] width 188 height 8
drag, startPoint x: 90, startPoint y: 365, endPoint x: 116, endPoint y: 340, distance: 36.1
click at [188, 365] on div "Abrir em uma nova aba" at bounding box center [281, 360] width 188 height 8
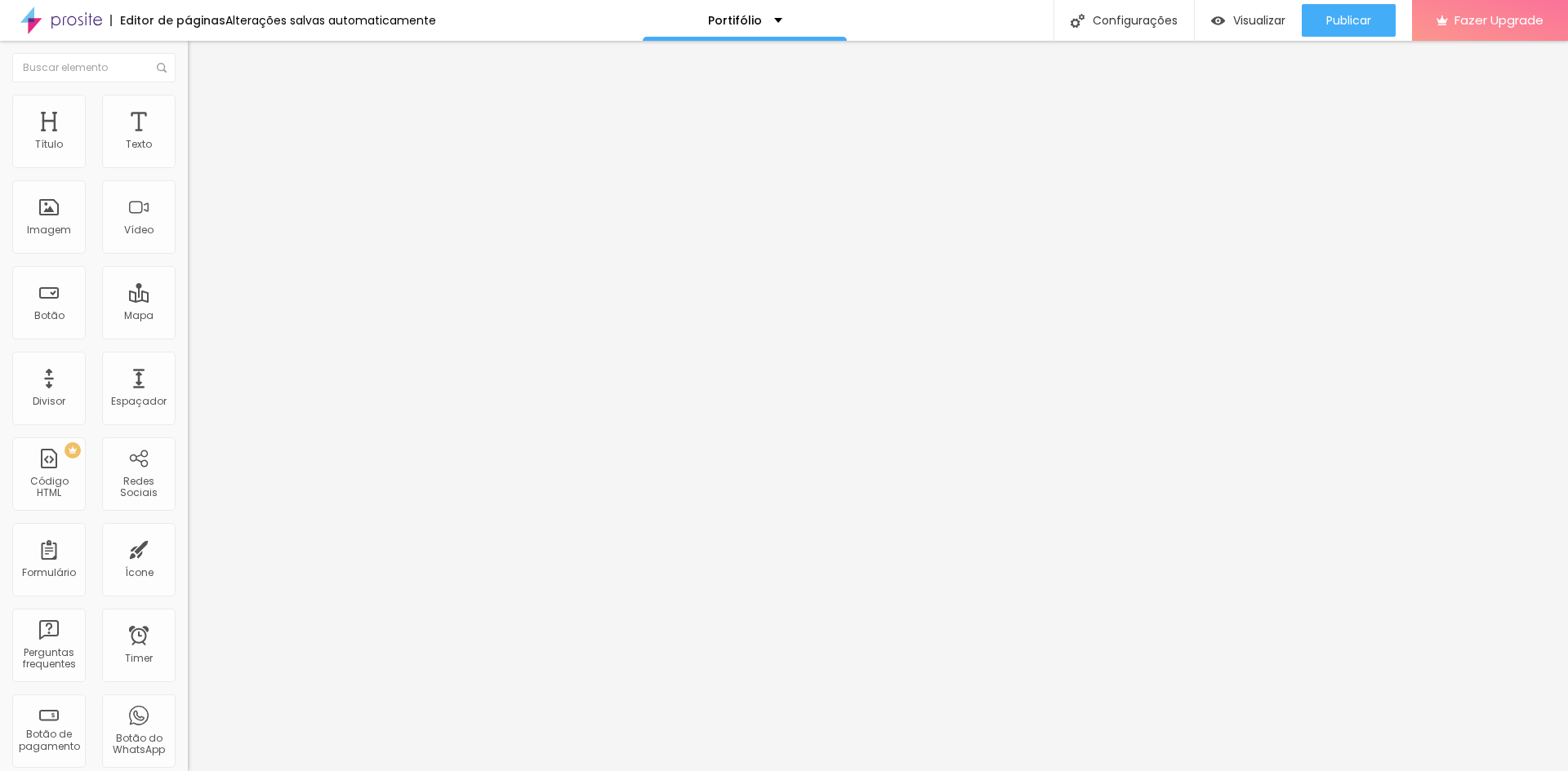
click at [188, 336] on input "https://api.whatsapp.com/send?phone=5514996055023&text=Ol%C3%A1%2C+gostei+do+pl…" at bounding box center [285, 328] width 196 height 16
click at [188, 291] on div "Link" at bounding box center [281, 300] width 188 height 19
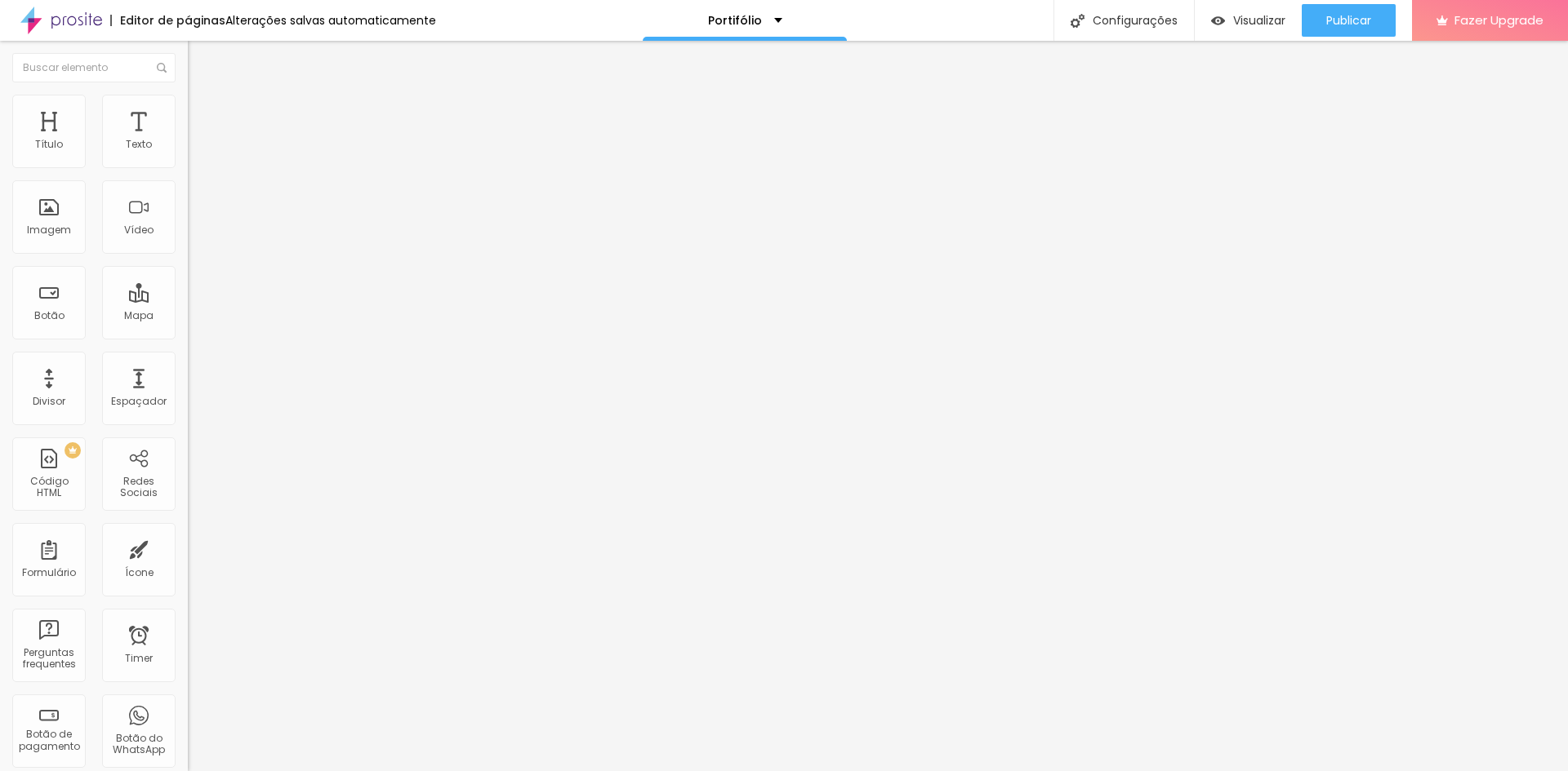
click at [188, 291] on div "Link" at bounding box center [281, 300] width 188 height 19
click at [188, 108] on li "Estilo" at bounding box center [281, 102] width 188 height 16
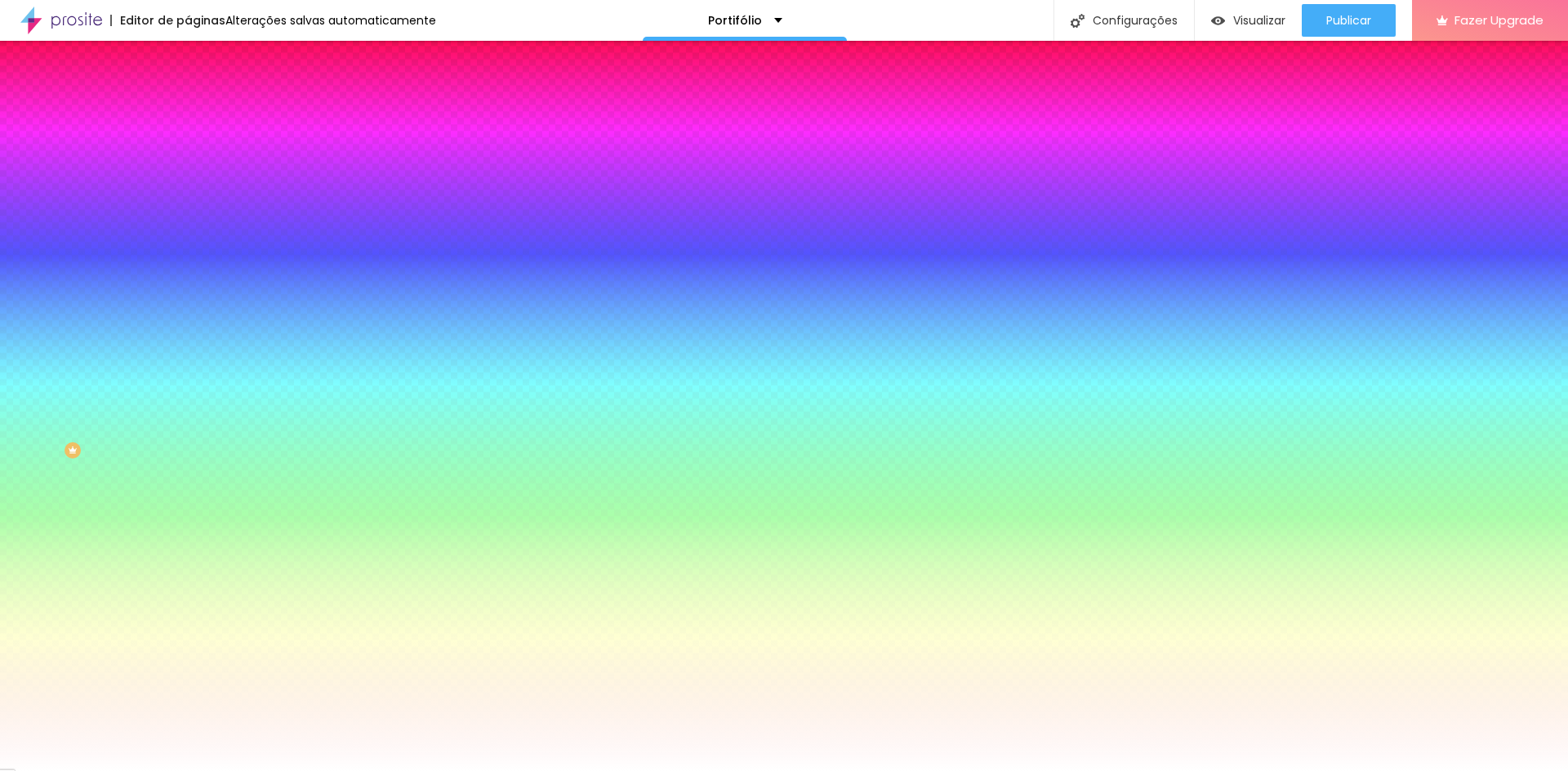
click at [188, 95] on li "Conteúdo" at bounding box center [281, 86] width 188 height 16
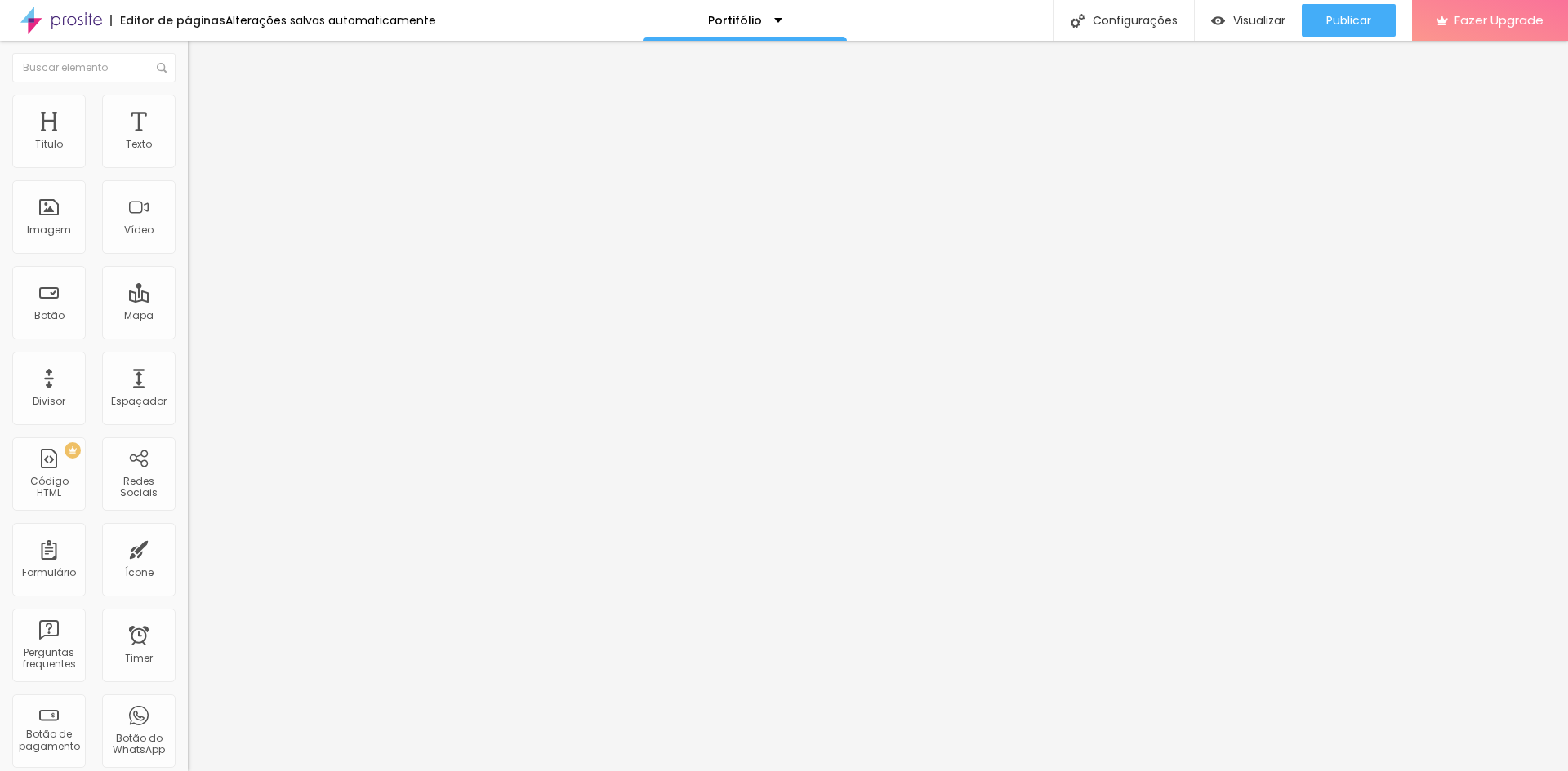
drag, startPoint x: 104, startPoint y: 176, endPoint x: 127, endPoint y: 179, distance: 23.2
click at [188, 154] on input "Comprar agora" at bounding box center [285, 145] width 196 height 16
drag, startPoint x: 127, startPoint y: 179, endPoint x: -82, endPoint y: 186, distance: 209.1
click at [0, 186] on html "Editor de páginas Alterações salvas automaticamente Portifólio Configurações Co…" at bounding box center [784, 386] width 1568 height 771
type input "Quero fazer"
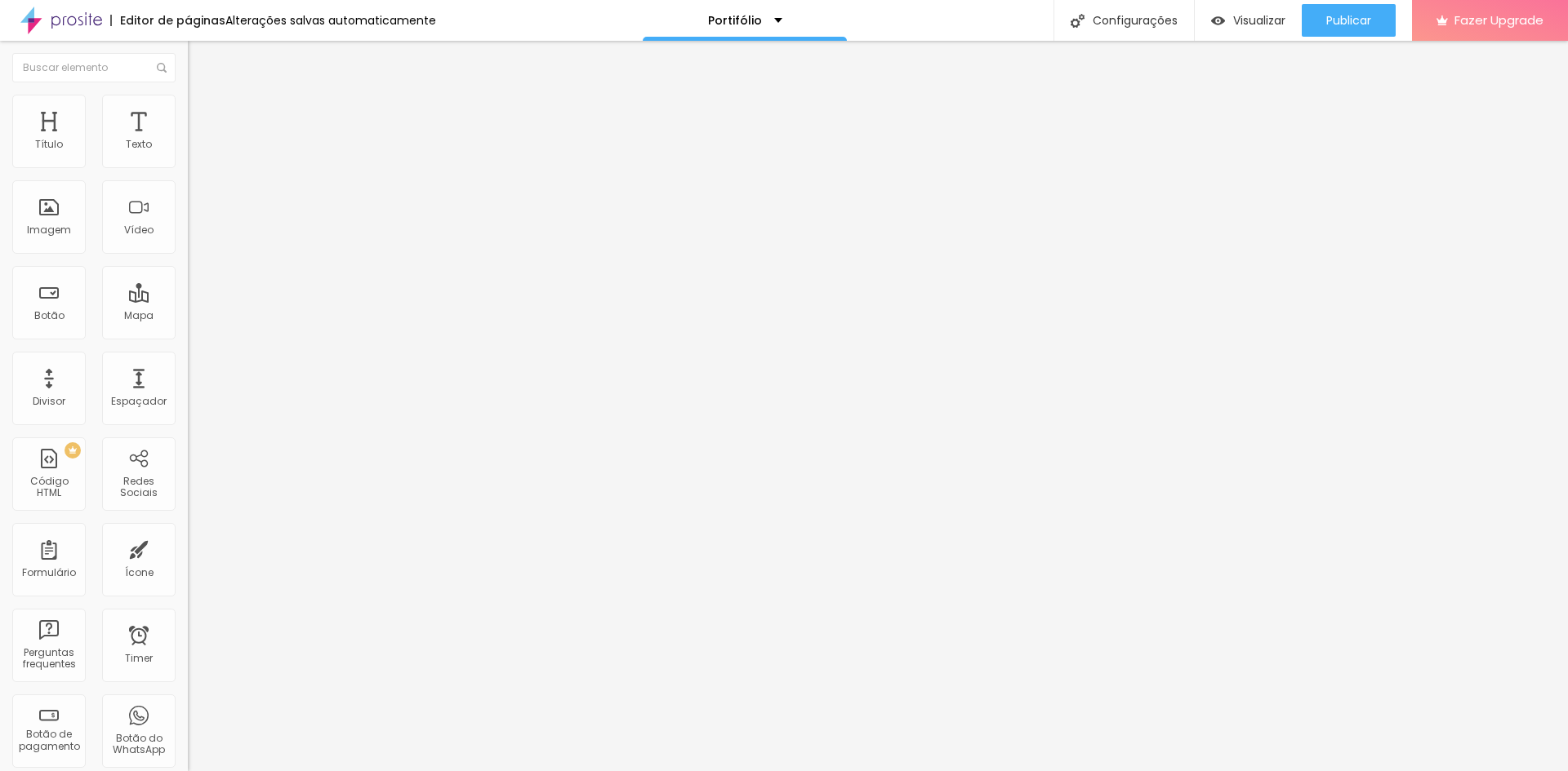
click at [188, 97] on li "Estilo" at bounding box center [281, 102] width 188 height 16
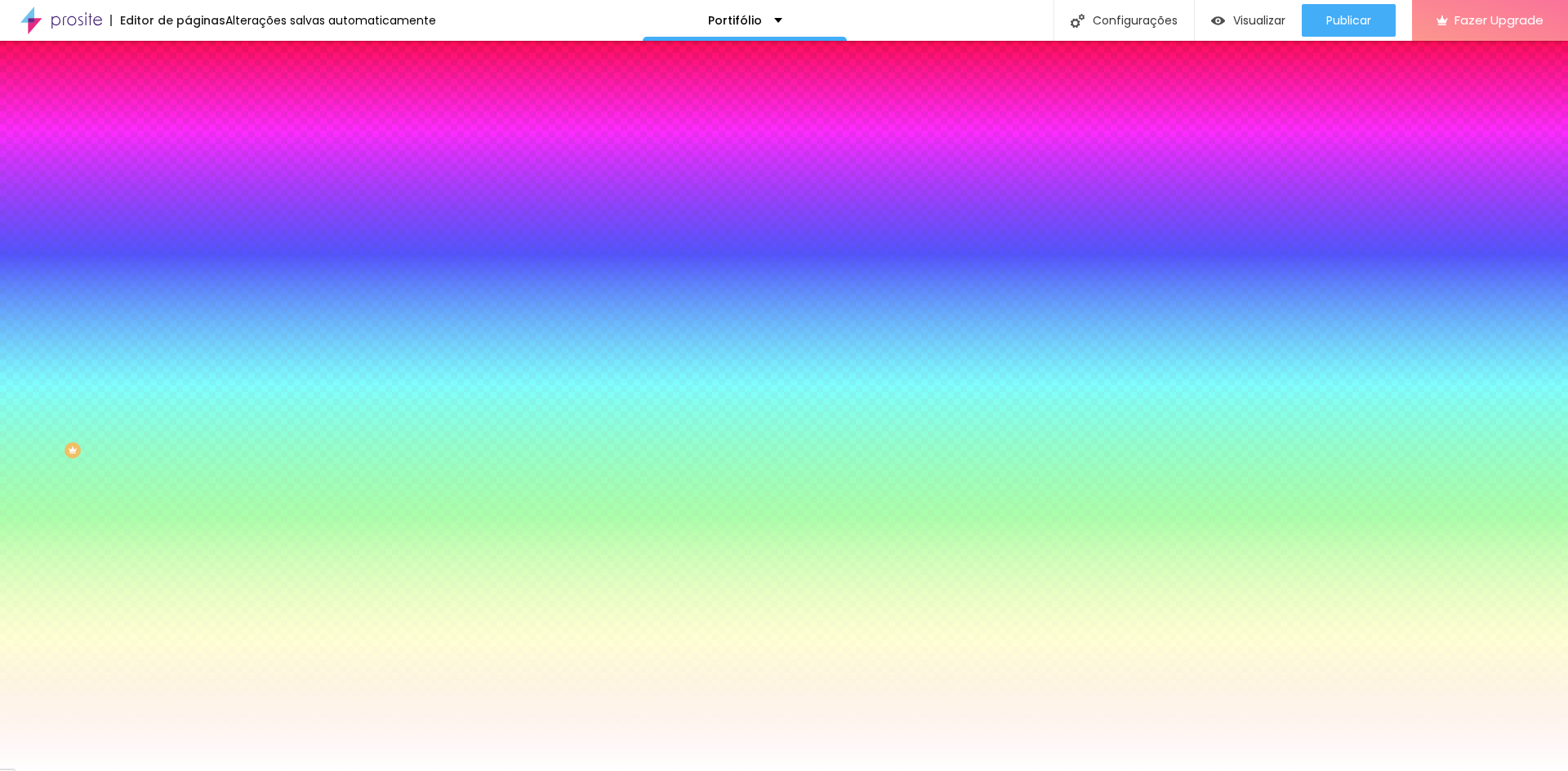
click at [202, 97] on span "Conteúdo" at bounding box center [227, 89] width 50 height 14
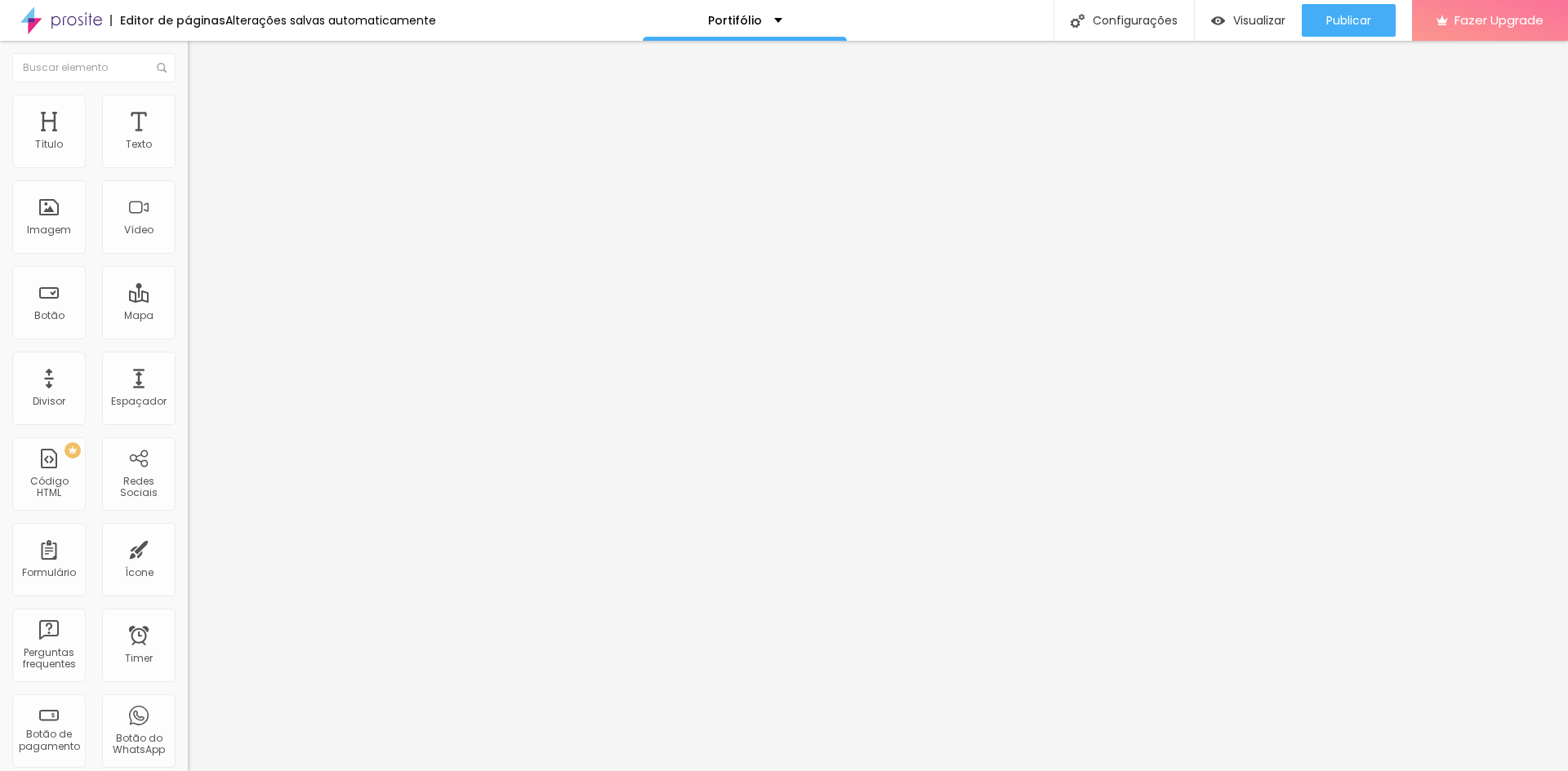
click at [188, 103] on li "Estilo" at bounding box center [281, 102] width 188 height 16
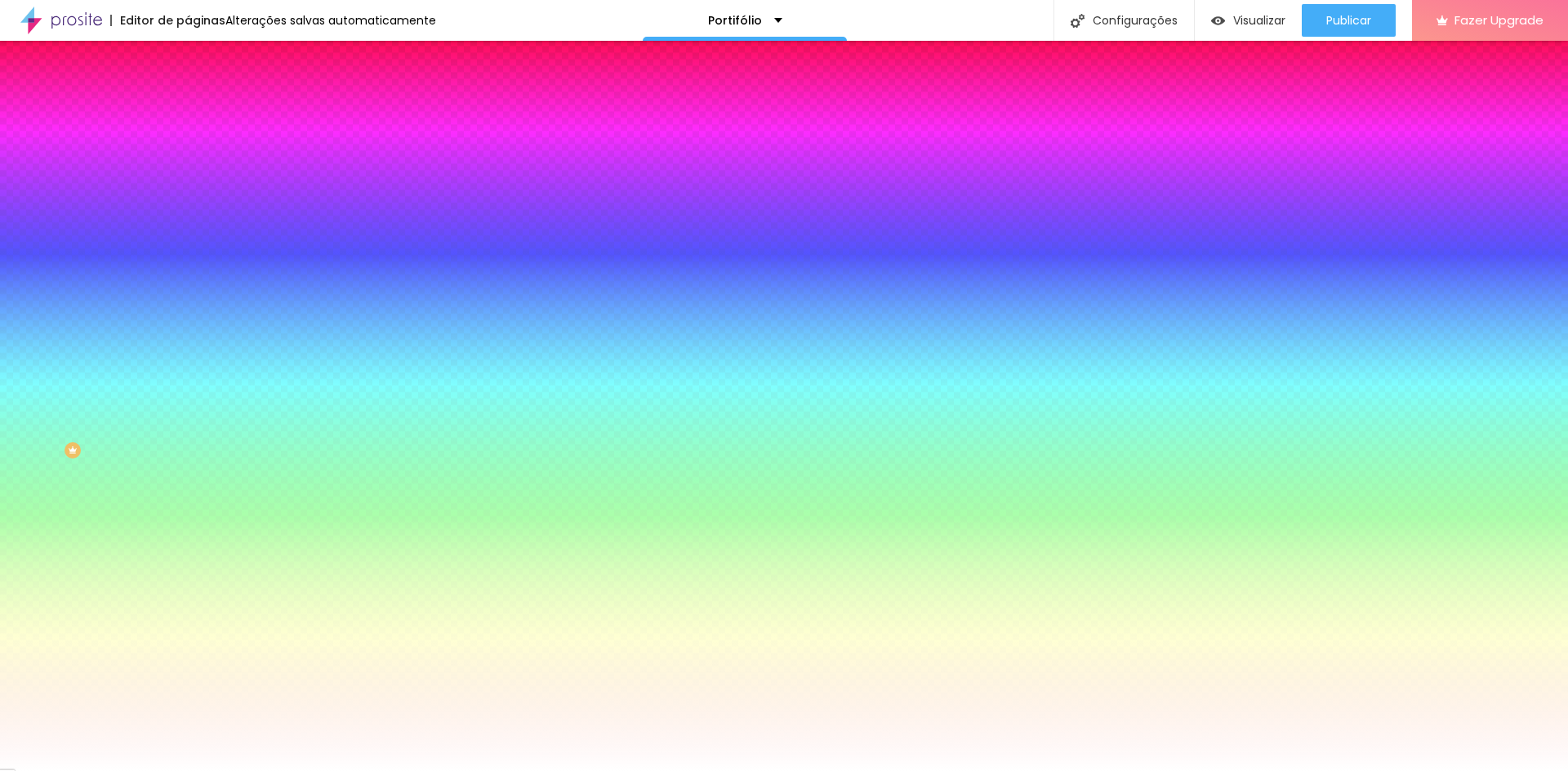
click at [202, 115] on span "Avançado" at bounding box center [229, 122] width 54 height 14
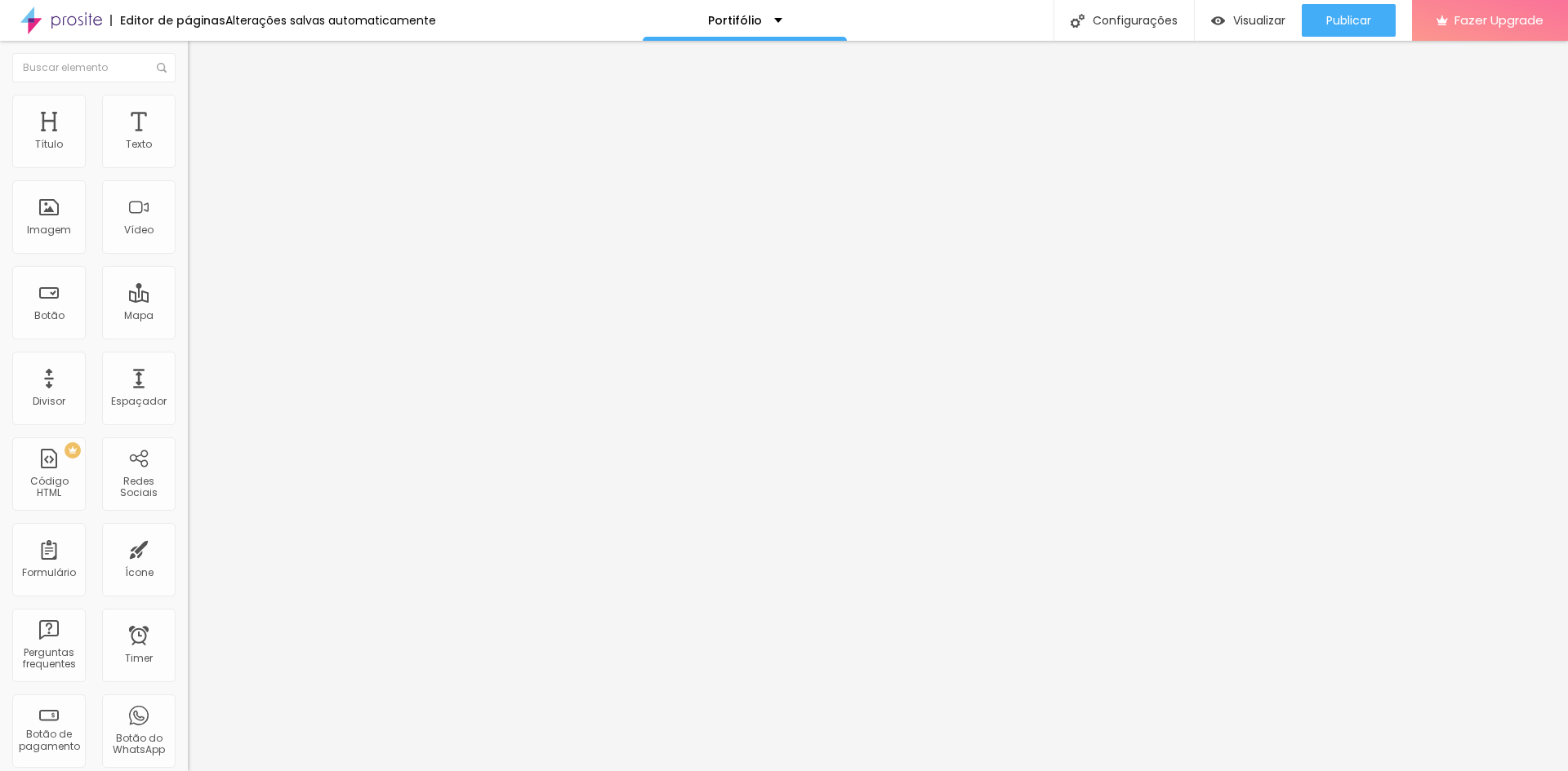
click at [188, 95] on li "Conteúdo" at bounding box center [281, 86] width 188 height 16
click at [1356, 11] on div "Publicar" at bounding box center [1349, 20] width 44 height 33
click at [1270, 10] on div "Visualizar" at bounding box center [1248, 20] width 74 height 33
click at [188, 336] on input "https://api.whatsapp.com/send?phone=5514996055023&text=Ol%C3%A1%2C+gostei+do+pl…" at bounding box center [285, 328] width 196 height 16
click at [188, 336] on input "https://" at bounding box center [285, 328] width 196 height 16
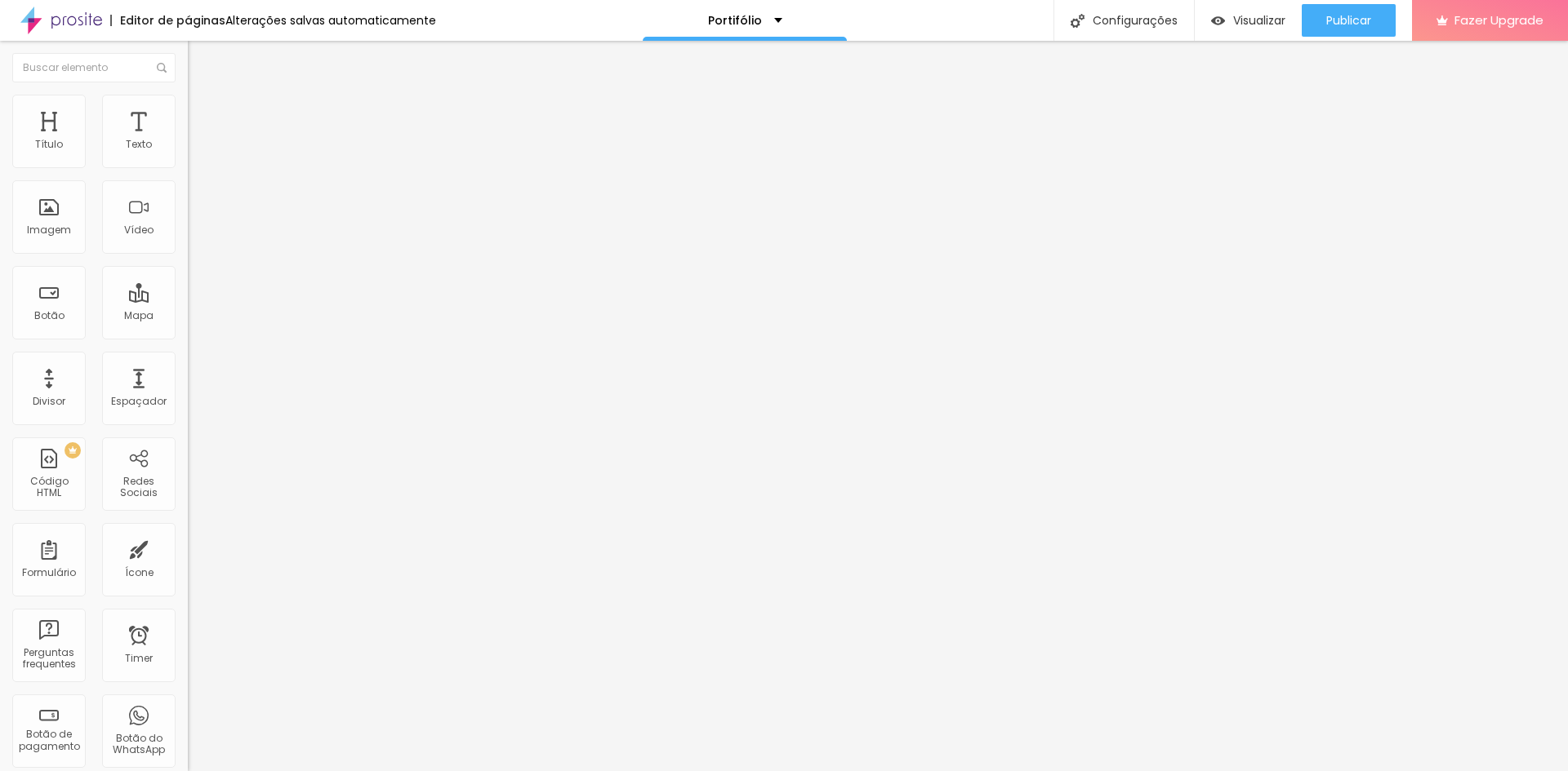
click at [188, 365] on div "URL https:// Abrir em uma nova aba" at bounding box center [281, 337] width 188 height 55
click at [188, 364] on div "Abrir em uma nova aba" at bounding box center [281, 360] width 188 height 8
drag, startPoint x: 91, startPoint y: 331, endPoint x: 2, endPoint y: 332, distance: 89.0
click at [188, 332] on div "Texto Comprar agora Alinhamento Tamanho Normal Pequeno Normal Grande Link URL h…" at bounding box center [281, 251] width 188 height 247
click at [188, 336] on input "https://" at bounding box center [285, 328] width 196 height 16
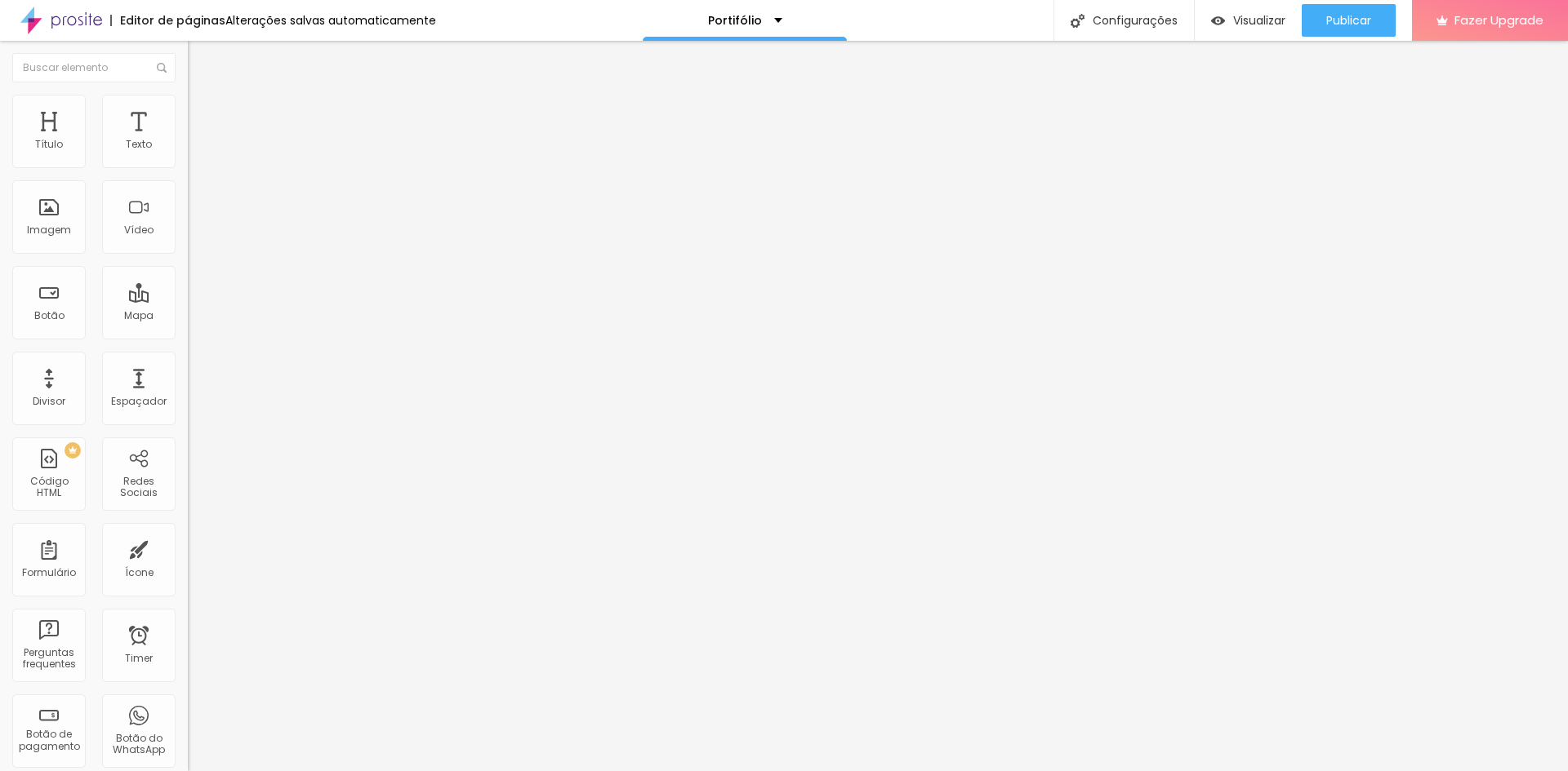
paste input "api.whatsapp.com/send?phone=5514996055023&text=Ol%C3%A1%2C+gostei+do+plano+m%C3…"
type input "https://api.whatsapp.com/send?phone=5514996055023&text=Ol%C3%A1%2C+gostei+do+pl…"
click at [188, 99] on img at bounding box center [194, 101] width 15 height 14
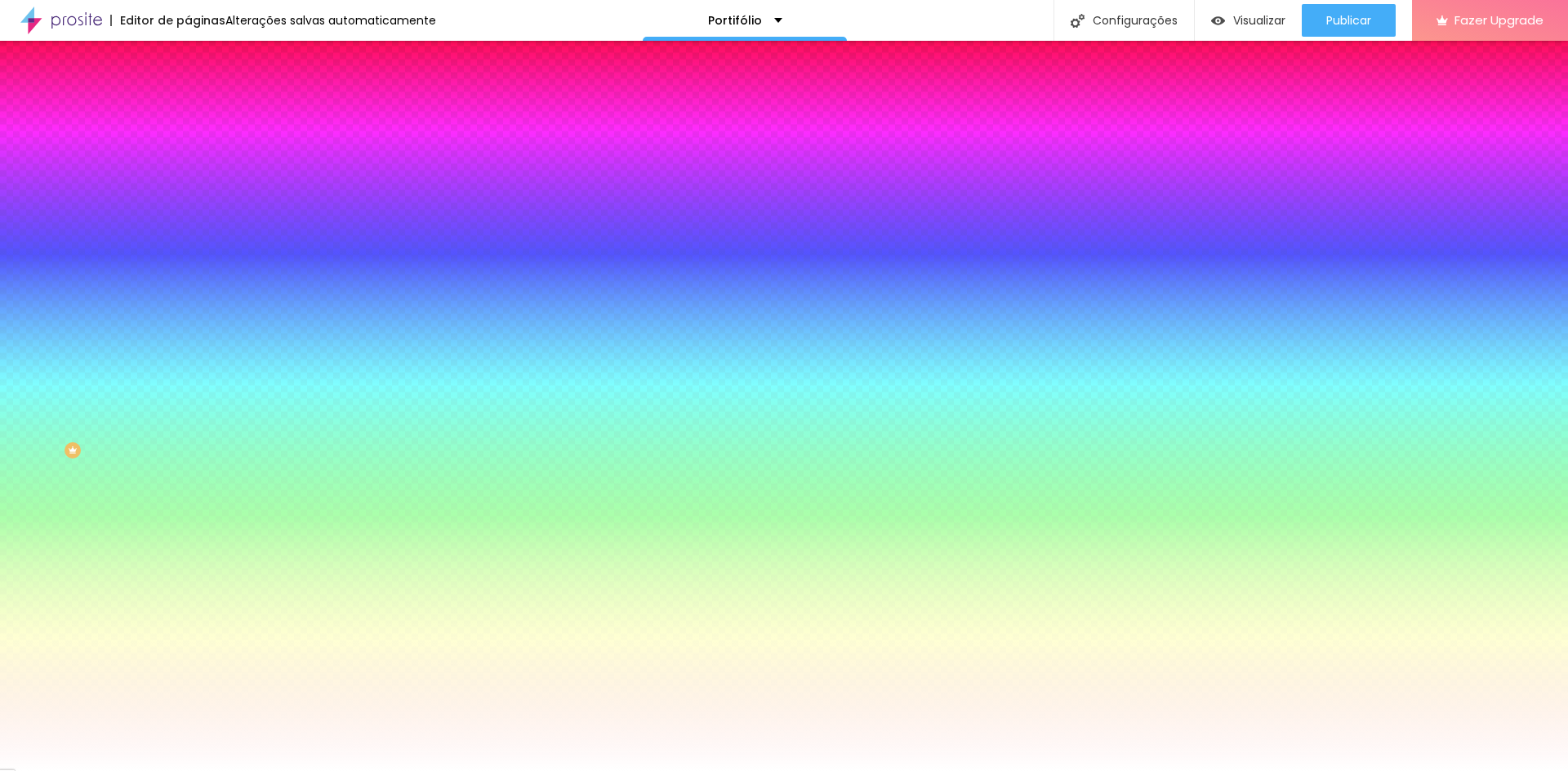
click at [202, 117] on span "Avançado" at bounding box center [229, 122] width 54 height 14
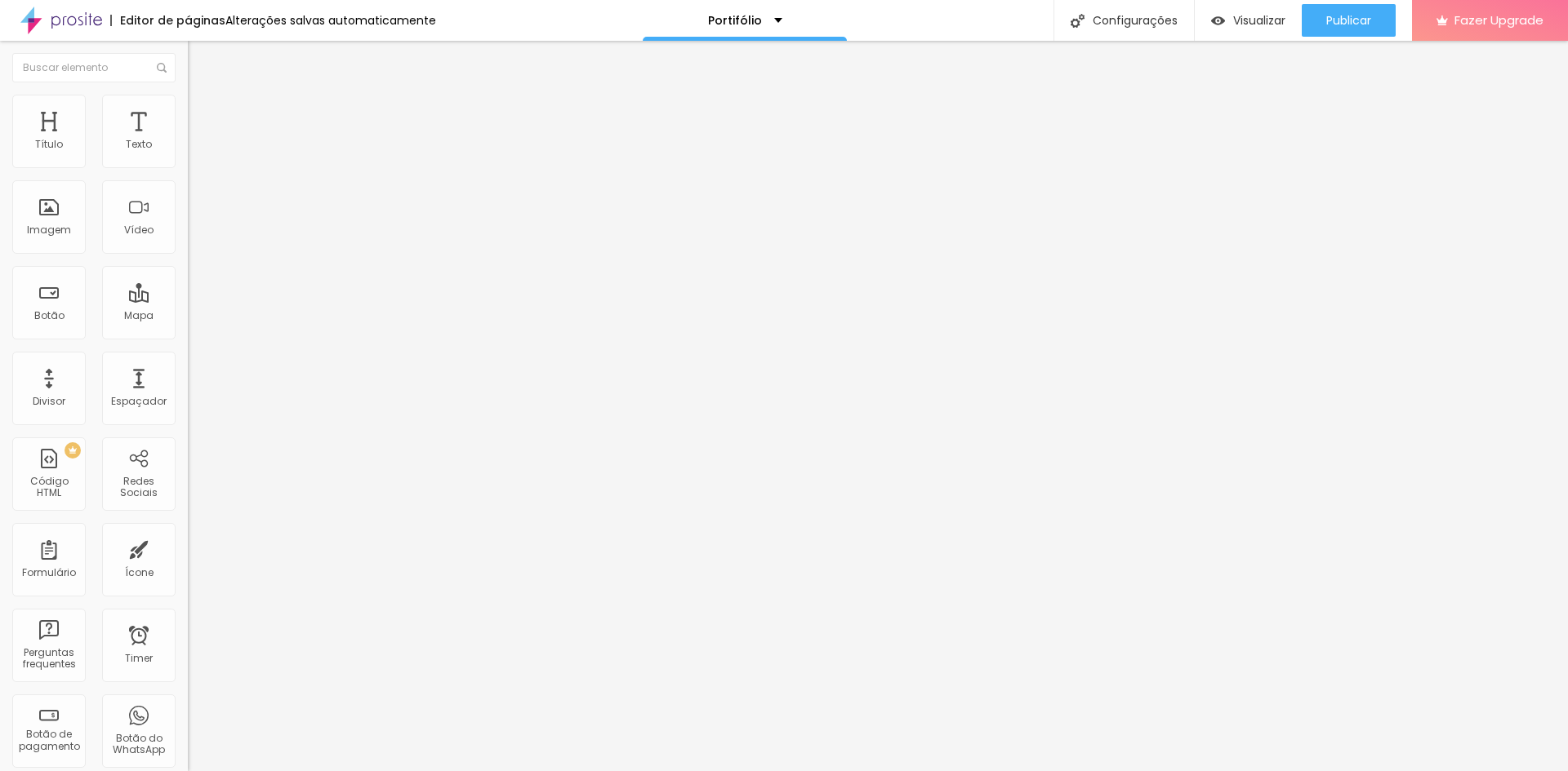
click at [188, 91] on img at bounding box center [194, 85] width 15 height 14
click at [188, 336] on input "https://api.whatsapp.com/send?phone=5514996055023&text=Ol%C3%A1%2C+gostei+do+pl…" at bounding box center [285, 328] width 196 height 16
drag, startPoint x: 85, startPoint y: 338, endPoint x: 102, endPoint y: 338, distance: 17.0
click at [188, 336] on input "https://" at bounding box center [285, 328] width 196 height 16
drag, startPoint x: 17, startPoint y: 333, endPoint x: -38, endPoint y: 333, distance: 55.0
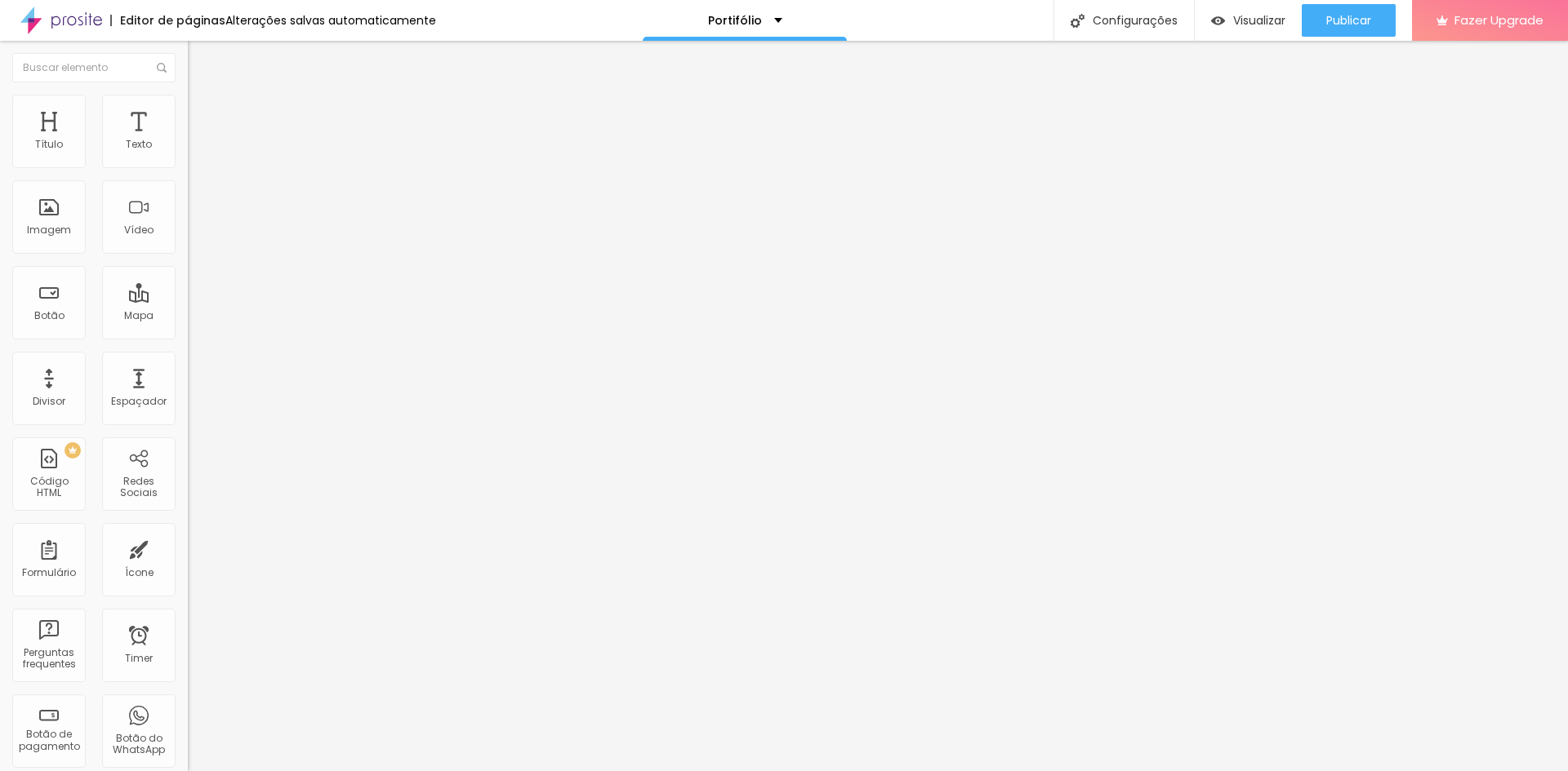
click at [0, 333] on html "Editor de páginas Alterações salvas automaticamente Portifólio Configurações Co…" at bounding box center [784, 386] width 1568 height 771
paste input "api.whatsapp.com/send?phone=5514996055023&text=Ol%C3%A1%2C+gostei+do+plano+m%C3…"
click at [188, 357] on div at bounding box center [281, 357] width 188 height 0
click at [188, 336] on input "https://api.whatsapp.com/send?phone=5514996055023&text=Ol%C3%A1%2C+gostei+do+pl…" at bounding box center [285, 328] width 196 height 16
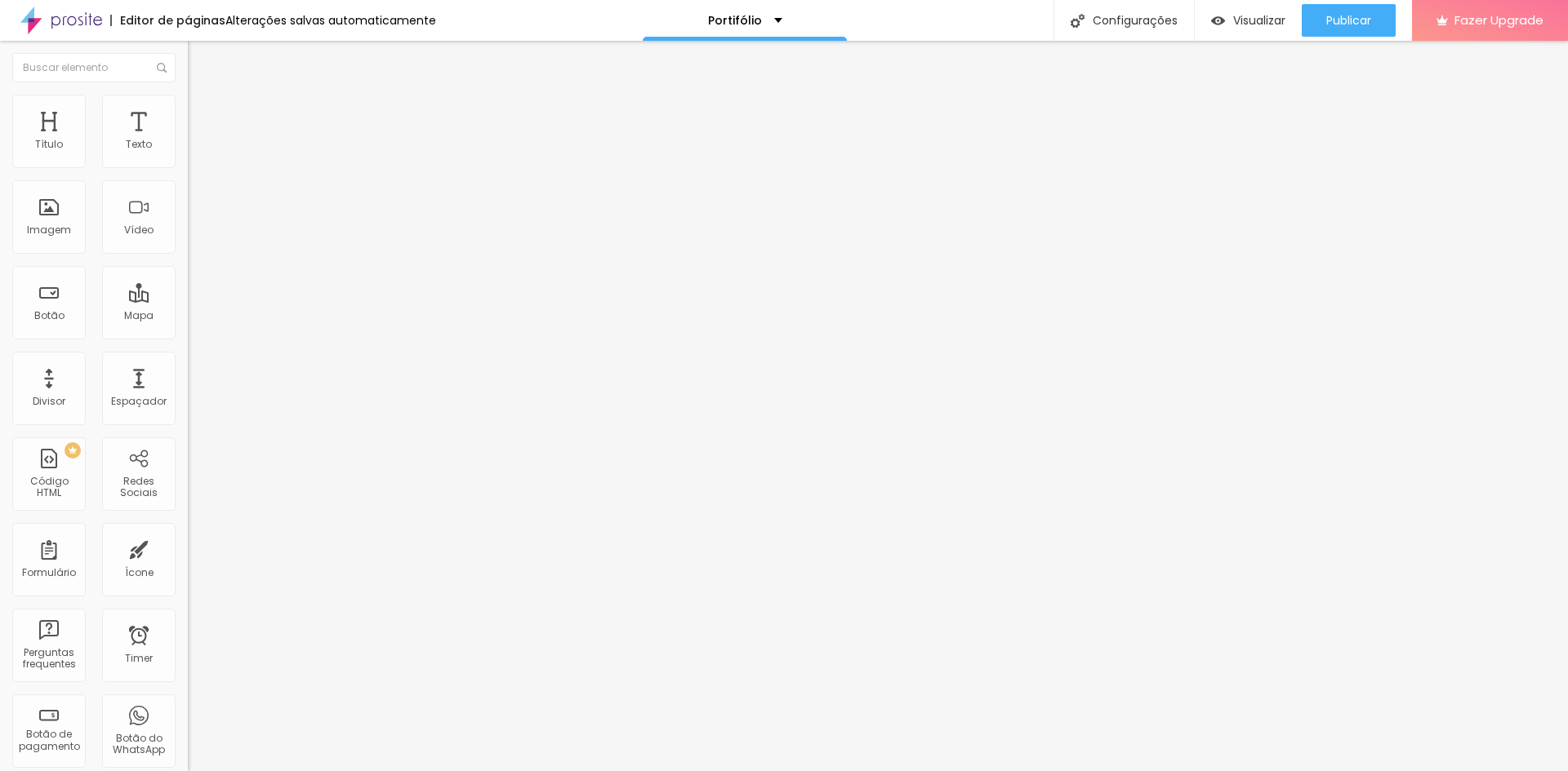
scroll to position [0, 402]
click at [188, 336] on input "https://api.whatsapp.com/send?phone=5514996055023&text=Ol%C3%A1%2C+gostei+do+pl…" at bounding box center [285, 328] width 196 height 16
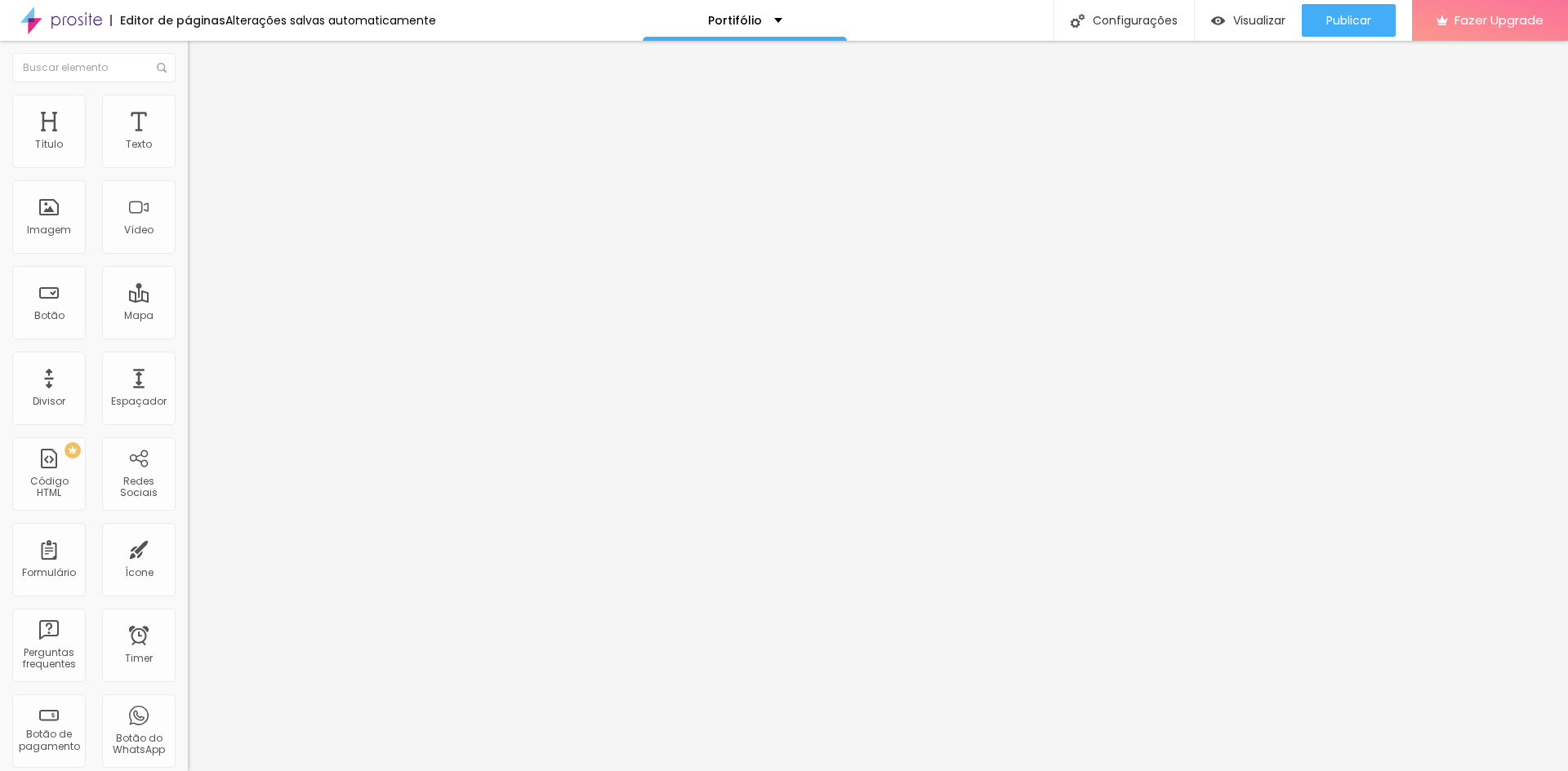
click at [188, 336] on input "https://api.whatsapp.com/send?phone=5514996055023&text=Ol%C3%A1%2C+gostei+do+pl…" at bounding box center [285, 328] width 196 height 16
click at [1358, 17] on span "Publicar" at bounding box center [1349, 20] width 44 height 14
click at [1261, 21] on span "Visualizar" at bounding box center [1244, 20] width 52 height 14
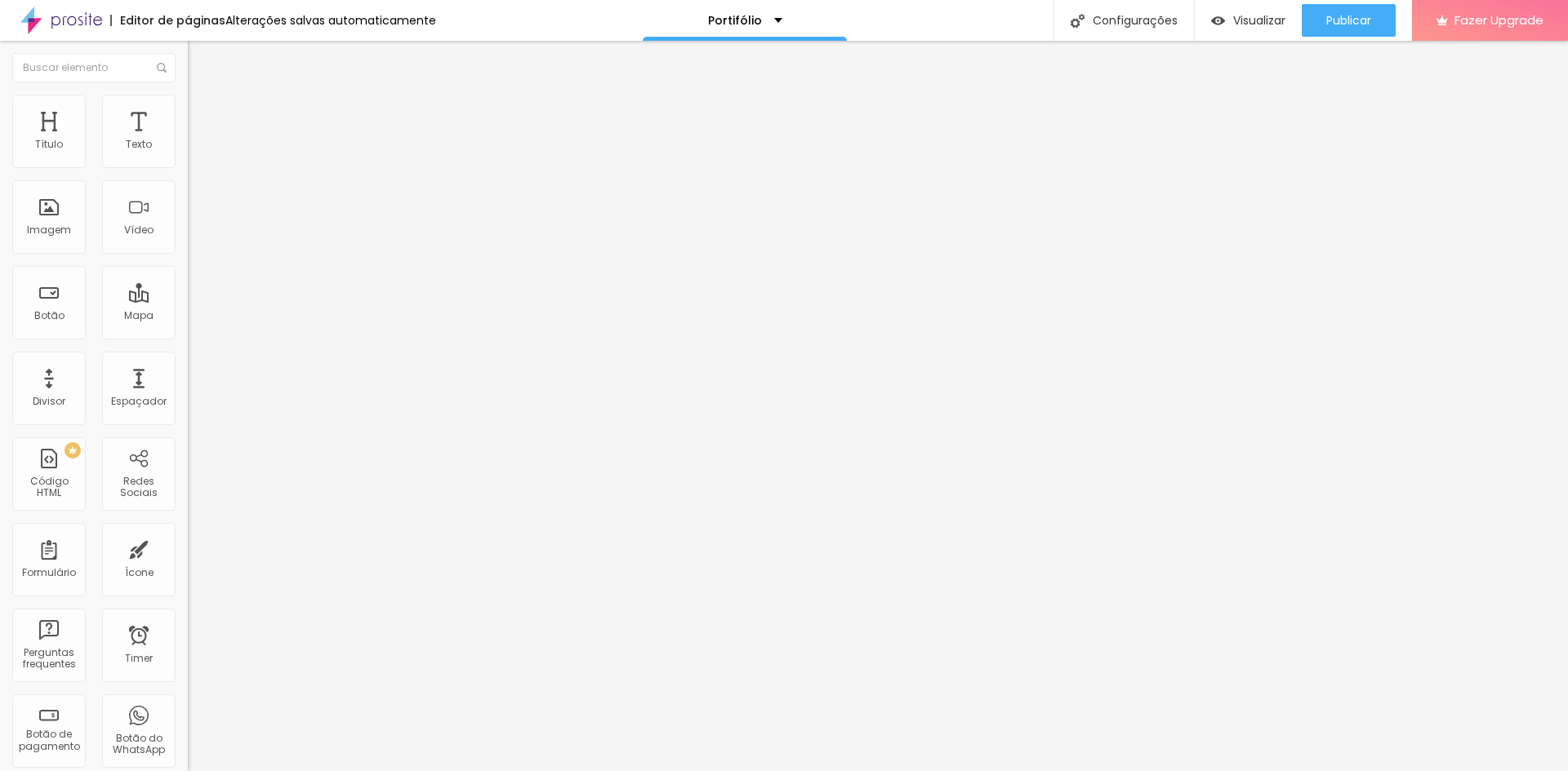
click at [188, 336] on input "https://api.whatsapp.com/send?phone=5514996055023&text=Ol%C3%A1%2C+gostei+do+pl…" at bounding box center [285, 328] width 196 height 16
drag, startPoint x: 156, startPoint y: 335, endPoint x: 82, endPoint y: 335, distance: 74.0
click at [188, 335] on input "https://api.whatsapp.com/send?phone=5514996055023&text=Ol%C3%A1%2C+gostei+do+pl…" at bounding box center [285, 328] width 196 height 16
type input "https://api.whatsapp.com/send?phone=5514996055023&text=Ol%C3%A1%2C+gostei+do+pl…"
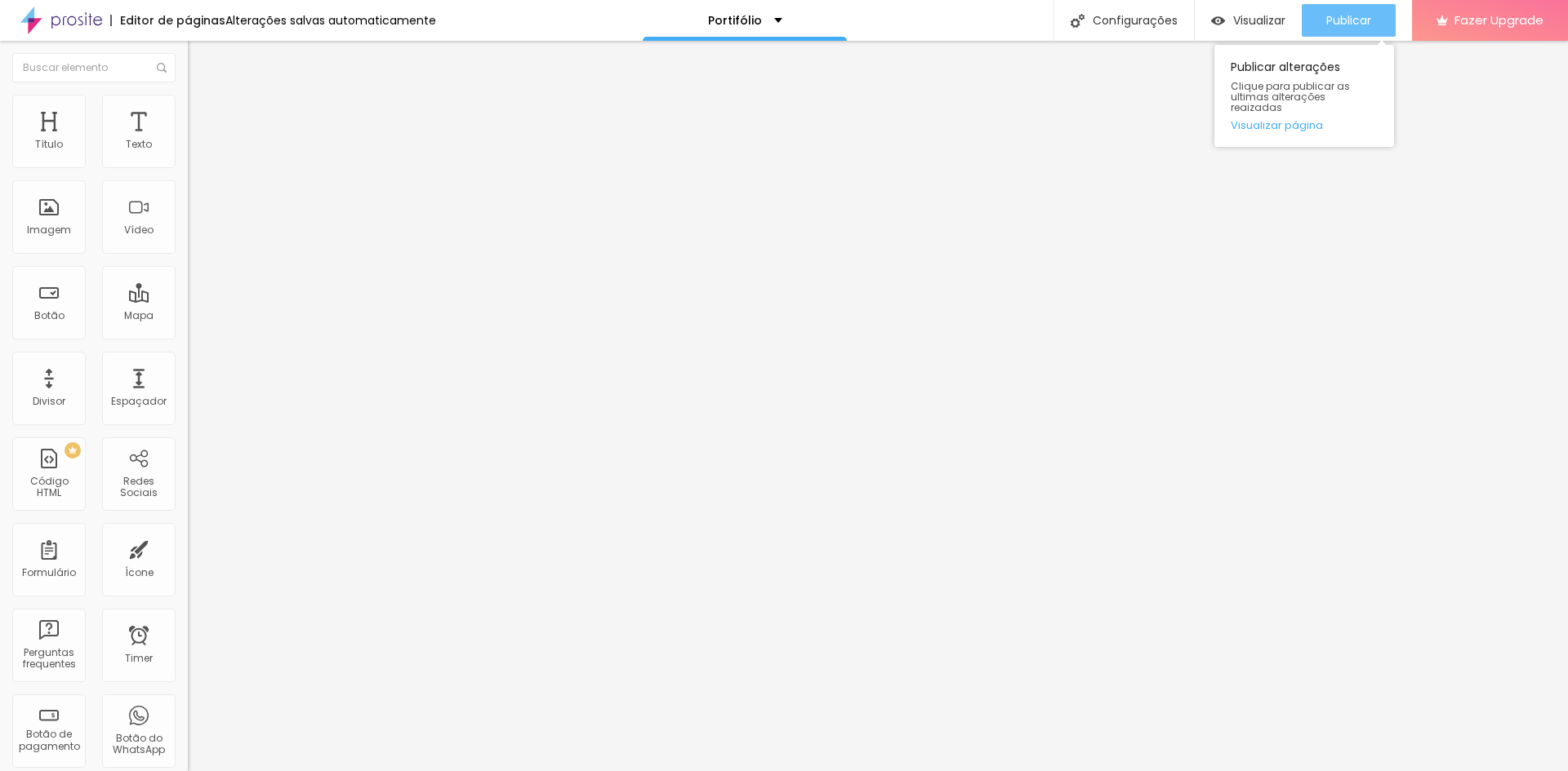
click at [1322, 21] on button "Publicar" at bounding box center [1348, 20] width 94 height 33
click at [1211, 21] on img "button" at bounding box center [1218, 20] width 14 height 14
click at [188, 108] on li "Estilo" at bounding box center [281, 102] width 188 height 16
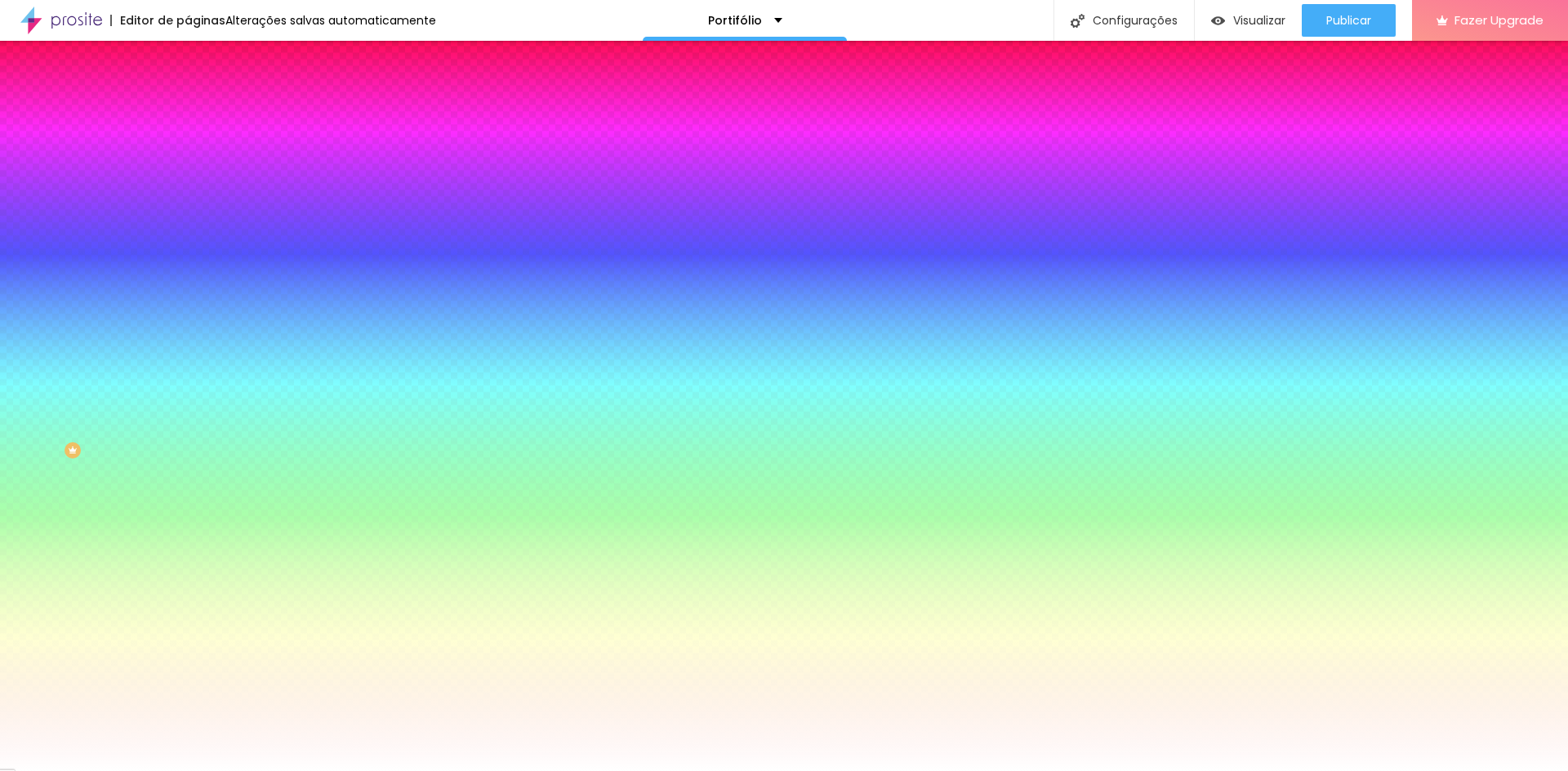
click at [202, 97] on span "Conteúdo" at bounding box center [227, 89] width 50 height 14
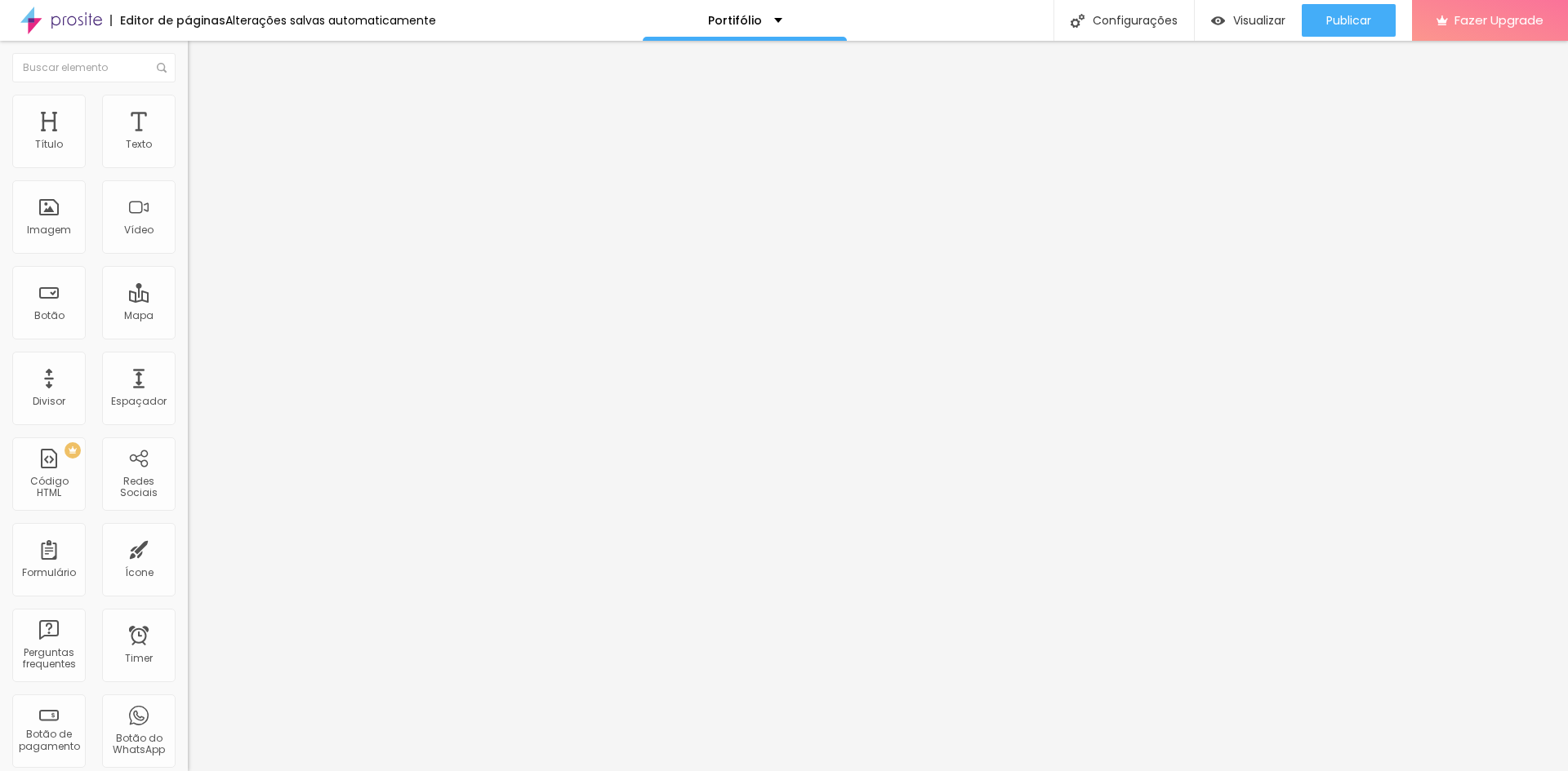
drag, startPoint x: 139, startPoint y: 147, endPoint x: 145, endPoint y: 154, distance: 9.2
click at [188, 148] on div "Modo Encaixotado Encaixotado Completo" at bounding box center [281, 150] width 188 height 44
click at [188, 149] on span "Encaixotado" at bounding box center [219, 141] width 64 height 14
click at [188, 98] on img at bounding box center [194, 101] width 15 height 14
